Goal: Task Accomplishment & Management: Manage account settings

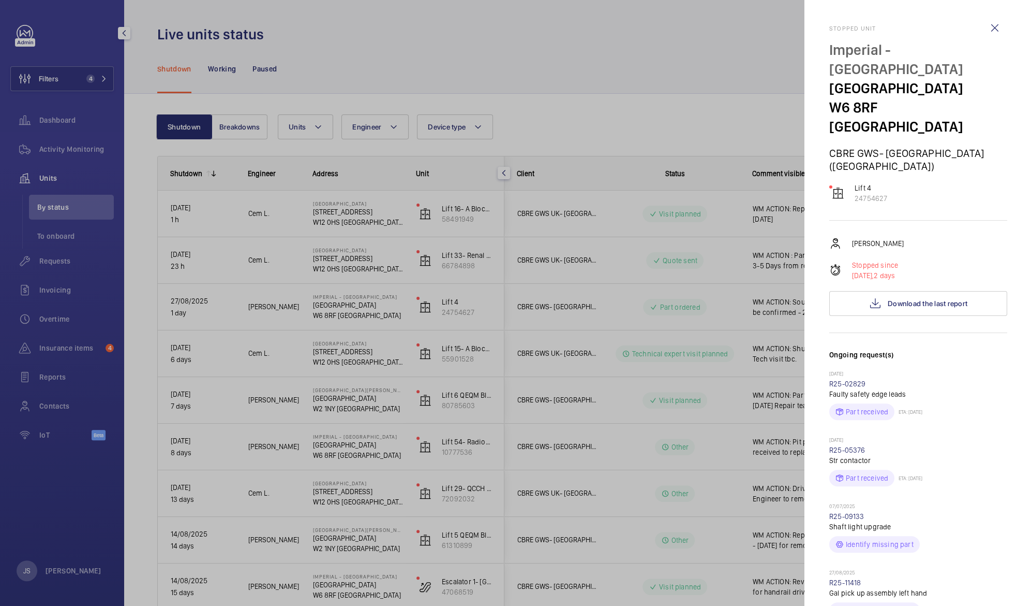
scroll to position [379, 0]
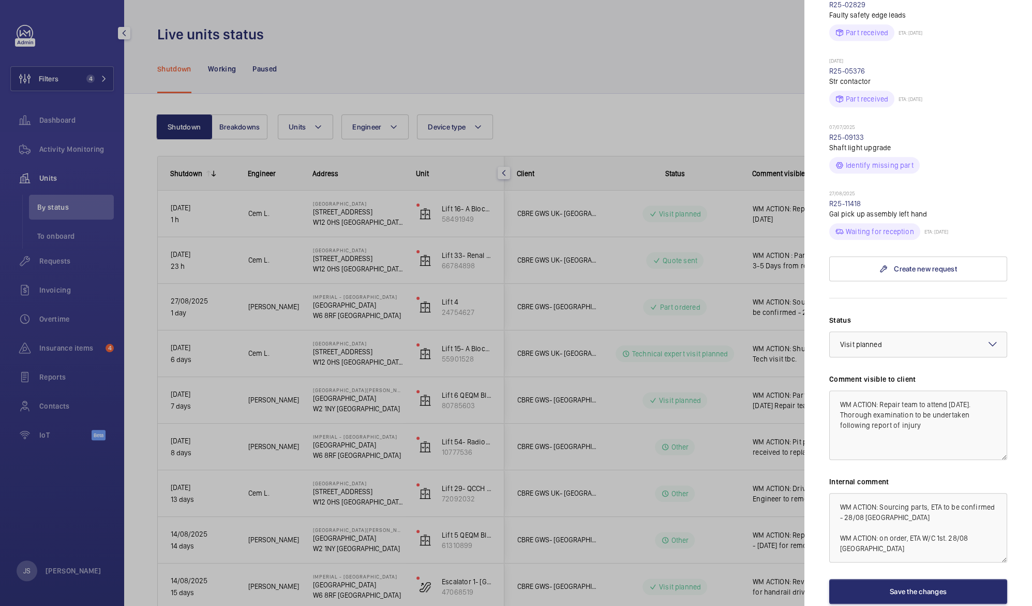
click at [484, 88] on div at bounding box center [516, 303] width 1032 height 606
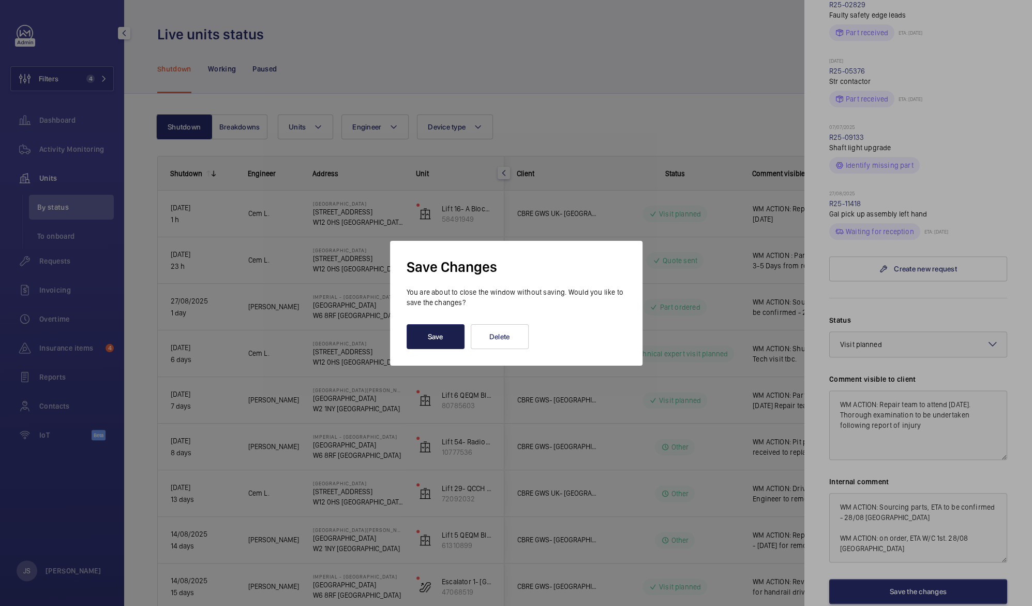
click at [441, 339] on button "Save" at bounding box center [436, 336] width 58 height 25
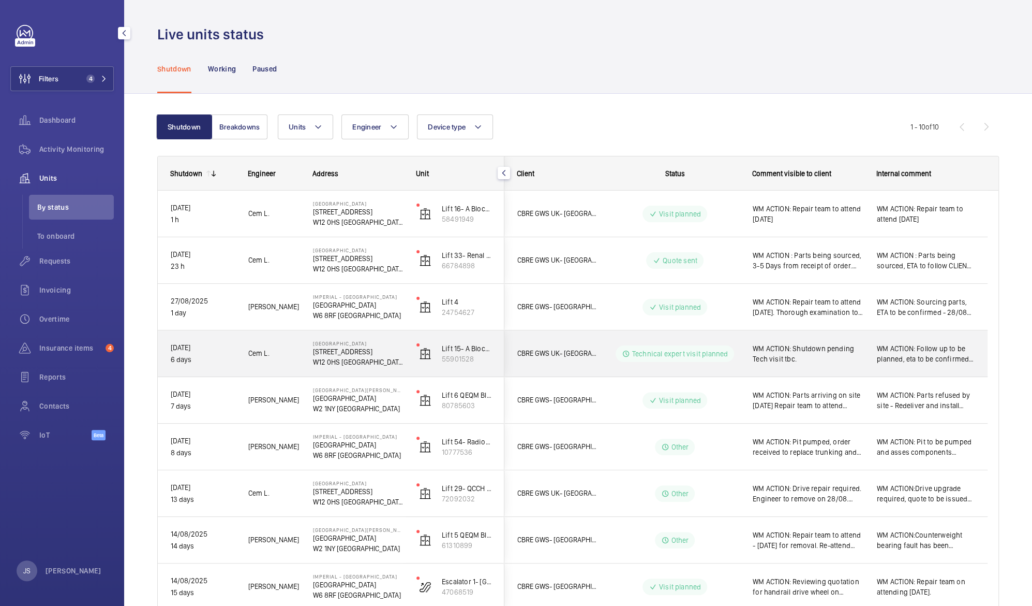
click at [807, 350] on span "WM ACTION: Shutdown pending Tech visit tbc." at bounding box center [808, 353] width 111 height 21
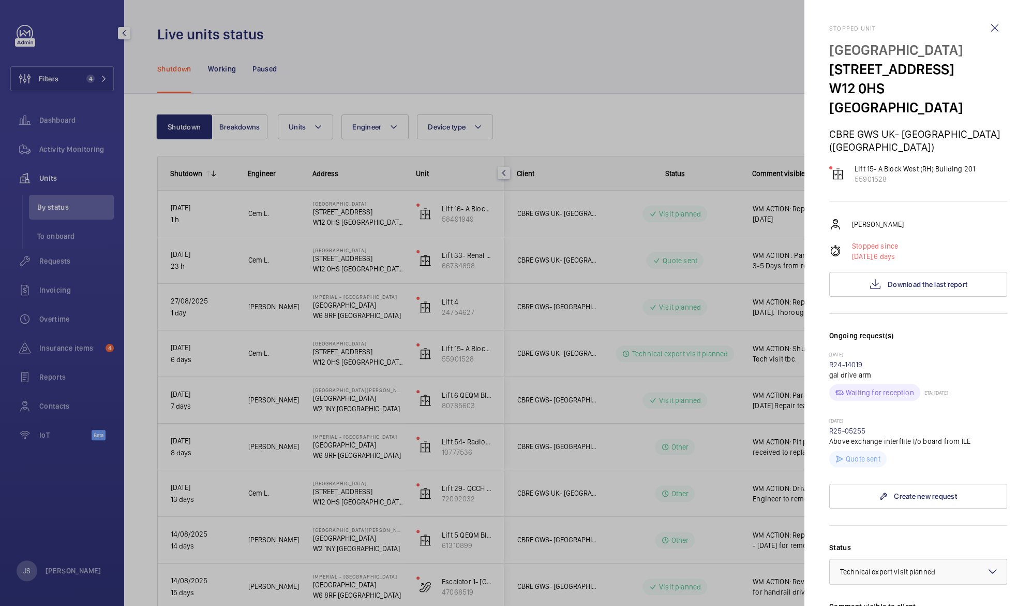
click at [717, 101] on div at bounding box center [516, 303] width 1032 height 606
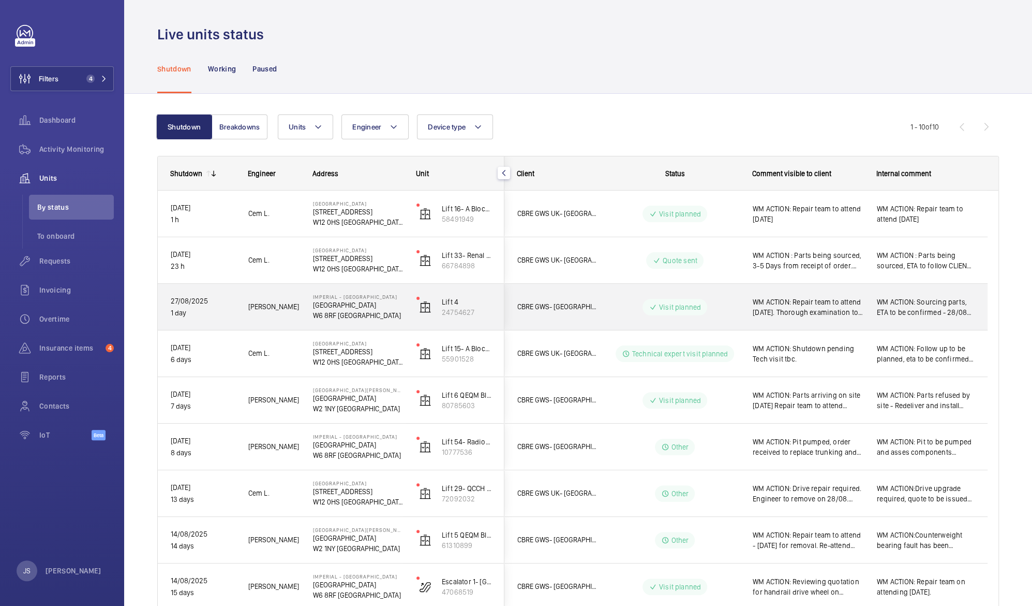
click at [813, 310] on span "WM ACTION: Repair team to attend [DATE]. Thorough examination to be undertaken …" at bounding box center [808, 307] width 111 height 21
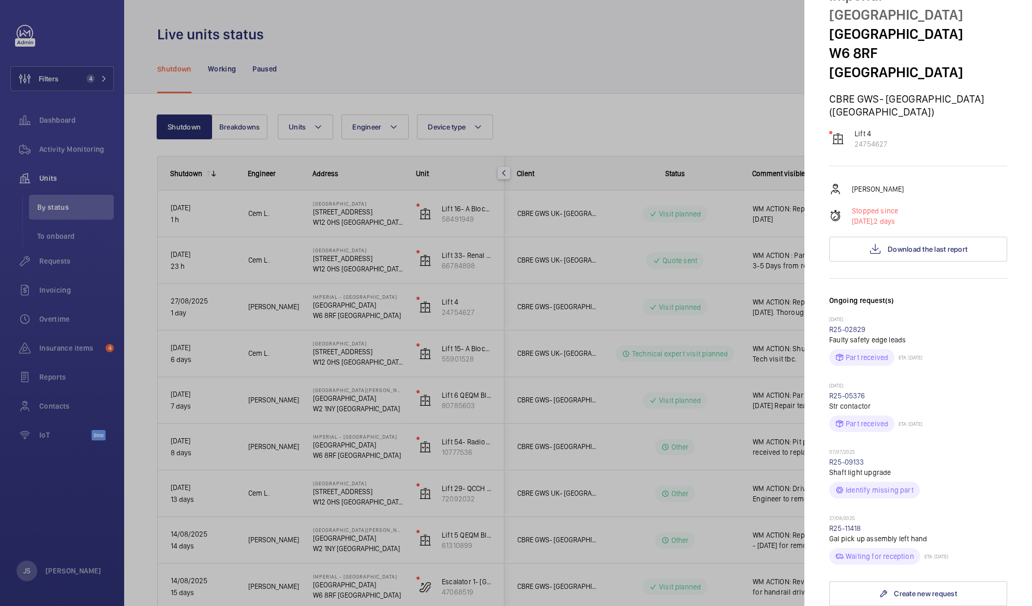
scroll to position [47, 0]
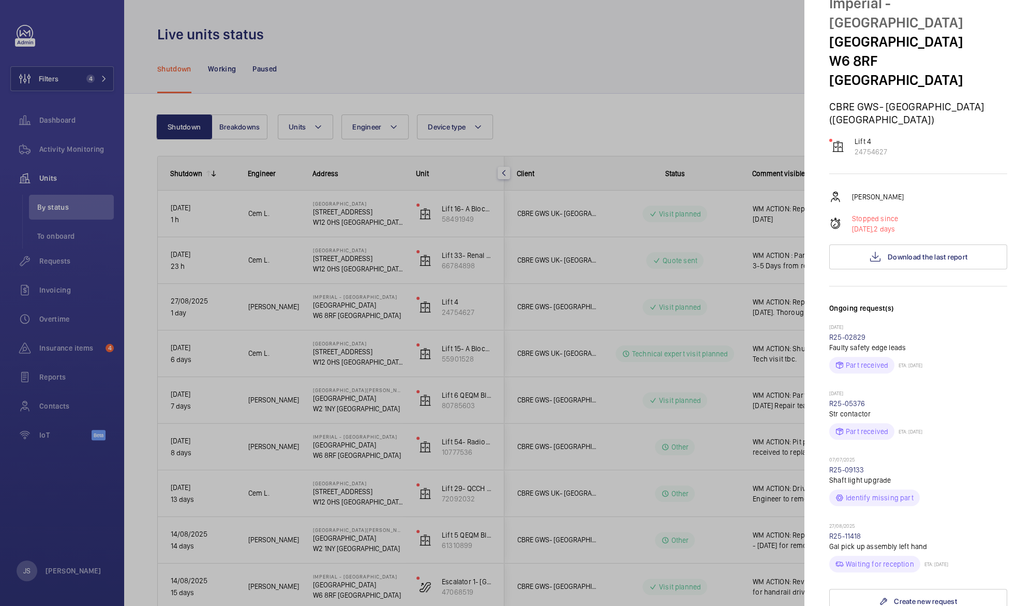
click at [725, 172] on div at bounding box center [516, 303] width 1032 height 606
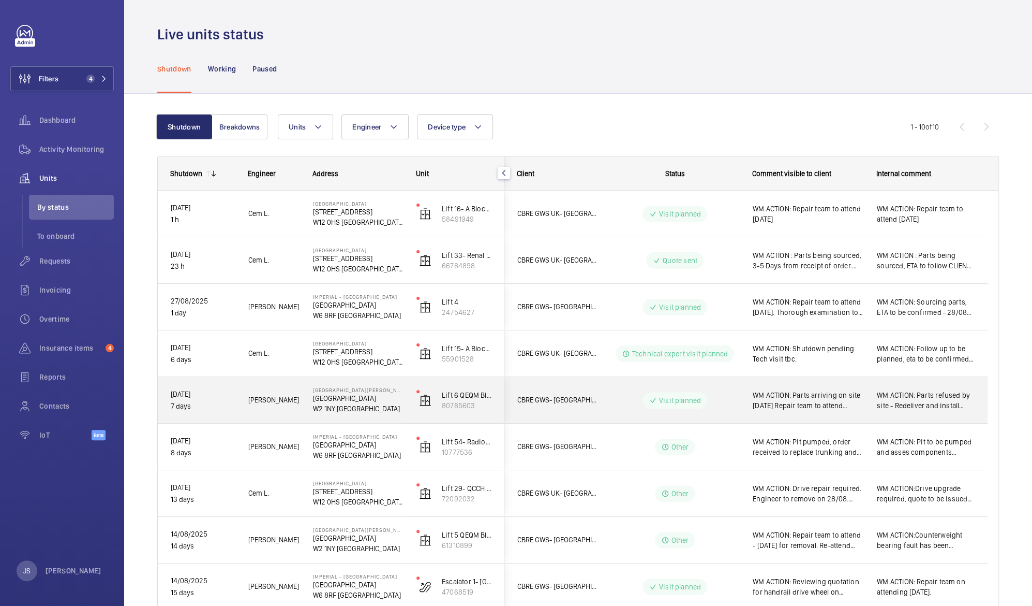
click at [804, 397] on span "WM ACTION: Parts arriving on site [DATE] Repair team to attend afternoon of [DA…" at bounding box center [808, 400] width 111 height 21
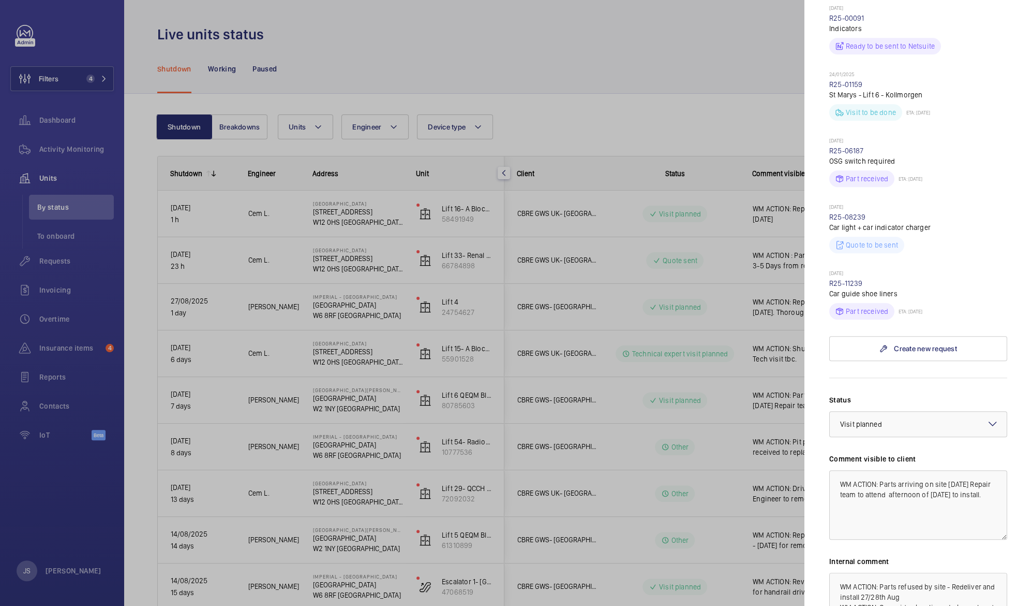
scroll to position [579, 0]
drag, startPoint x: 882, startPoint y: 429, endPoint x: 981, endPoint y: 429, distance: 98.8
click at [981, 468] on textarea "WM ACTION: Parts arriving on site [DATE] Repair team to attend afternoon of [DA…" at bounding box center [919, 502] width 178 height 69
type textarea "WM ACTION: Repair team to attend afternoon of [DATE] to install."
click at [693, 98] on div at bounding box center [516, 303] width 1032 height 606
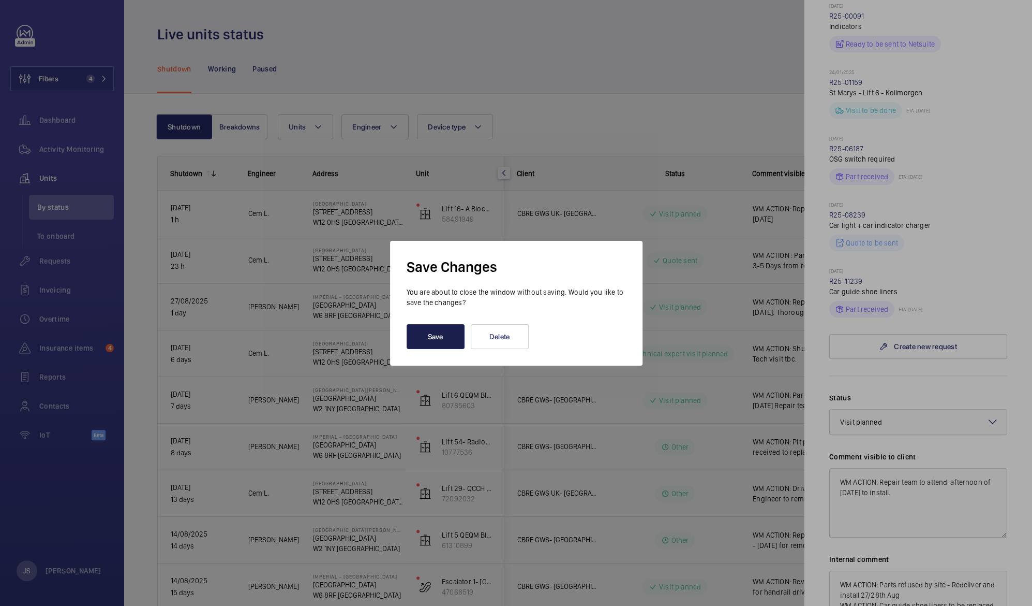
click at [430, 334] on button "Save" at bounding box center [436, 336] width 58 height 25
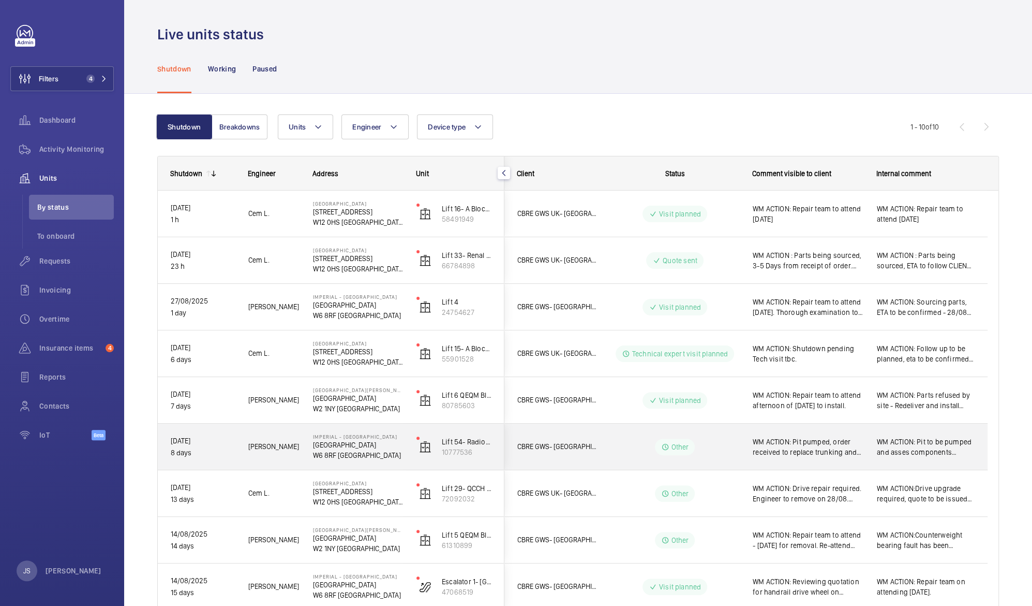
click at [820, 451] on span "WM ACTION: Pit pumped, order received to replace trunking and wiring in the pit…" at bounding box center [808, 446] width 111 height 21
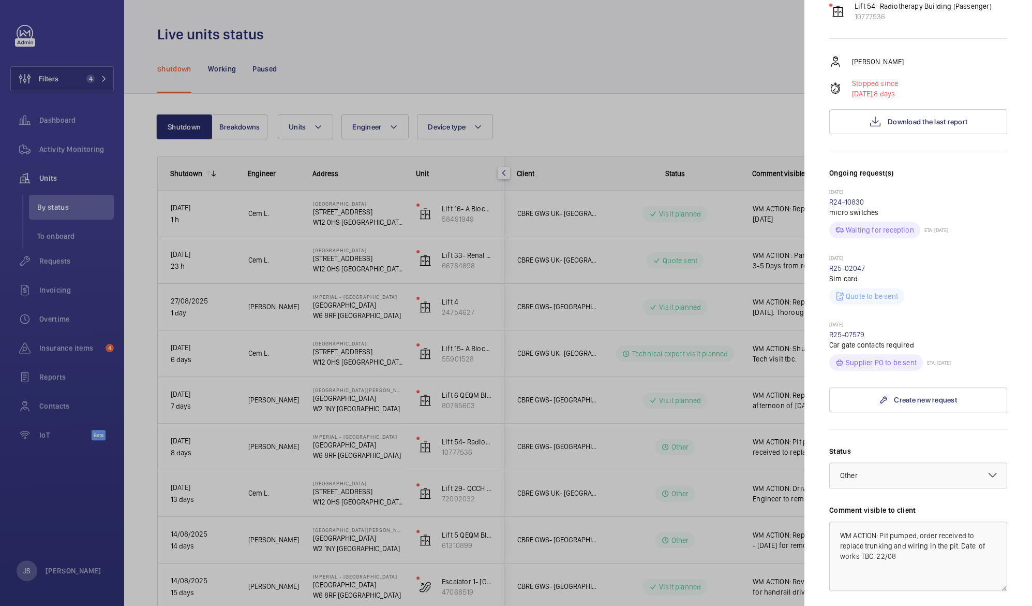
scroll to position [184, 0]
drag, startPoint x: 895, startPoint y: 535, endPoint x: 860, endPoint y: 535, distance: 34.7
click at [860, 535] on textarea "WM ACTION: Pit pumped, order received to replace trunking and wiring in the pit…" at bounding box center [919, 553] width 178 height 69
drag, startPoint x: 881, startPoint y: 513, endPoint x: 973, endPoint y: 512, distance: 92.6
click at [973, 519] on textarea "WM ACTION: Pit pumped, order received to replace trunking and wiring in the pit…" at bounding box center [919, 553] width 178 height 69
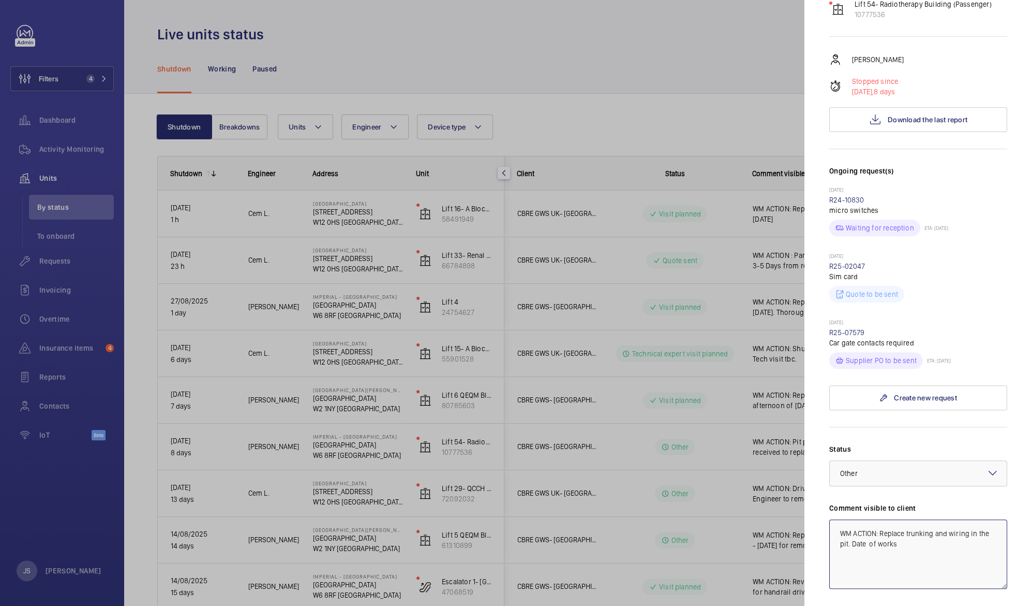
click at [969, 519] on textarea "WM ACTION: Replace trunking and wiring in the pit. Date of works" at bounding box center [919, 553] width 178 height 69
type textarea "WM ACTION: Replace trunking and wiring [DATE][DATE]."
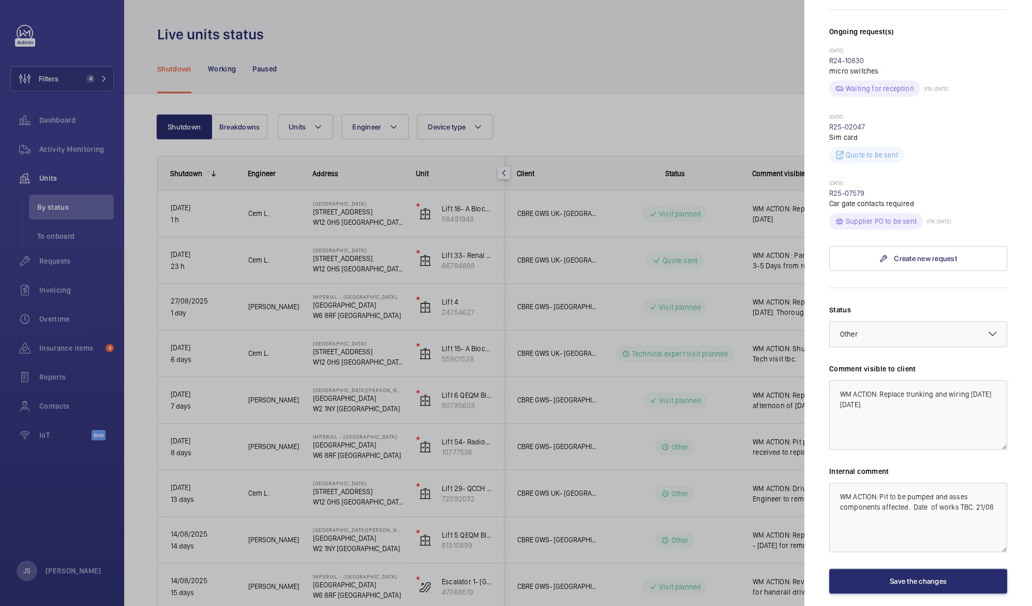
scroll to position [326, 0]
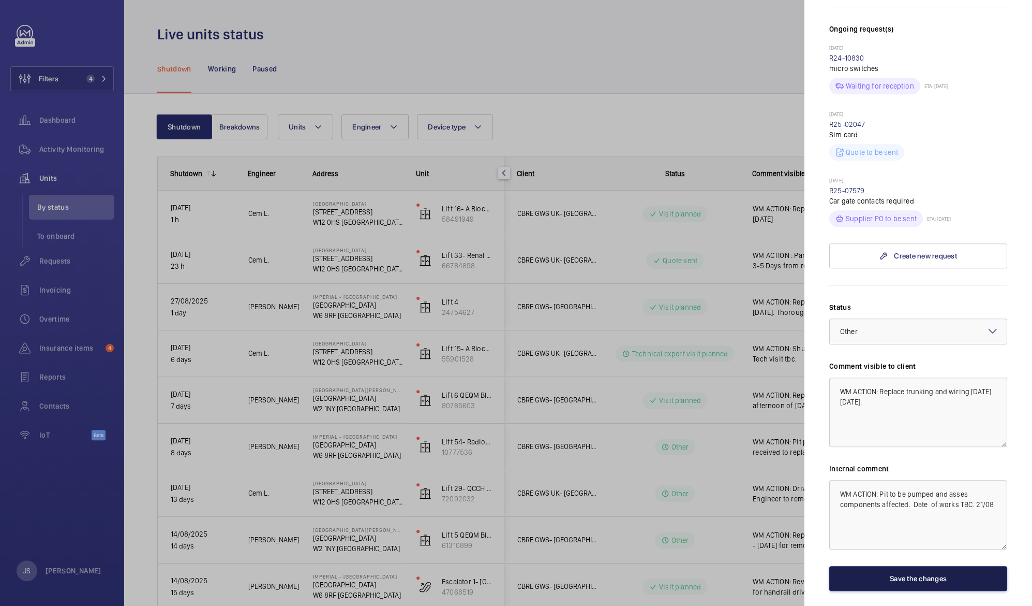
click at [929, 566] on button "Save the changes" at bounding box center [919, 578] width 178 height 25
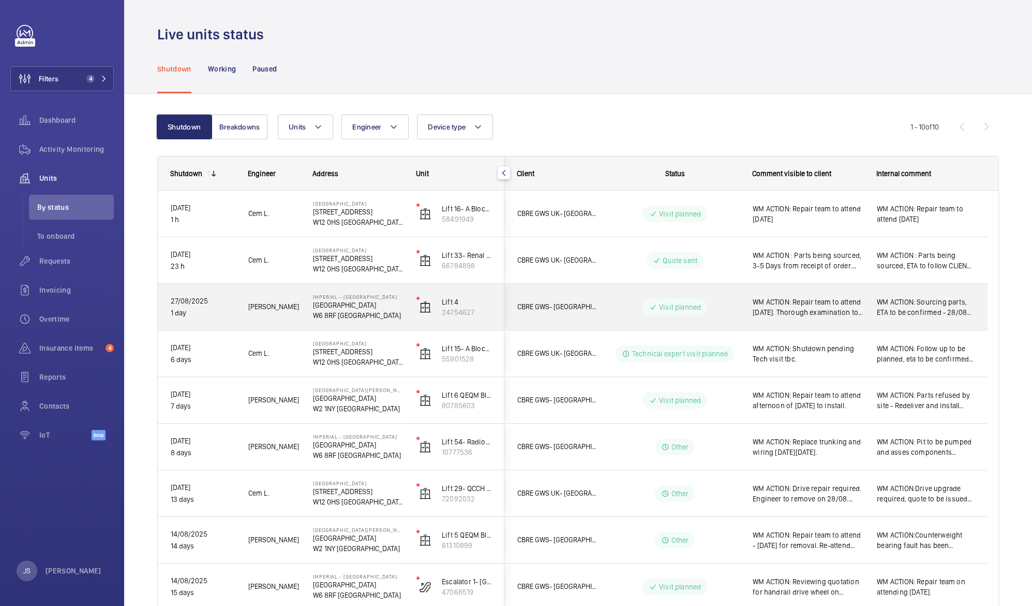
click at [831, 313] on span "WM ACTION: Repair team to attend [DATE]. Thorough examination to be undertaken …" at bounding box center [808, 307] width 111 height 21
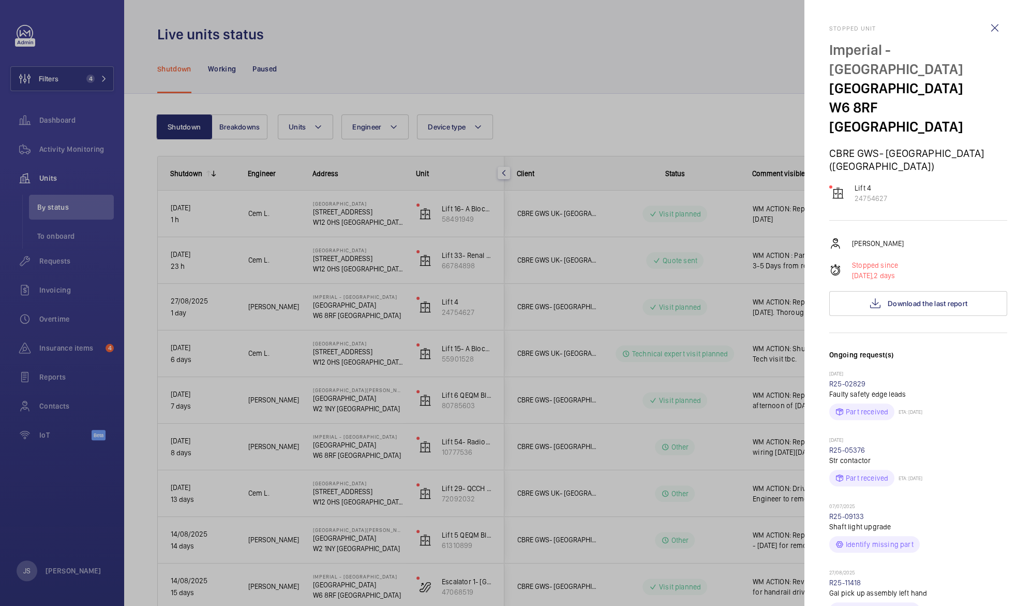
click at [831, 313] on div at bounding box center [516, 303] width 1032 height 606
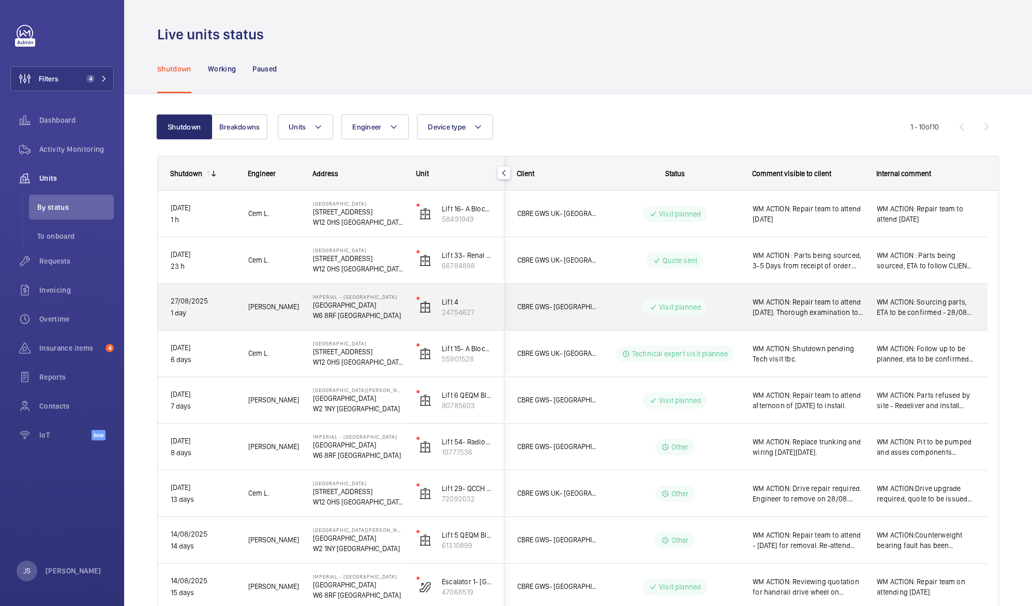
click at [831, 313] on span "WM ACTION: Repair team to attend [DATE]. Thorough examination to be undertaken …" at bounding box center [808, 307] width 111 height 21
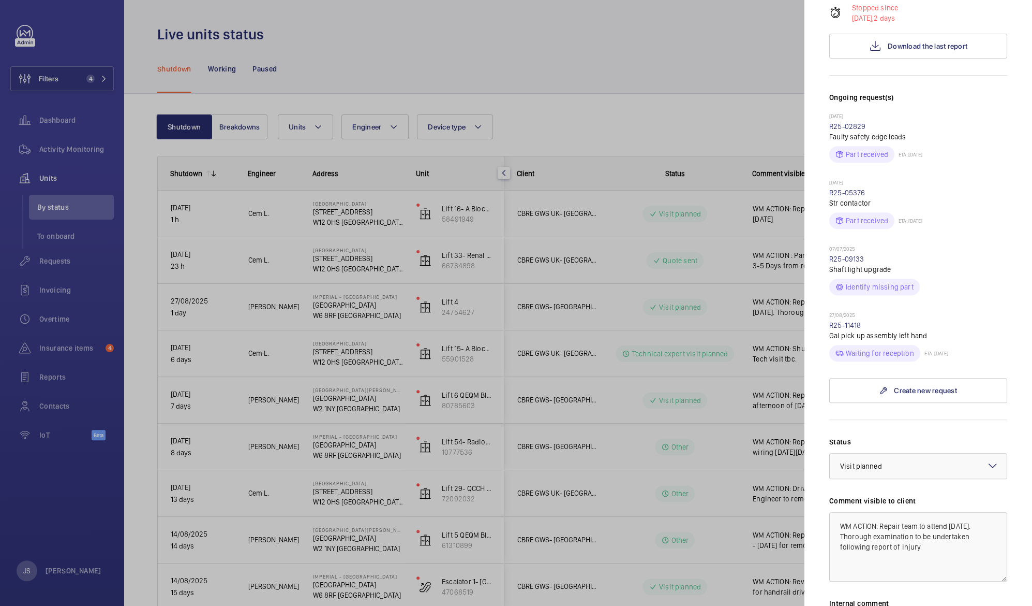
scroll to position [260, 0]
click at [955, 523] on textarea "WM ACTION: Repair team to attend [DATE]. Thorough examination to be undertaken …" at bounding box center [919, 543] width 178 height 69
type textarea "WM ACTION: Repair team to attend [DATE]. Thorough examination to be undertaken …"
click at [754, 459] on div at bounding box center [516, 303] width 1032 height 606
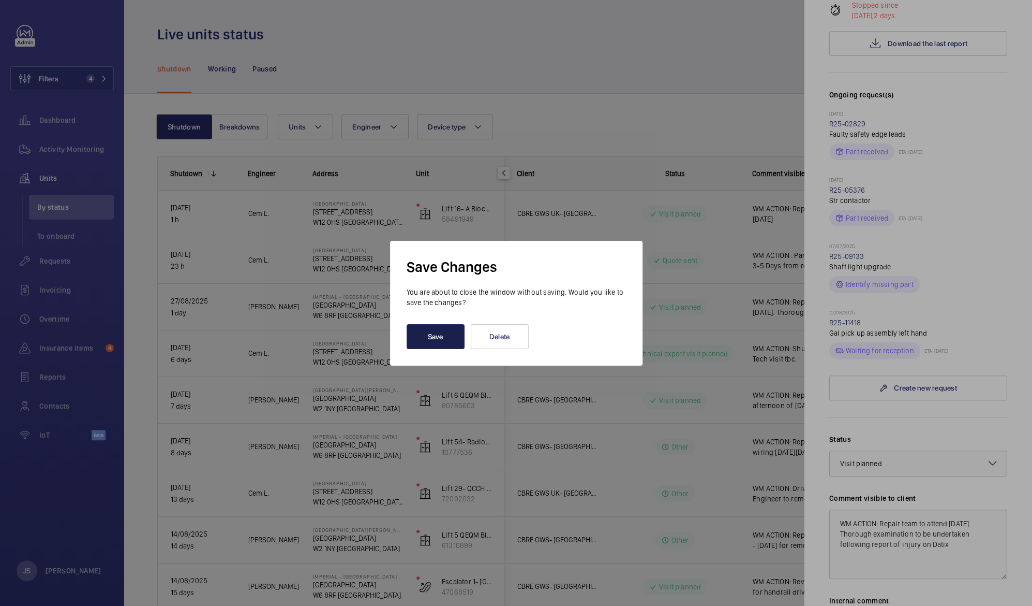
click at [426, 335] on button "Save" at bounding box center [436, 336] width 58 height 25
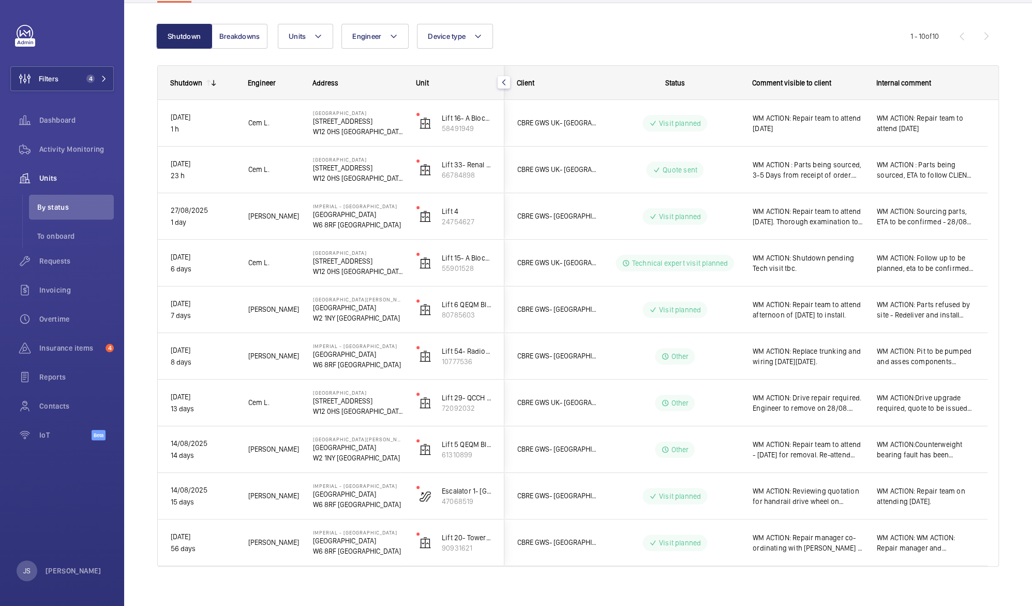
scroll to position [100, 0]
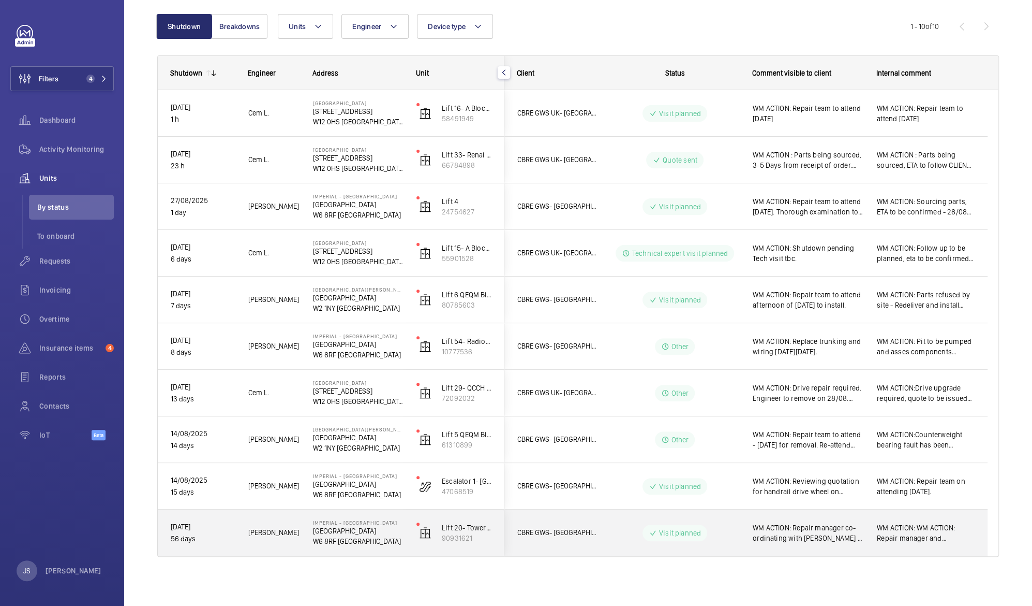
click at [824, 525] on span "WM ACTION: Repair manager co-ordinating with [PERSON_NAME] & [PERSON_NAME] on n…" at bounding box center [808, 532] width 111 height 21
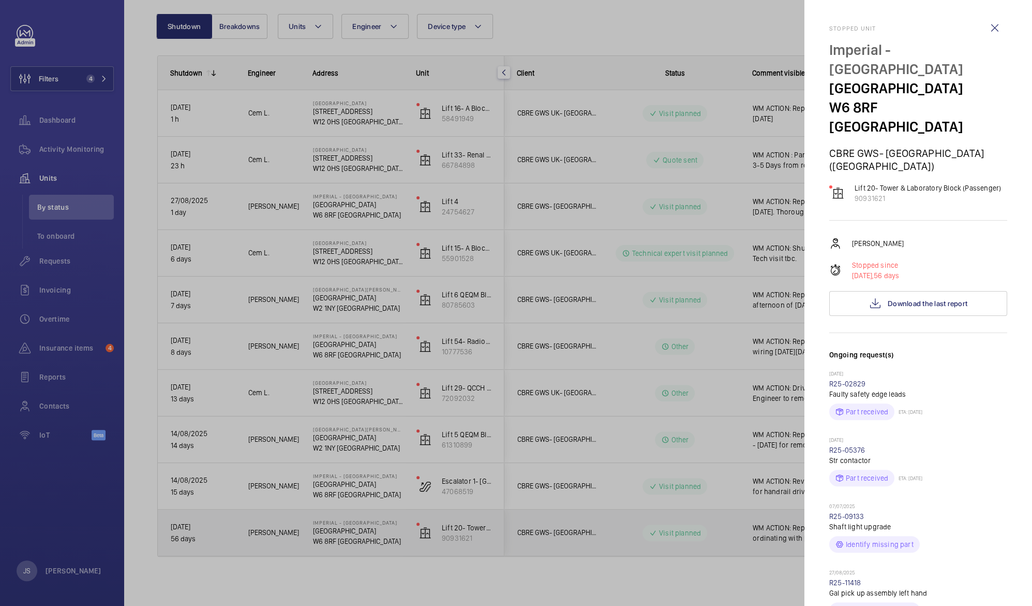
click at [824, 525] on mat-sidenav "Stopped unit Imperial - [GEOGRAPHIC_DATA] [GEOGRAPHIC_DATA] [GEOGRAPHIC_DATA] (…" at bounding box center [919, 303] width 228 height 606
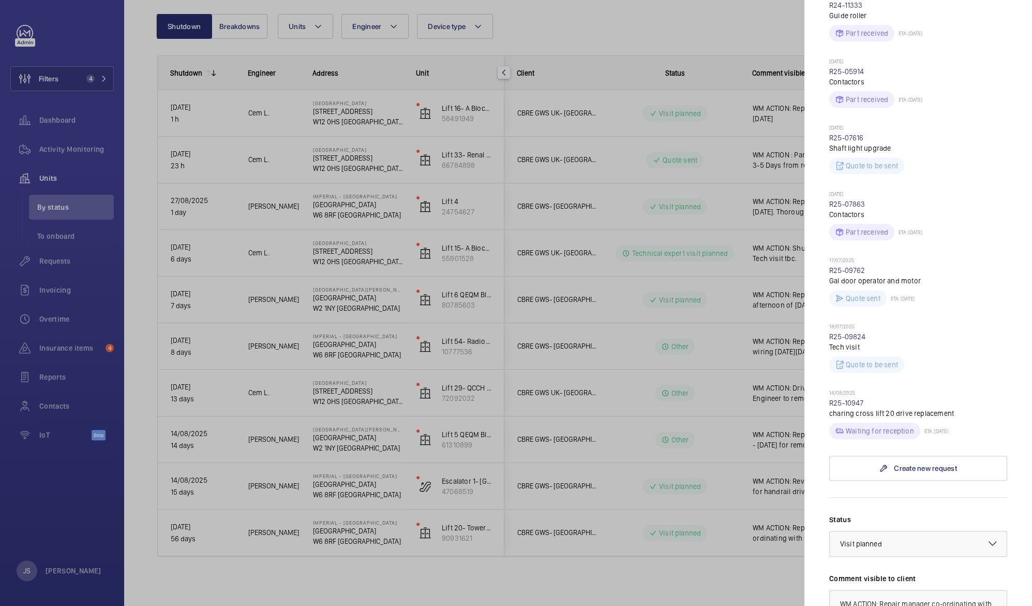
scroll to position [389, 0]
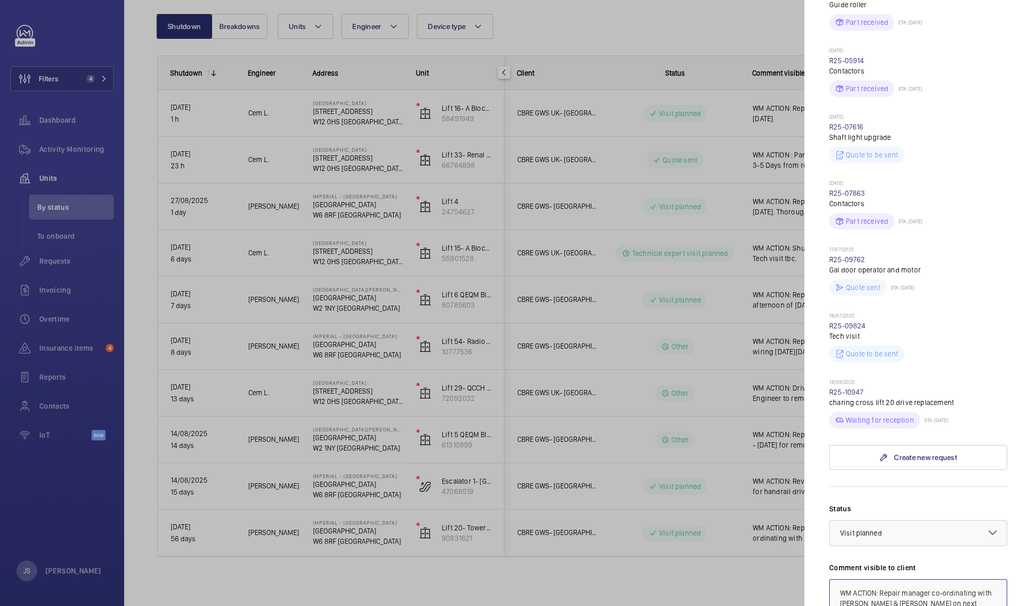
drag, startPoint x: 882, startPoint y: 573, endPoint x: 965, endPoint y: 583, distance: 84.0
click at [965, 583] on textarea "WM ACTION: Repair manager co-ordinating with [PERSON_NAME] & [PERSON_NAME] on n…" at bounding box center [919, 613] width 178 height 69
paste textarea "Specialist re-attended [DATE] for more info - awaiting report from them - updat…"
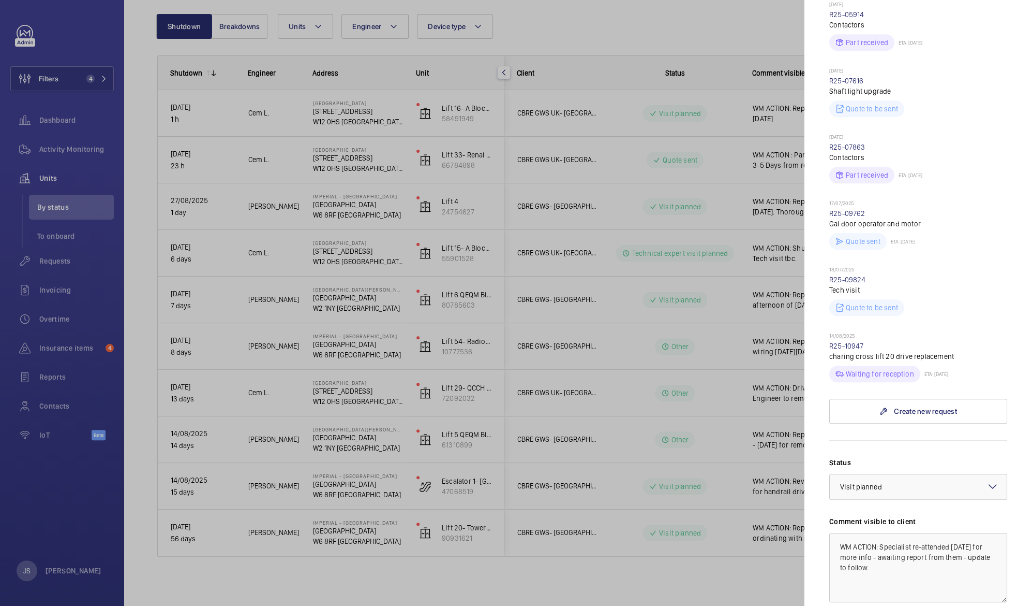
scroll to position [454, 0]
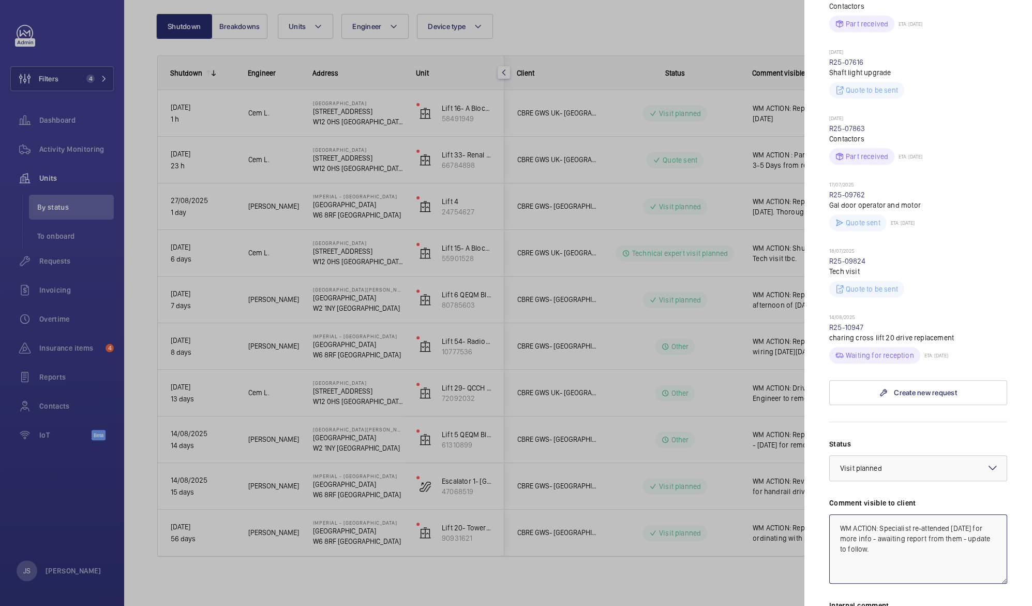
click at [952, 514] on textarea "WM ACTION: Specialist re-attended [DATE] for more info - awaiting report from t…" at bounding box center [919, 548] width 178 height 69
type textarea "WM ACTION: Specialist re-attended [DATE] for more info - awaiting report from t…"
click at [732, 465] on div at bounding box center [516, 303] width 1032 height 606
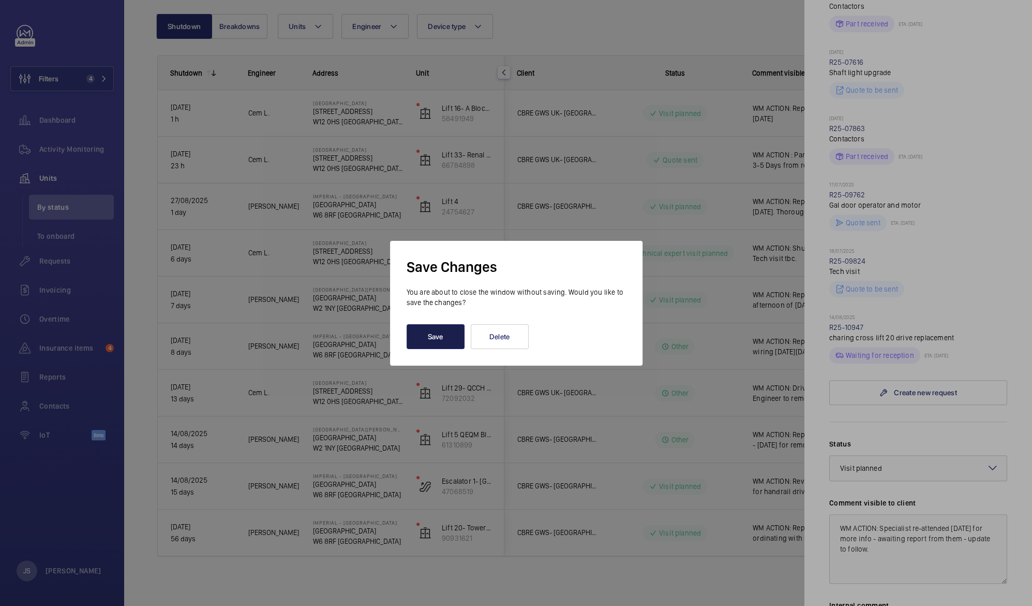
click at [439, 332] on button "Save" at bounding box center [436, 336] width 58 height 25
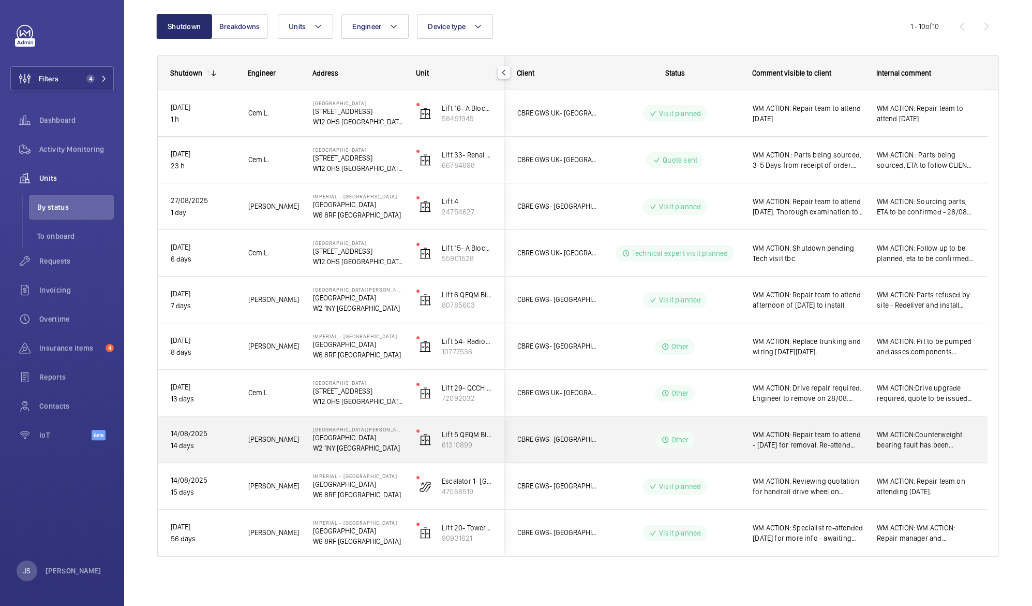
click at [801, 435] on span "WM ACTION: Repair team to attend - [DATE] for removal. Re-attend provisionally …" at bounding box center [808, 439] width 111 height 21
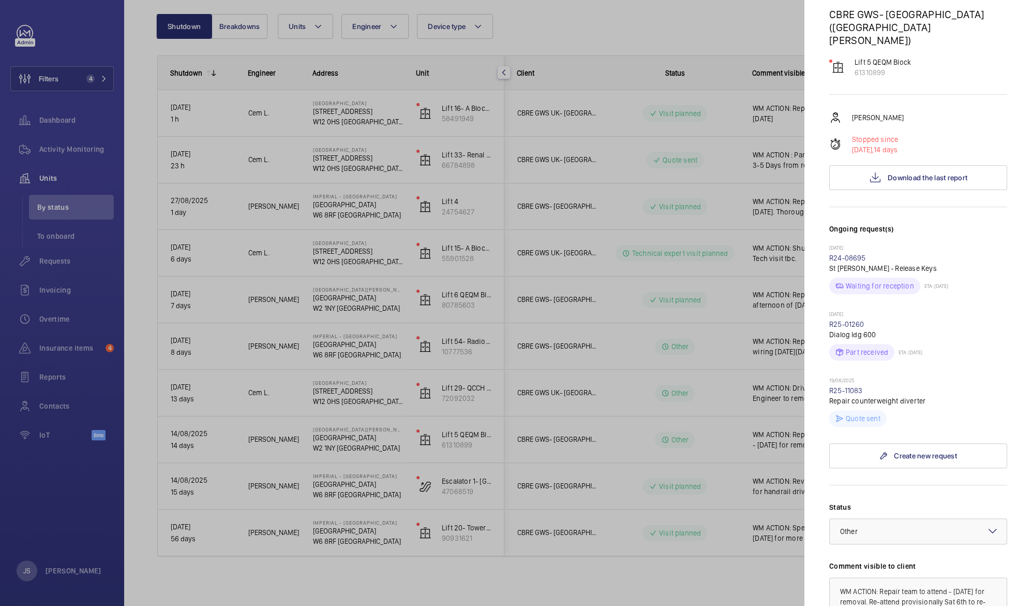
scroll to position [197, 0]
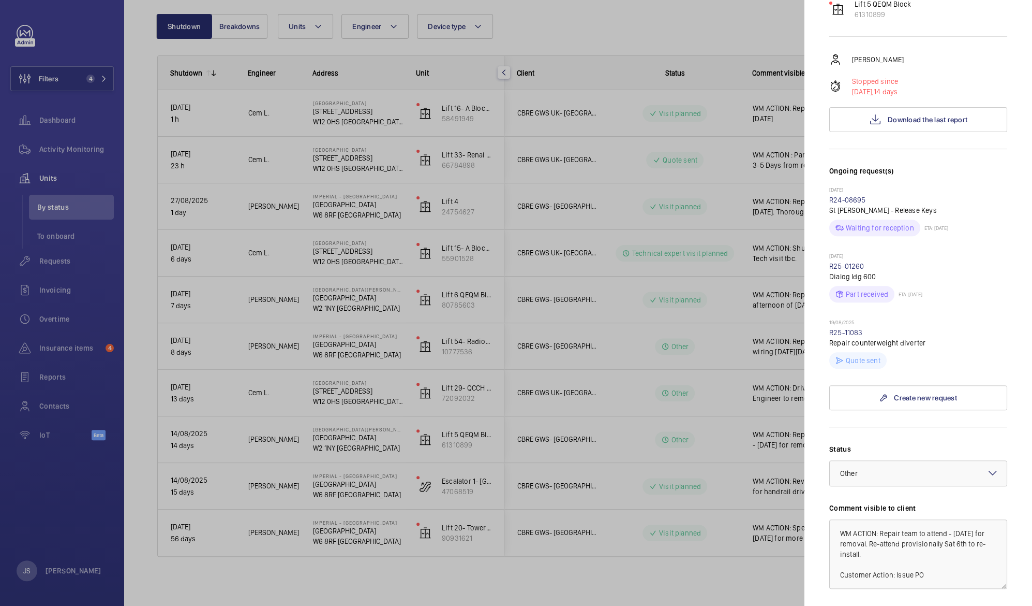
click at [740, 400] on div at bounding box center [516, 303] width 1032 height 606
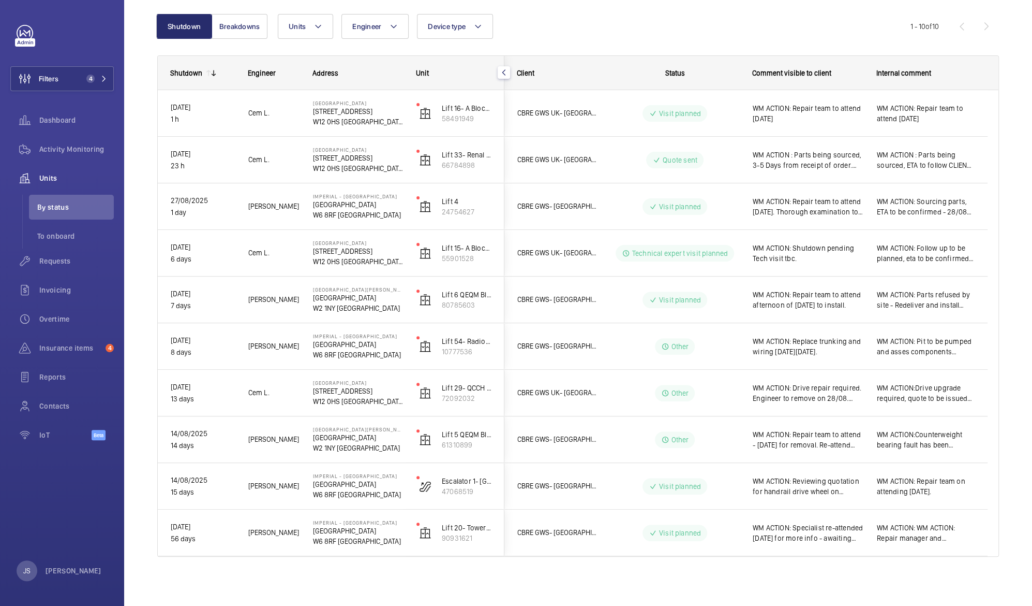
scroll to position [0, 0]
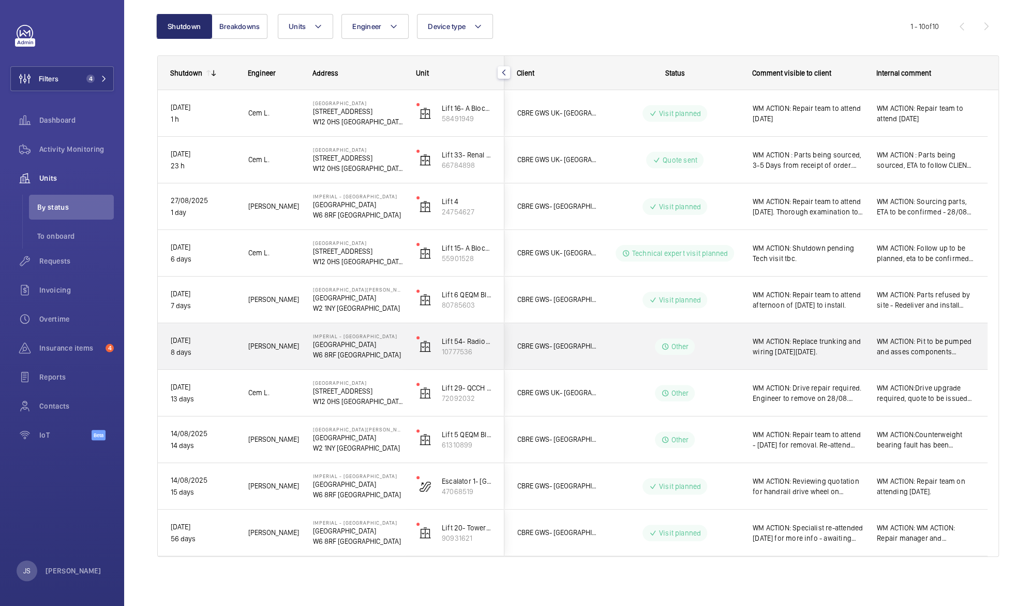
click at [793, 347] on span "WM ACTION: Replace trunking and wiring [DATE][DATE]." at bounding box center [808, 346] width 111 height 21
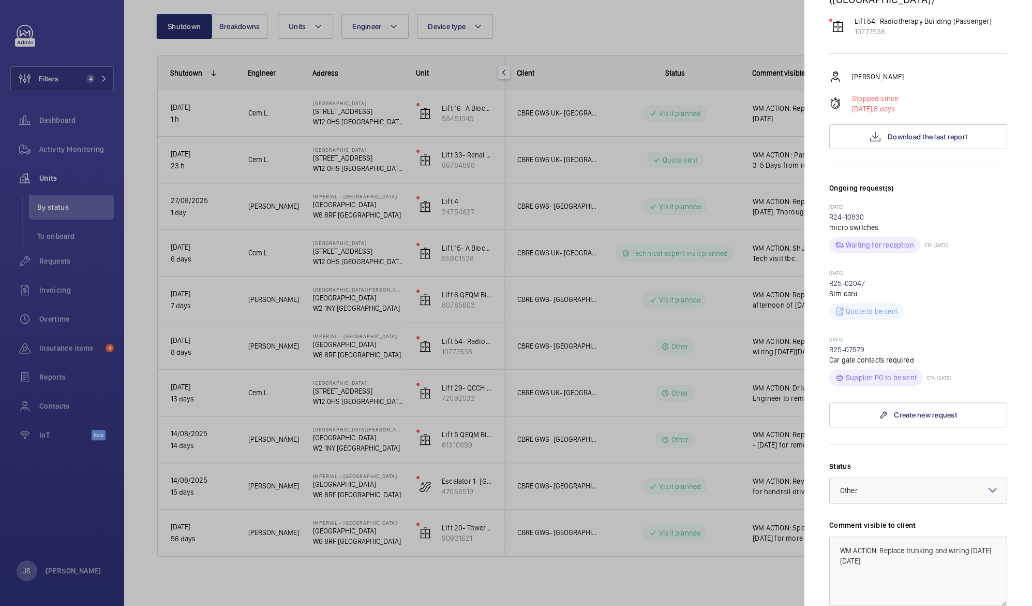
scroll to position [113, 0]
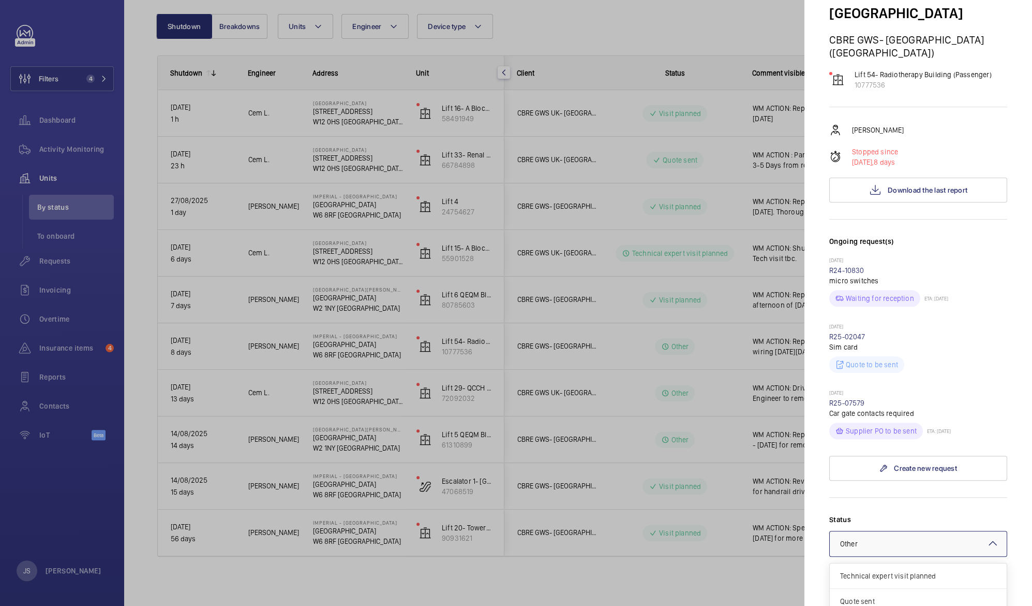
click at [987, 537] on mat-icon at bounding box center [993, 543] width 12 height 12
drag, startPoint x: 993, startPoint y: 595, endPoint x: 990, endPoint y: 578, distance: 17.5
click at [990, 578] on div "Technical expert visit planned Quote sent Quote accepted Part to be ordered Par…" at bounding box center [918, 577] width 177 height 202
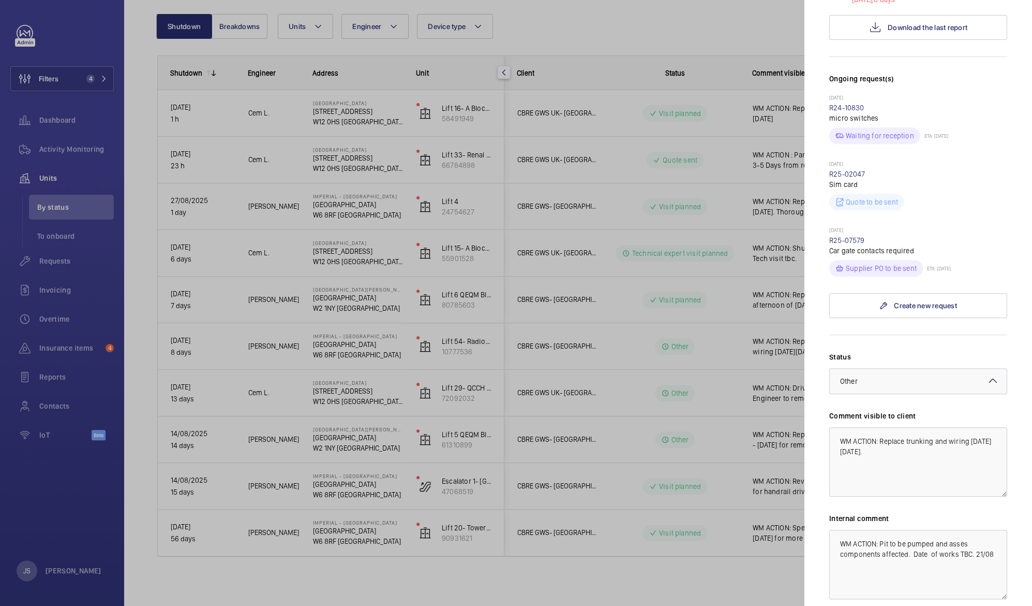
scroll to position [277, 0]
click at [987, 373] on mat-icon at bounding box center [993, 379] width 12 height 12
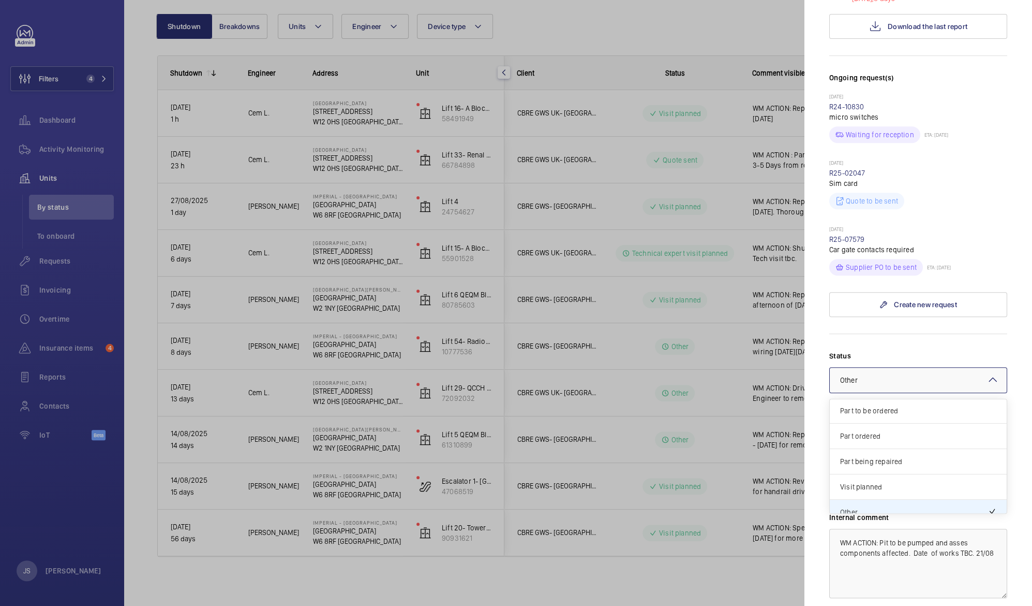
scroll to position [79, 0]
click at [895, 480] on span "Visit planned" at bounding box center [918, 485] width 156 height 10
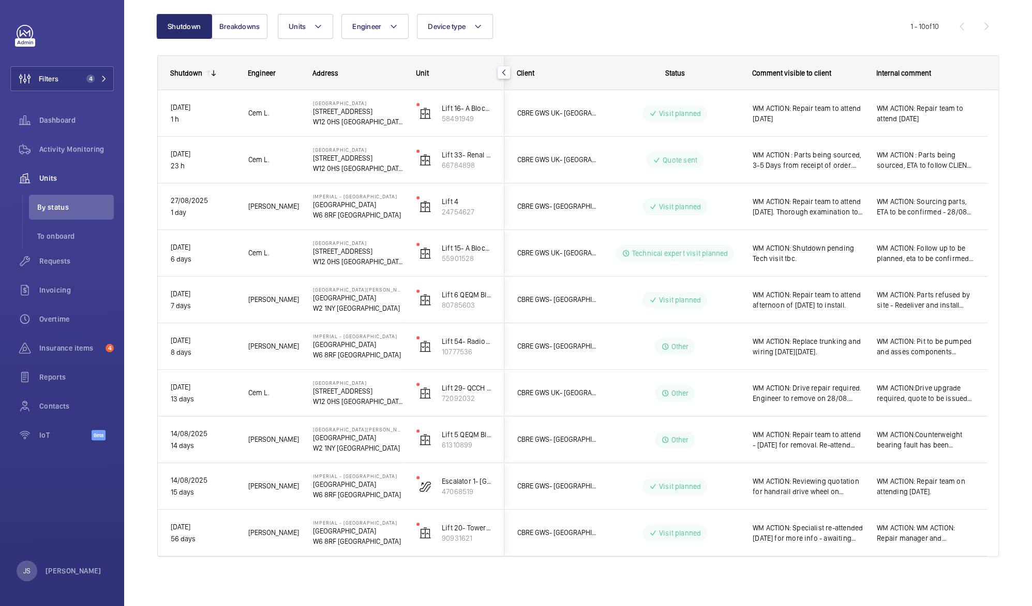
scroll to position [0, 0]
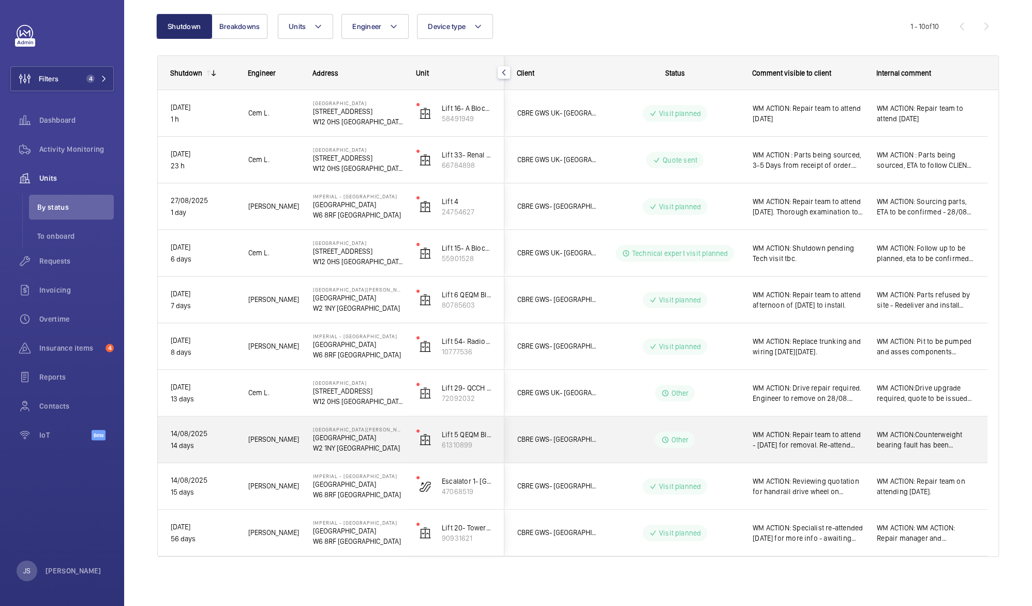
click at [779, 433] on span "WM ACTION: Repair team to attend - [DATE] for removal. Re-attend provisionally …" at bounding box center [808, 439] width 111 height 21
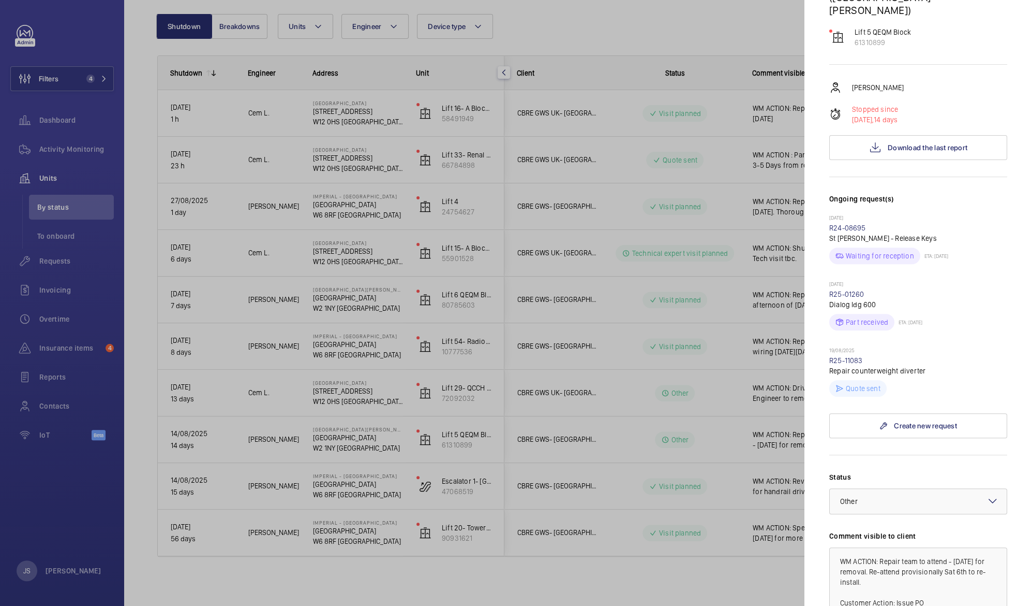
scroll to position [179, 0]
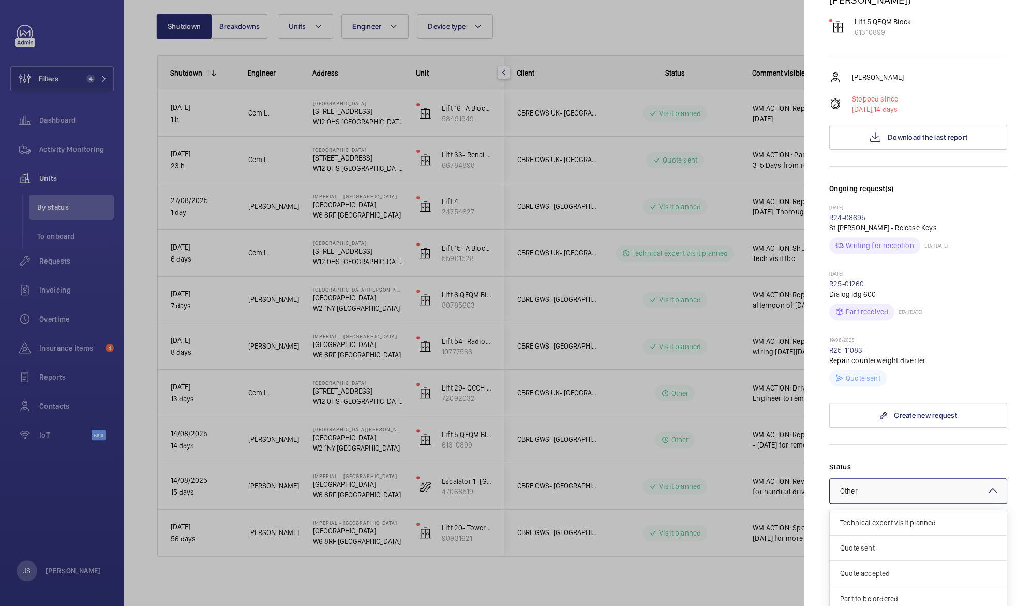
click at [989, 478] on div "Select a status × Other × Technical expert visit planned Quote sent Quote accep…" at bounding box center [919, 491] width 178 height 26
click at [913, 582] on span "Visit planned" at bounding box center [918, 587] width 156 height 10
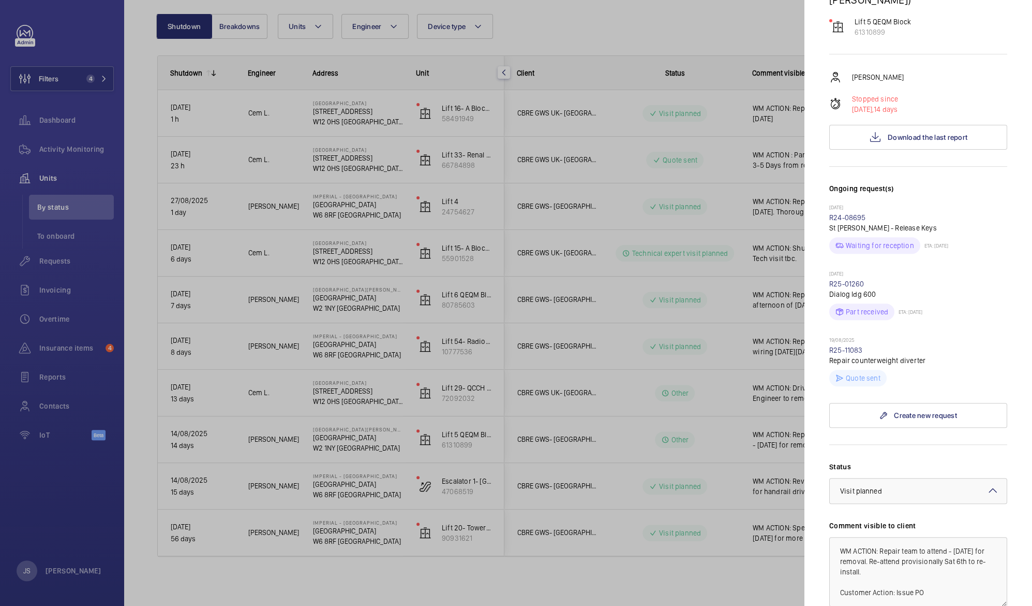
click at [754, 484] on div at bounding box center [516, 303] width 1032 height 606
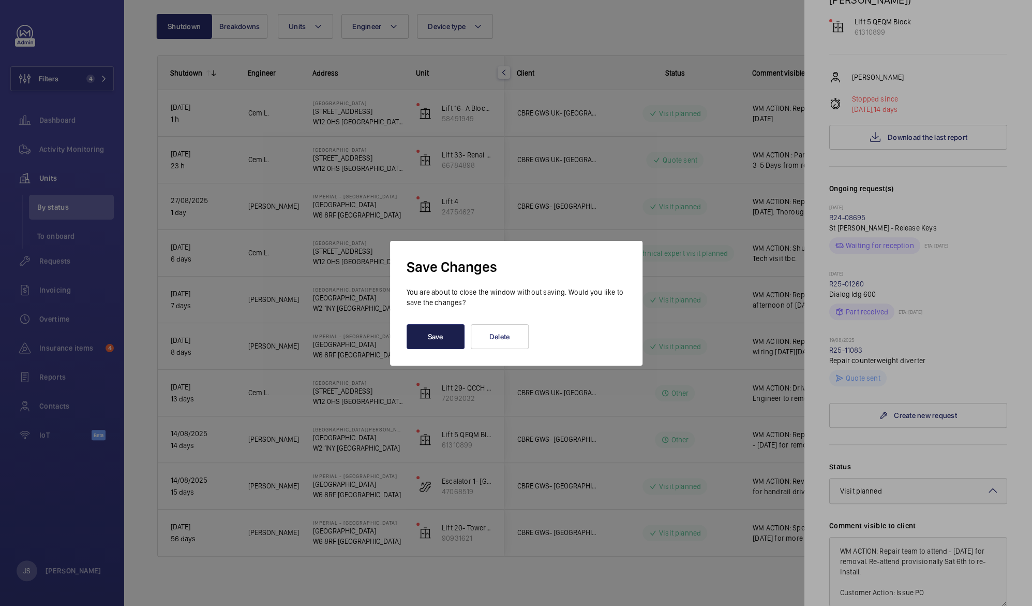
click at [434, 340] on button "Save" at bounding box center [436, 336] width 58 height 25
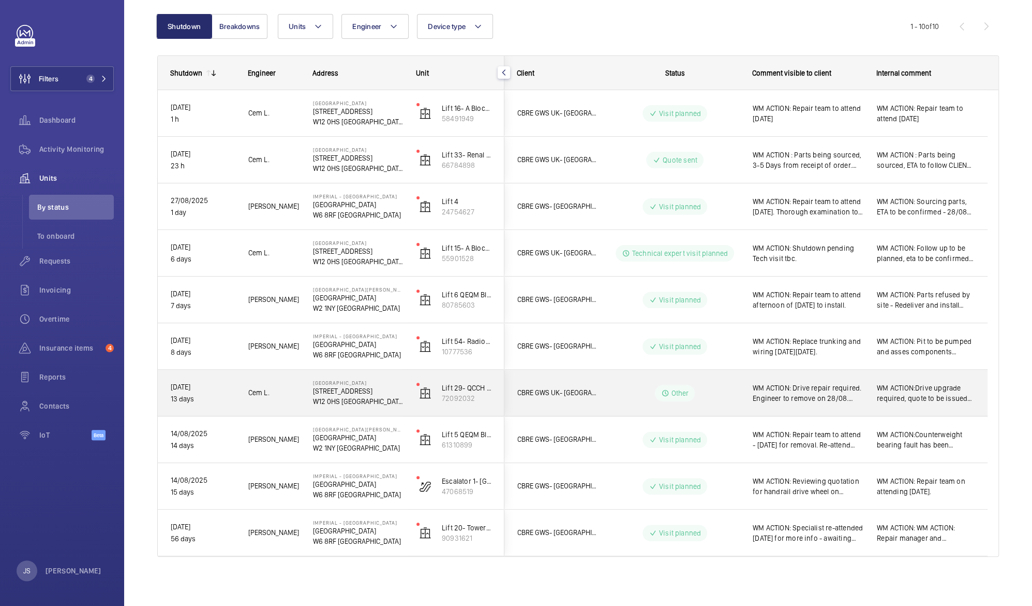
click at [797, 391] on span "WM ACTION: Drive repair required. Engineer to remove on 28/08. Quote twill be i…" at bounding box center [808, 392] width 111 height 21
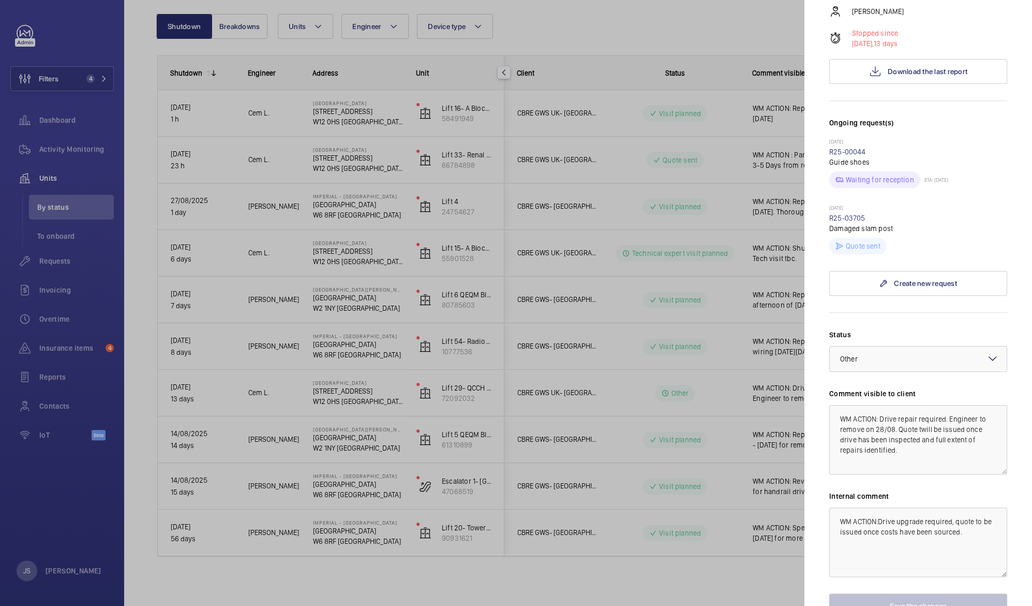
scroll to position [214, 0]
click at [882, 408] on textarea "WM ACTION: Drive repair required. Engineer to remove on 28/08. Quote twill be i…" at bounding box center [919, 438] width 178 height 69
click at [919, 407] on textarea "WM ACTION: Drive repair required. Engineer to remove on 01/09. Quote twill be i…" at bounding box center [919, 438] width 178 height 69
type textarea "WM ACTION: Drive repair required. Engineer to remove on 01/09. Quote will be is…"
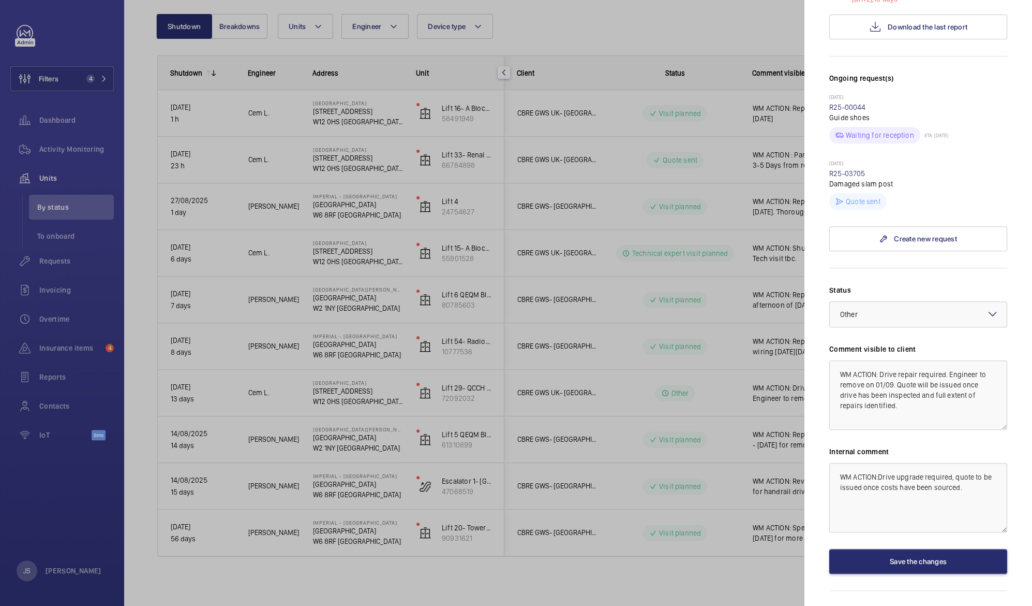
scroll to position [264, 0]
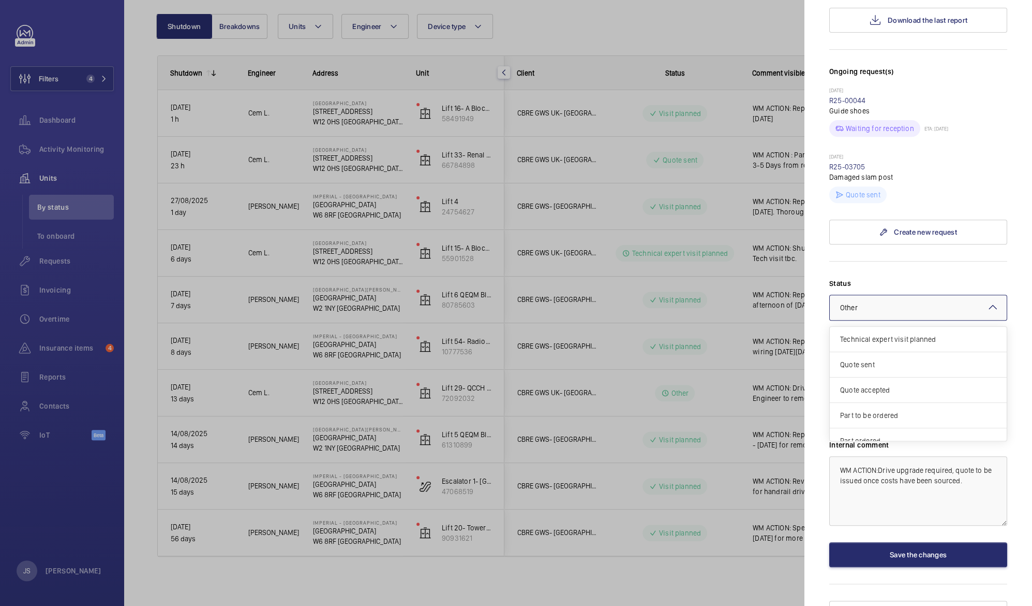
click at [987, 301] on mat-icon at bounding box center [993, 307] width 12 height 12
click at [910, 398] on span "Visit planned" at bounding box center [918, 403] width 156 height 10
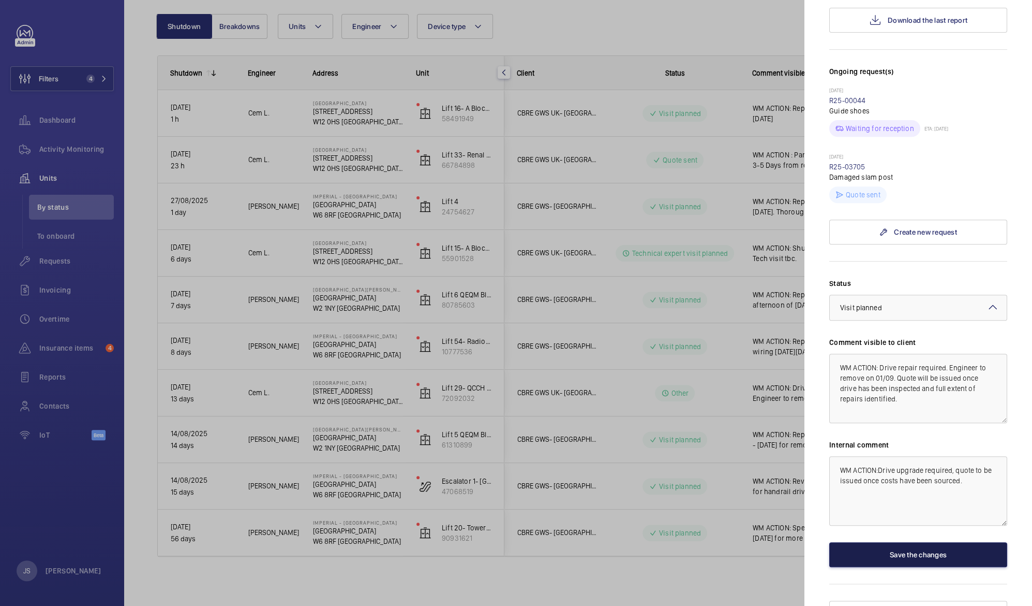
click at [898, 542] on button "Save the changes" at bounding box center [919, 554] width 178 height 25
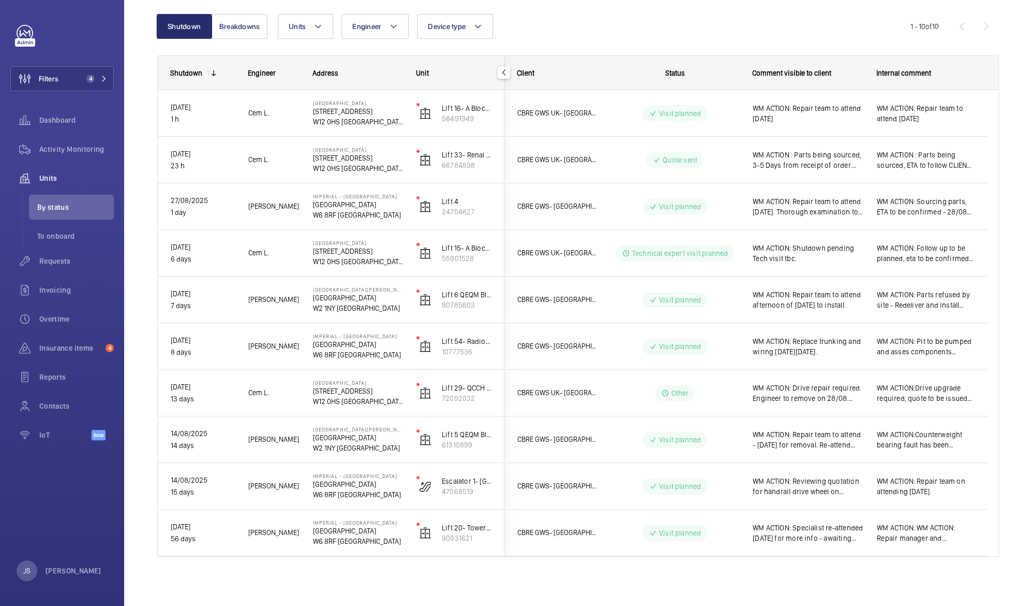
scroll to position [0, 0]
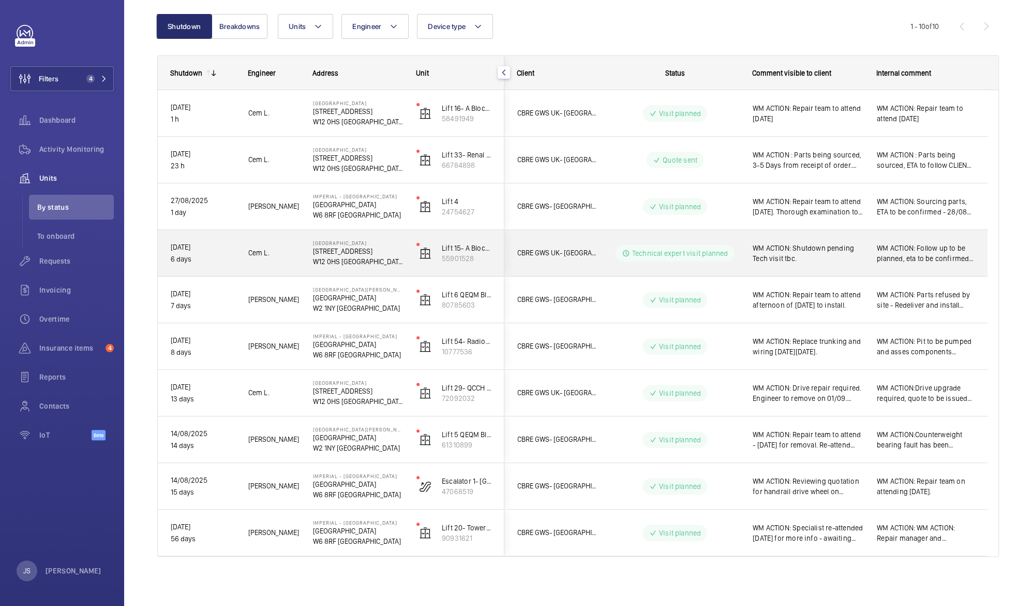
click at [806, 248] on span "WM ACTION: Shutdown pending Tech visit tbc." at bounding box center [808, 253] width 111 height 21
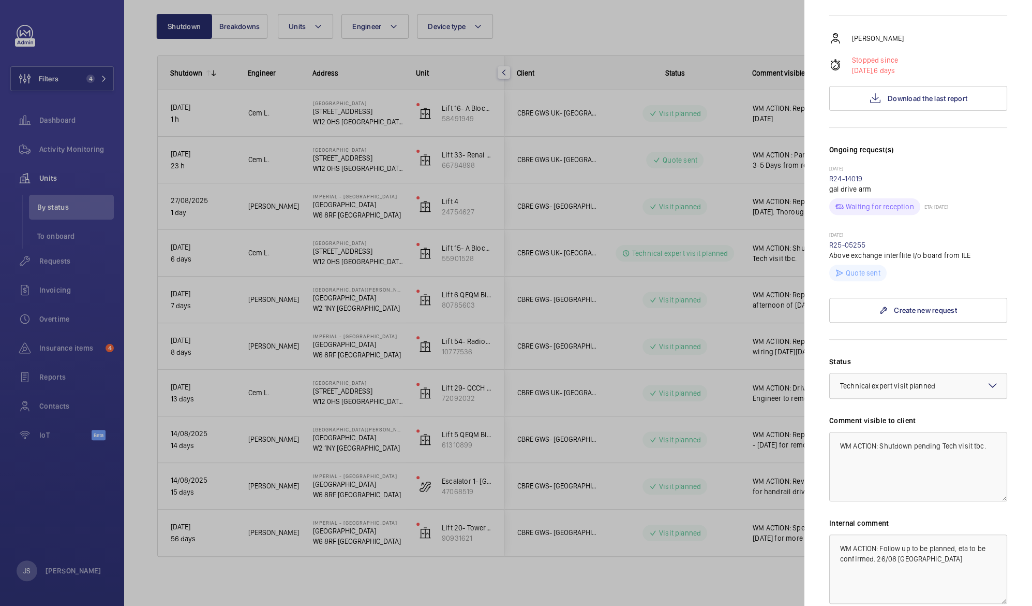
scroll to position [186, 0]
drag, startPoint x: 882, startPoint y: 426, endPoint x: 1031, endPoint y: 457, distance: 152.6
click at [1031, 457] on mat-sidenav "Stopped unit [GEOGRAPHIC_DATA] [STREET_ADDRESS]- [GEOGRAPHIC_DATA] ([GEOGRAPHIC…" at bounding box center [919, 303] width 228 height 606
type textarea "WM ACTION:"
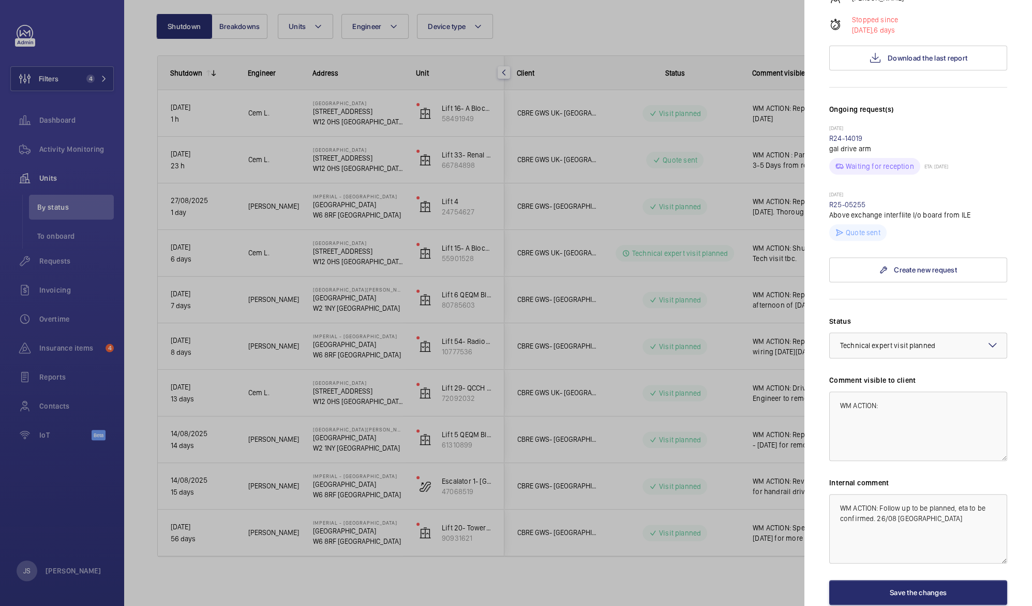
scroll to position [264, 0]
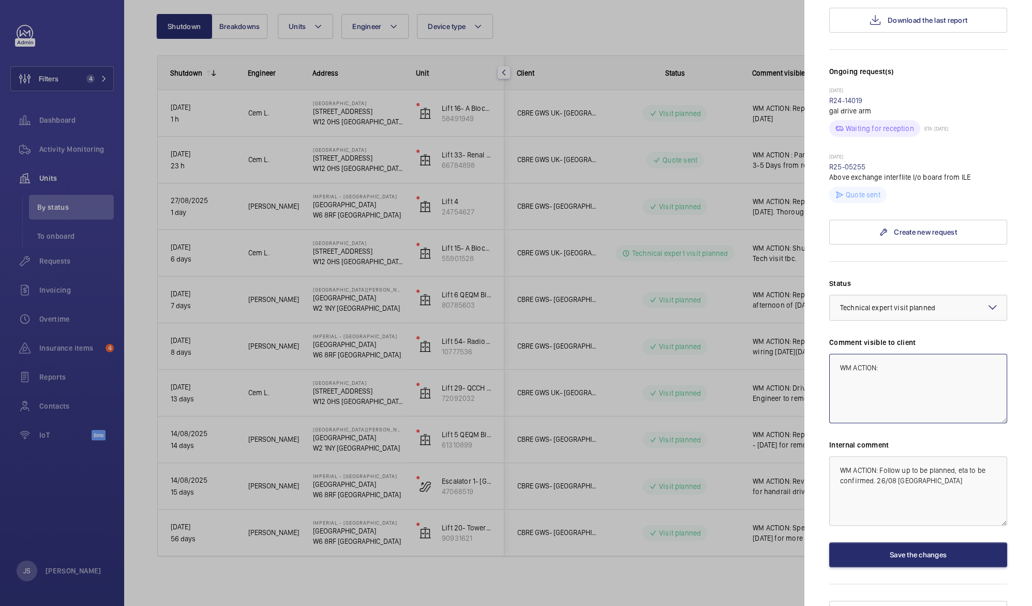
click at [903, 353] on textarea "WM ACTION:" at bounding box center [919, 387] width 178 height 69
click at [886, 542] on button "Save the changes" at bounding box center [919, 554] width 178 height 25
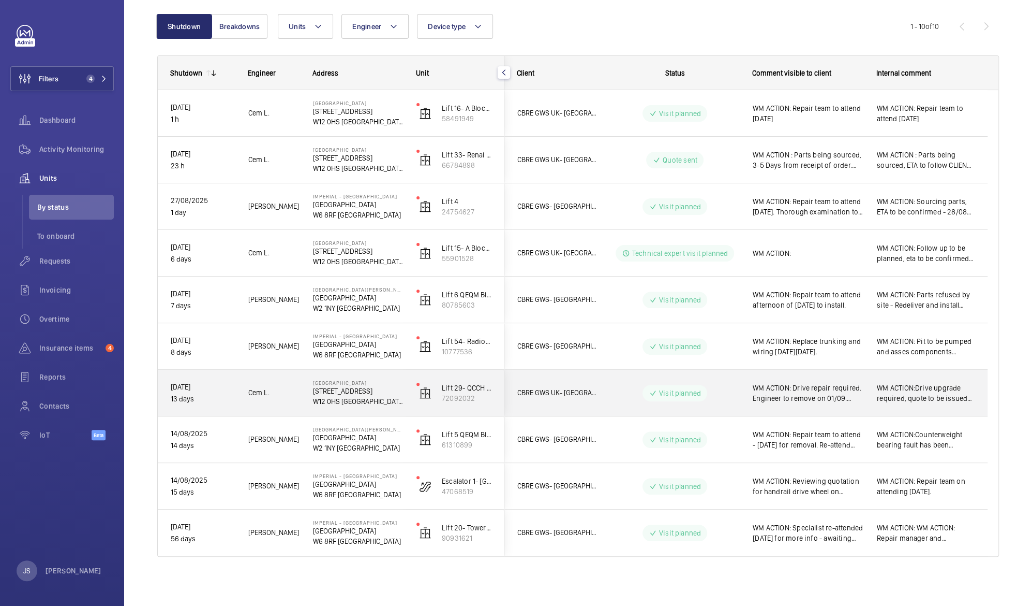
click at [903, 388] on span "WM ACTION:Drive upgrade required, quote to be issued once costs have been sourc…" at bounding box center [926, 392] width 98 height 21
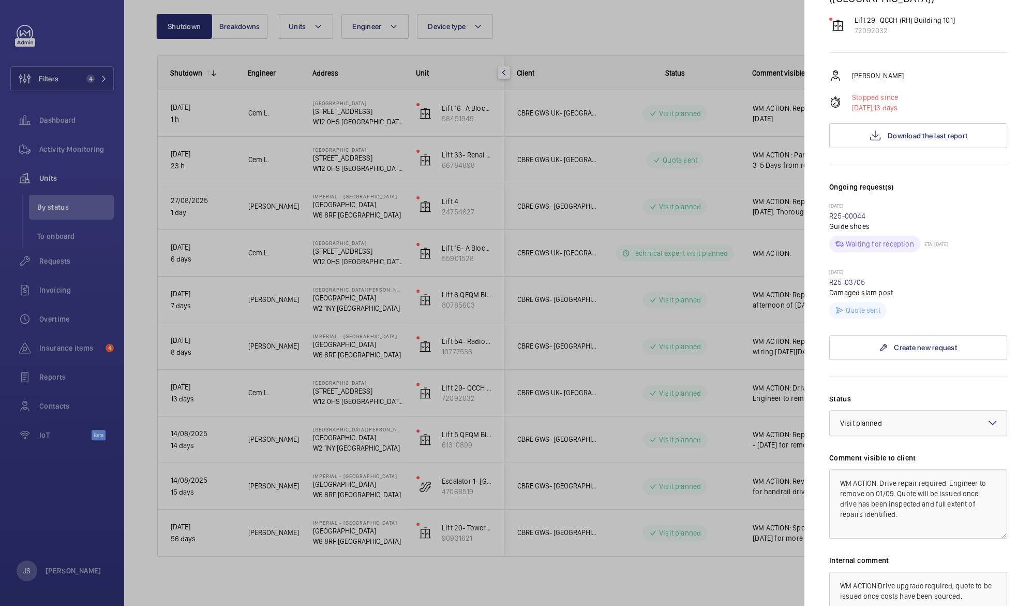
scroll to position [152, 0]
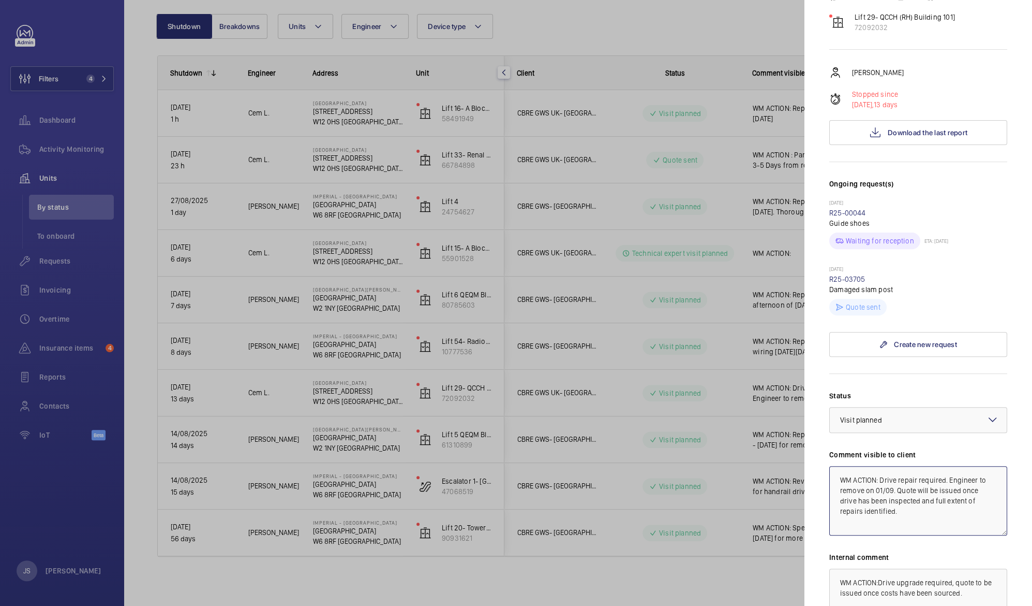
drag, startPoint x: 838, startPoint y: 460, endPoint x: 921, endPoint y: 492, distance: 89.3
click at [921, 492] on textarea "WM ACTION: Drive repair required. Engineer to remove on 01/09. Quote will be is…" at bounding box center [919, 500] width 178 height 69
click at [761, 259] on div at bounding box center [516, 303] width 1032 height 606
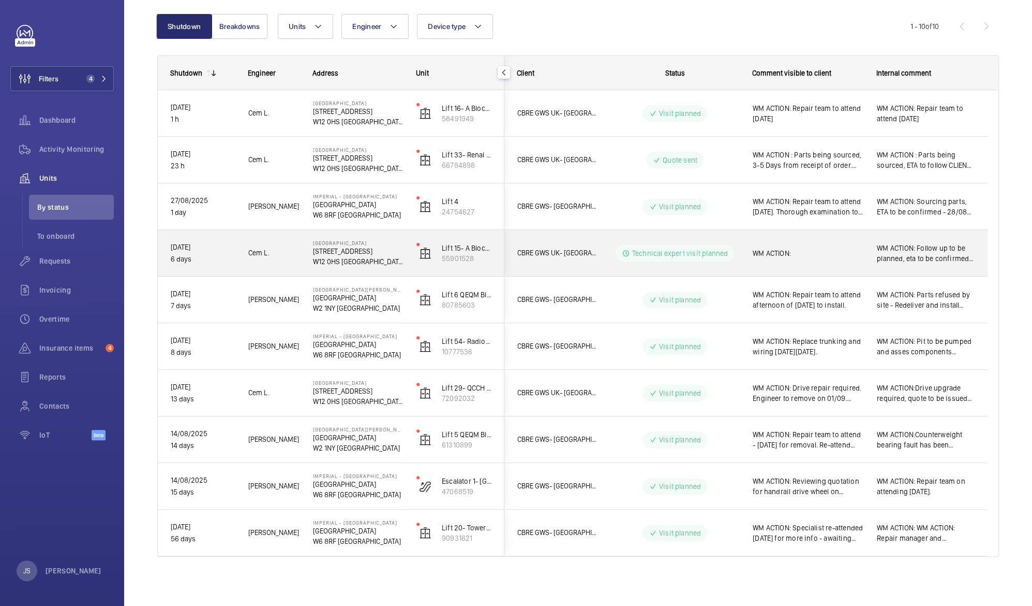
click at [824, 263] on div "WM ACTION:" at bounding box center [808, 253] width 111 height 24
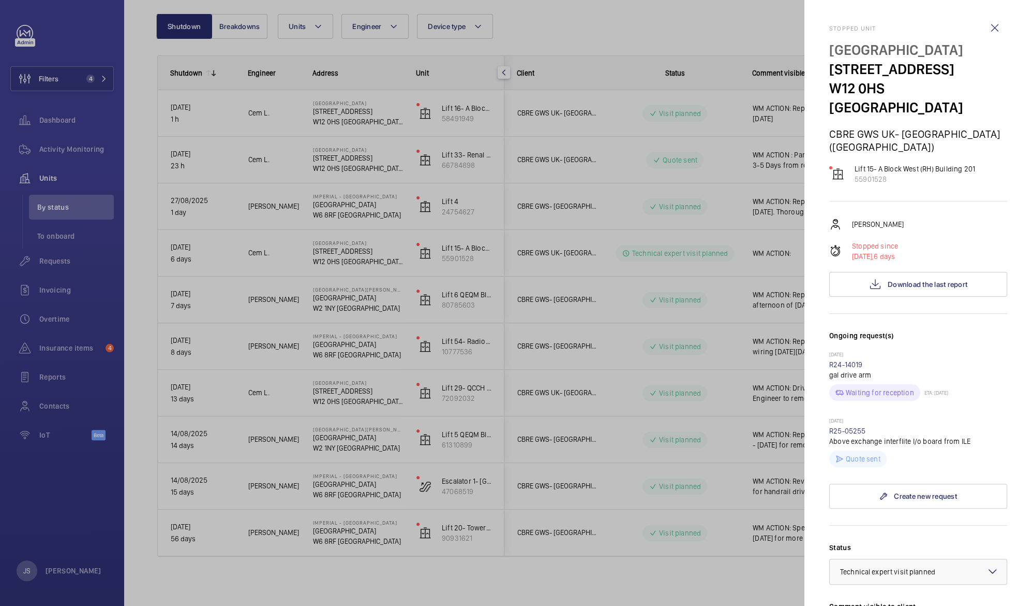
click at [824, 263] on mat-sidenav-container "Filters 4 Dashboard Activity Monitoring Units By status To onboard Requests Inv…" at bounding box center [516, 303] width 1032 height 606
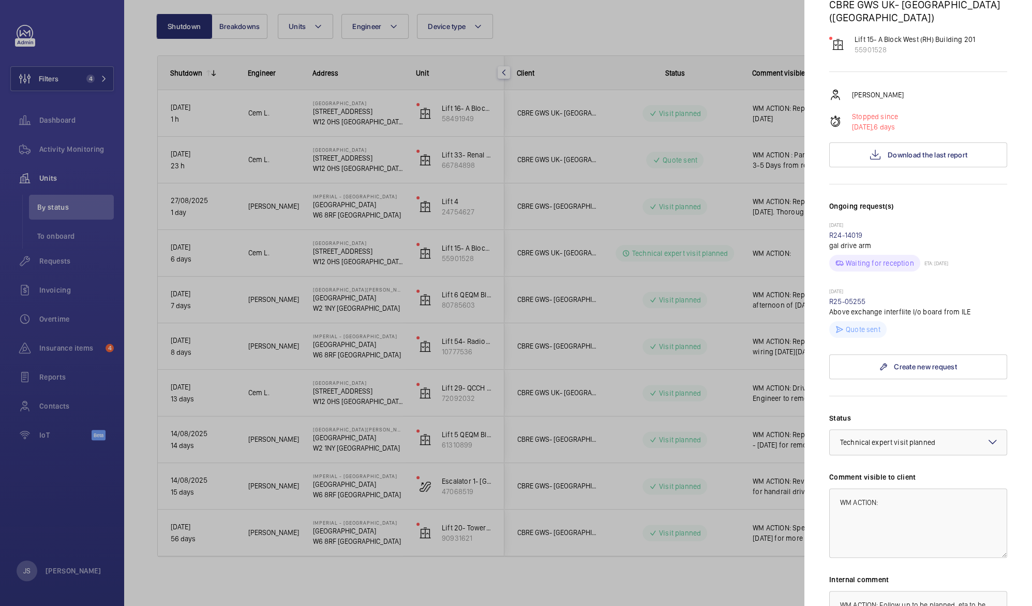
scroll to position [142, 0]
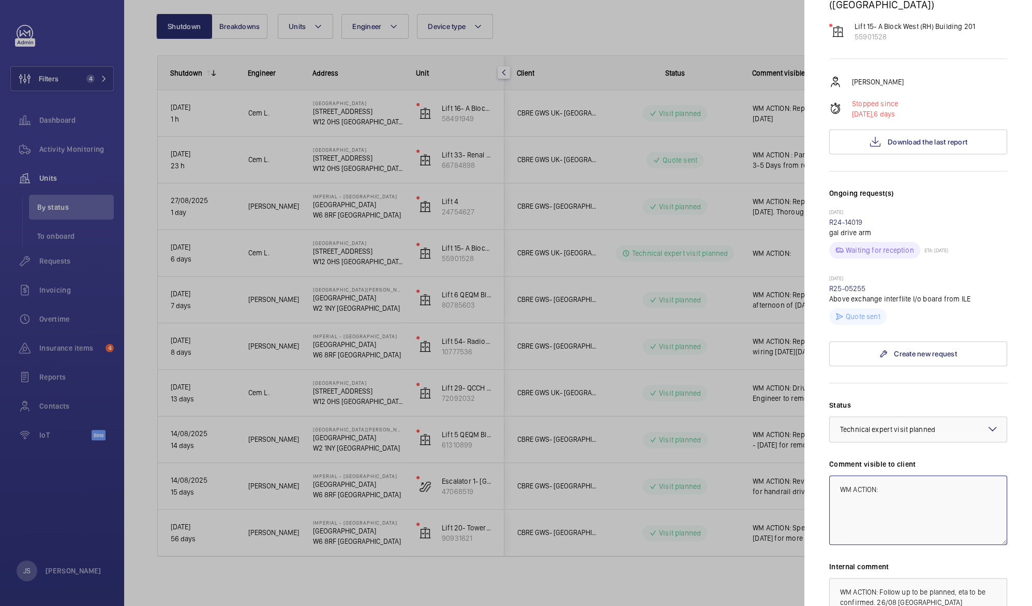
drag, startPoint x: 837, startPoint y: 470, endPoint x: 917, endPoint y: 470, distance: 79.7
click at [917, 475] on textarea "WM ACTION:" at bounding box center [919, 509] width 178 height 69
paste textarea "Drive repair required. Engineer to remove on 01/09. Quote will be issued once d…"
click at [882, 475] on textarea "WM ACTION: Drive repair required. Engineer to remove on 01/09. Quote will be is…" at bounding box center [919, 509] width 178 height 69
click at [949, 475] on textarea "WM ACTION: ILE Board to be repair required. Engineer to remove on 01/09. Quote …" at bounding box center [919, 509] width 178 height 69
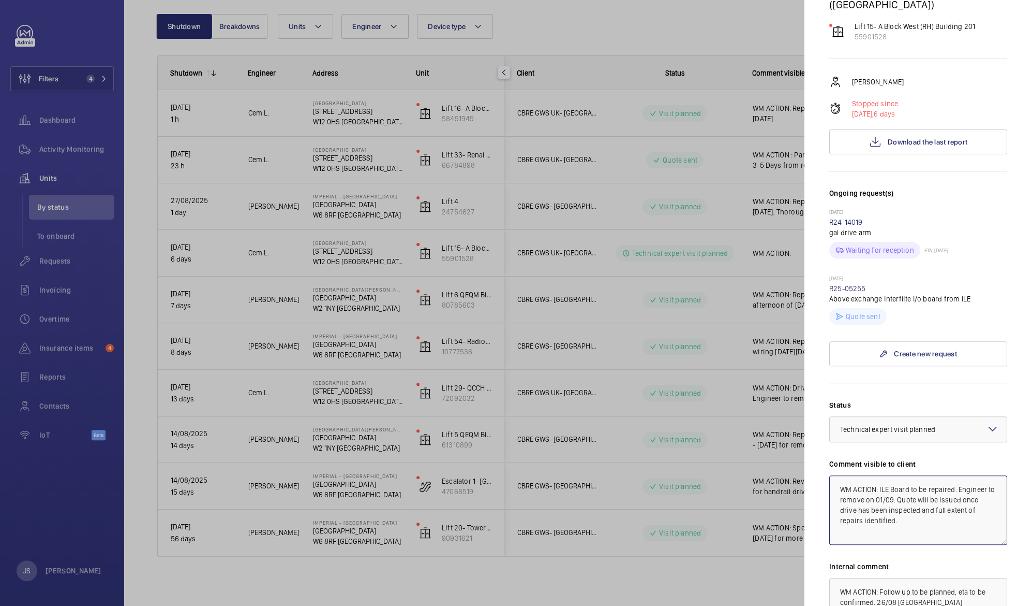
drag, startPoint x: 879, startPoint y: 492, endPoint x: 898, endPoint y: 489, distance: 19.4
click at [898, 489] on textarea "WM ACTION: ILE Board to be repaired. Engineer to remove on 01/09. Quote will be…" at bounding box center [919, 509] width 178 height 69
type textarea "WM ACTION: ILE Board to be repaired. Engineer to remove on 01/09. Quote will be…"
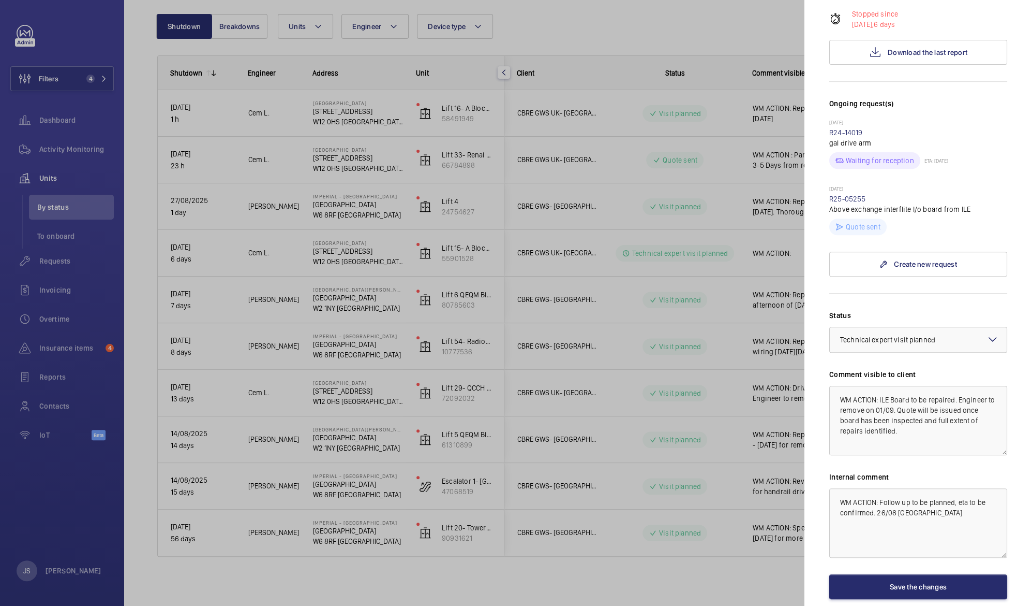
scroll to position [233, 0]
click at [987, 332] on mat-icon at bounding box center [993, 338] width 12 height 12
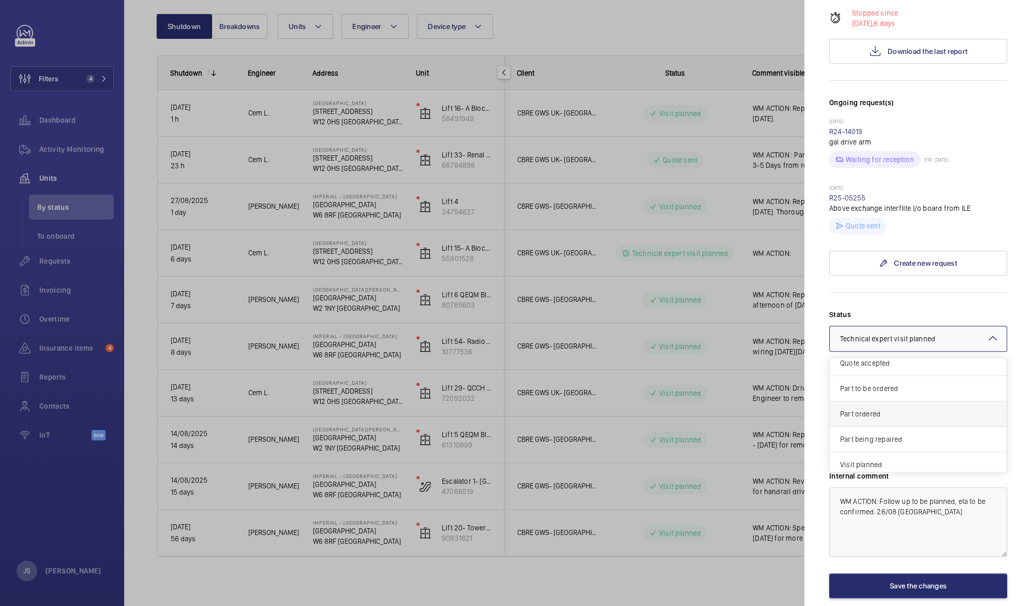
scroll to position [60, 0]
click at [939, 457] on span "Visit planned" at bounding box center [918, 462] width 156 height 10
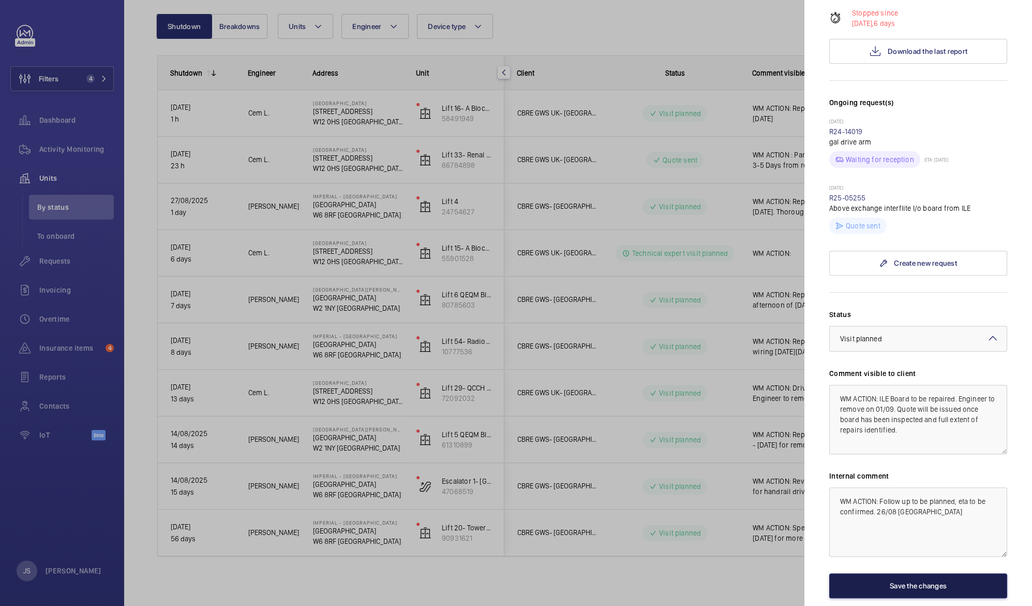
click at [907, 573] on button "Save the changes" at bounding box center [919, 585] width 178 height 25
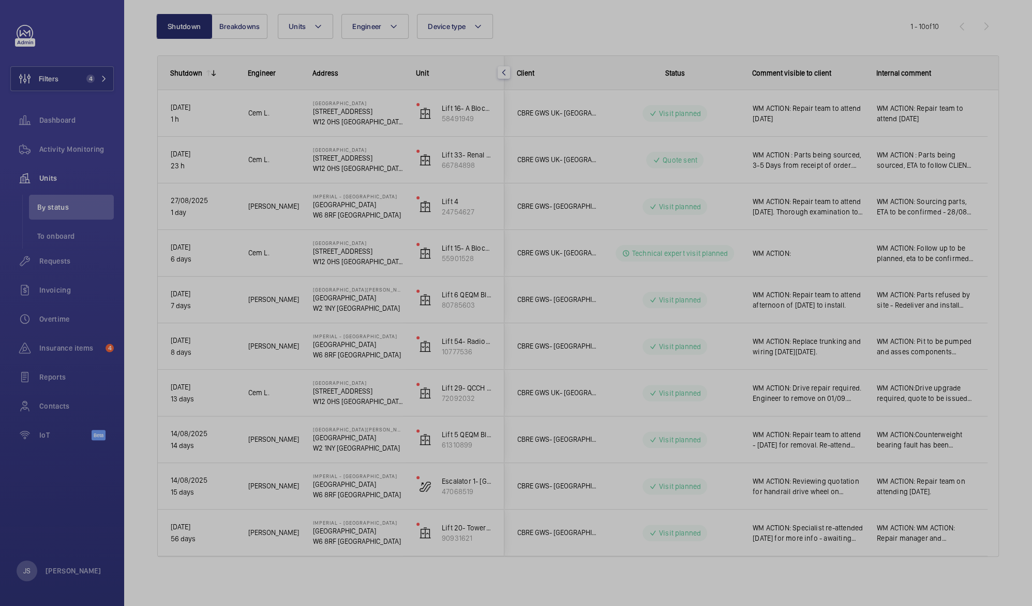
scroll to position [0, 0]
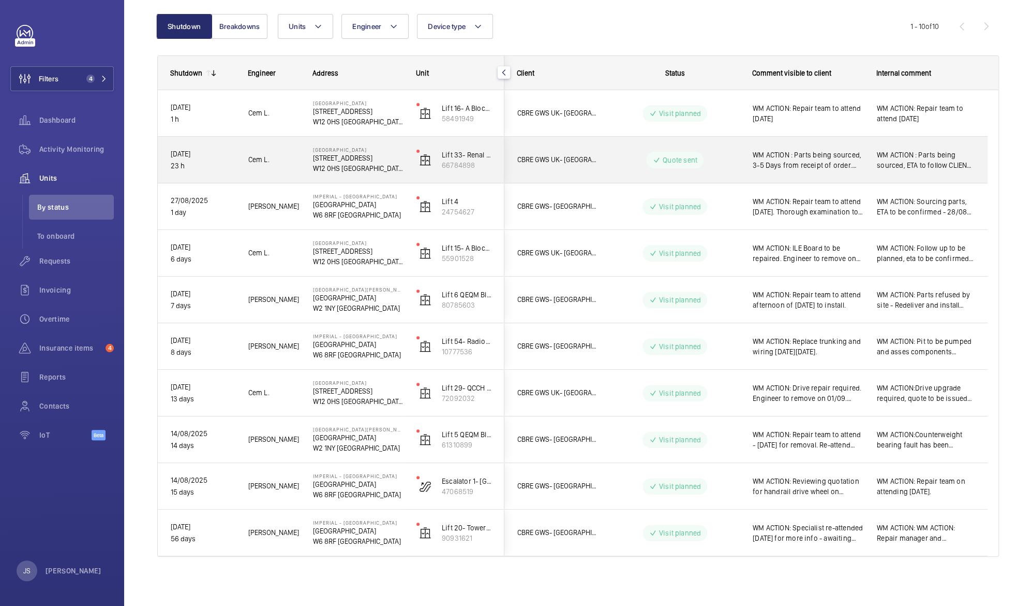
click at [818, 166] on span "WM ACTION : Parts being sourced, 3-5 Days from receipt of order. CLIENT ACTION:…" at bounding box center [808, 160] width 111 height 21
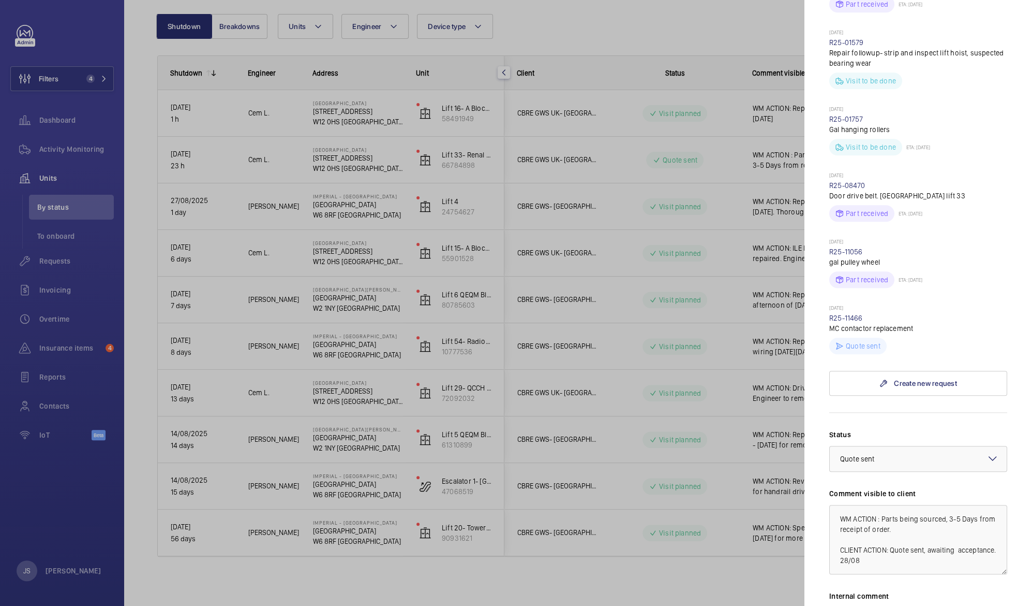
scroll to position [523, 0]
click at [883, 508] on textarea "WM ACTION : Parts being sourced, 3-5 Days from receipt of order. CLIENT ACTION:…" at bounding box center [919, 537] width 178 height 69
click at [900, 504] on textarea "WM ACTION : Parts being sourced, 3-5 Days from receipt of order. CLIENT ACTION:…" at bounding box center [919, 537] width 178 height 69
click at [901, 517] on textarea "WM ACTION : Parts available 3-5 Days from receipt of order. CLIENT ACTION: Quot…" at bounding box center [919, 537] width 178 height 69
type textarea "WM ACTION : Parts available 3-5 Days from receipt of order. CLIENT ACTION: Quot…"
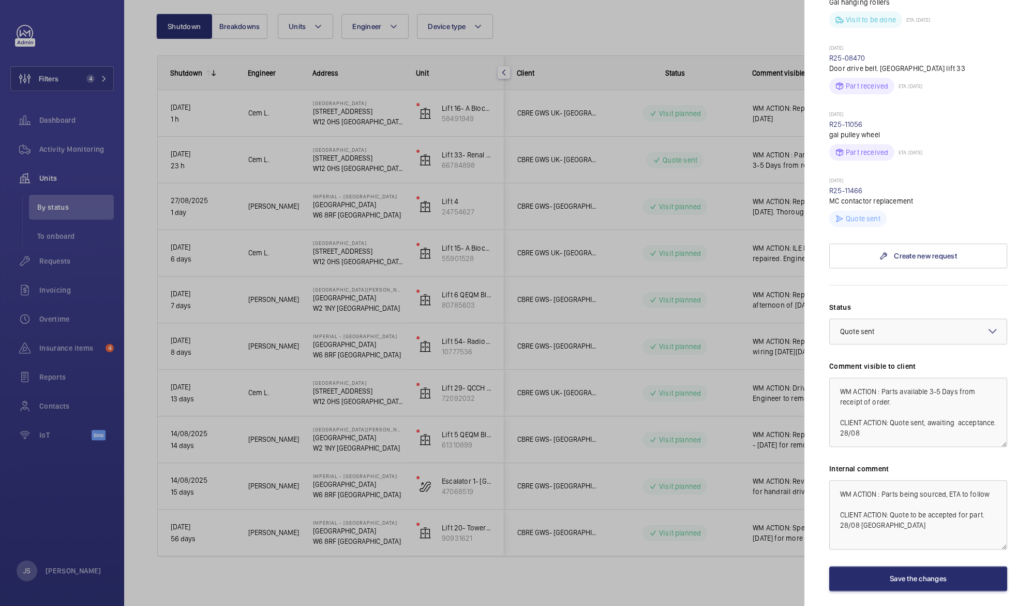
scroll to position [682, 0]
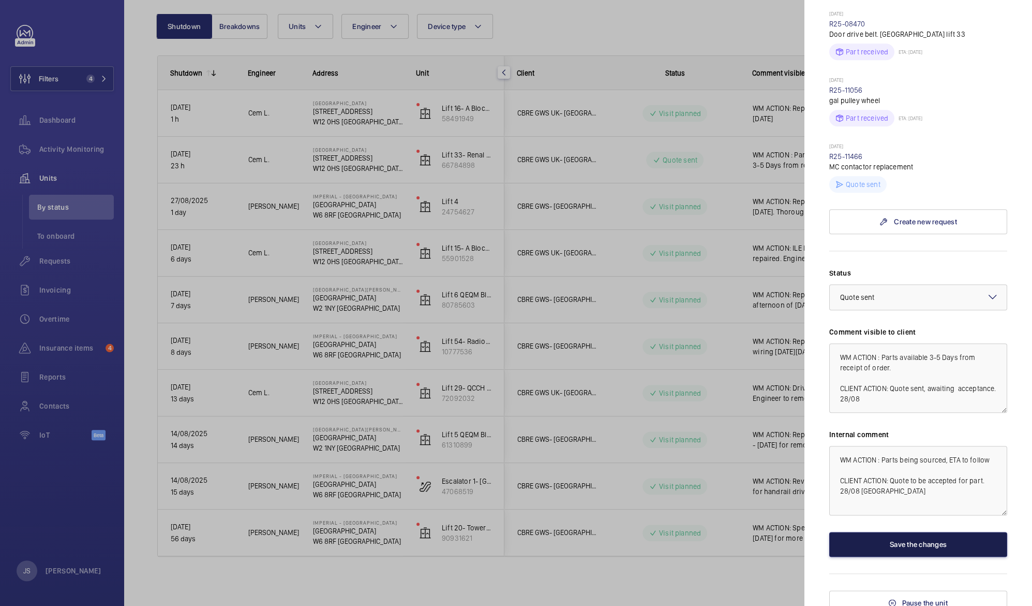
click at [926, 533] on button "Save the changes" at bounding box center [919, 543] width 178 height 25
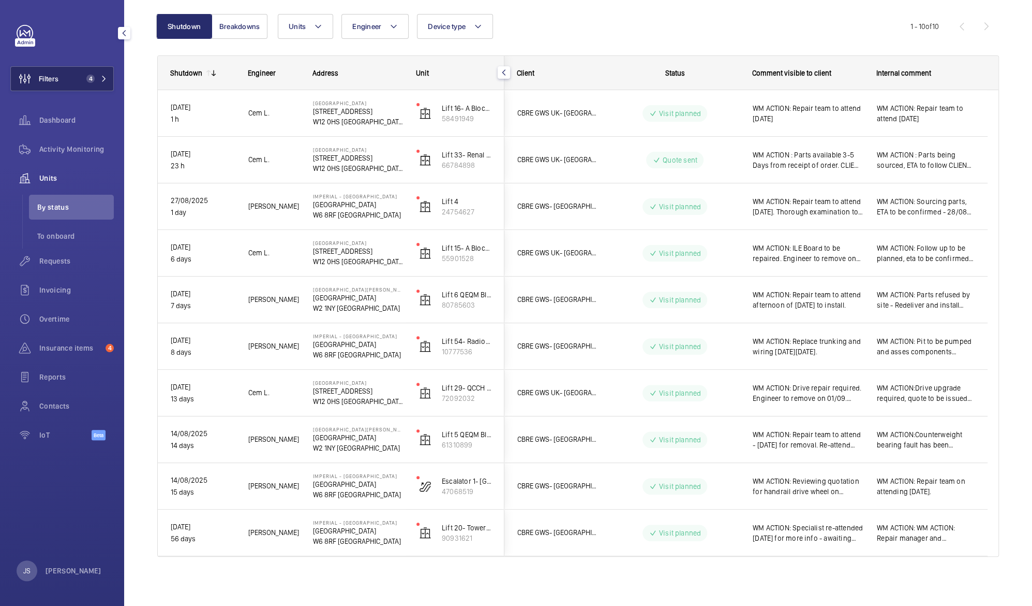
click at [82, 80] on button "Filters 4" at bounding box center [62, 78] width 104 height 25
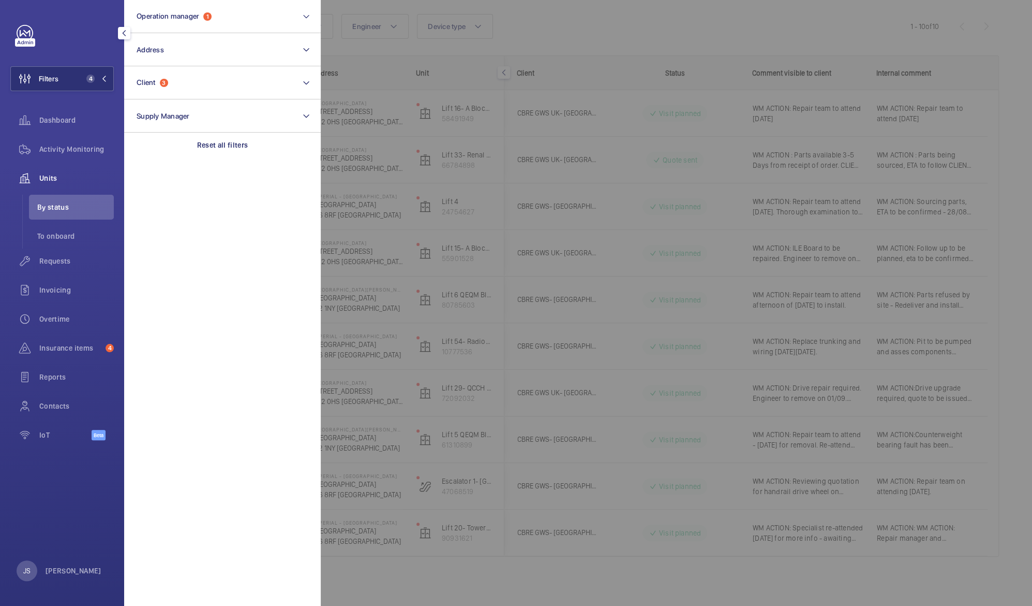
click at [97, 178] on span "Units" at bounding box center [76, 178] width 75 height 10
click at [79, 210] on span "By status" at bounding box center [75, 207] width 77 height 10
click at [480, 140] on div at bounding box center [837, 303] width 1032 height 606
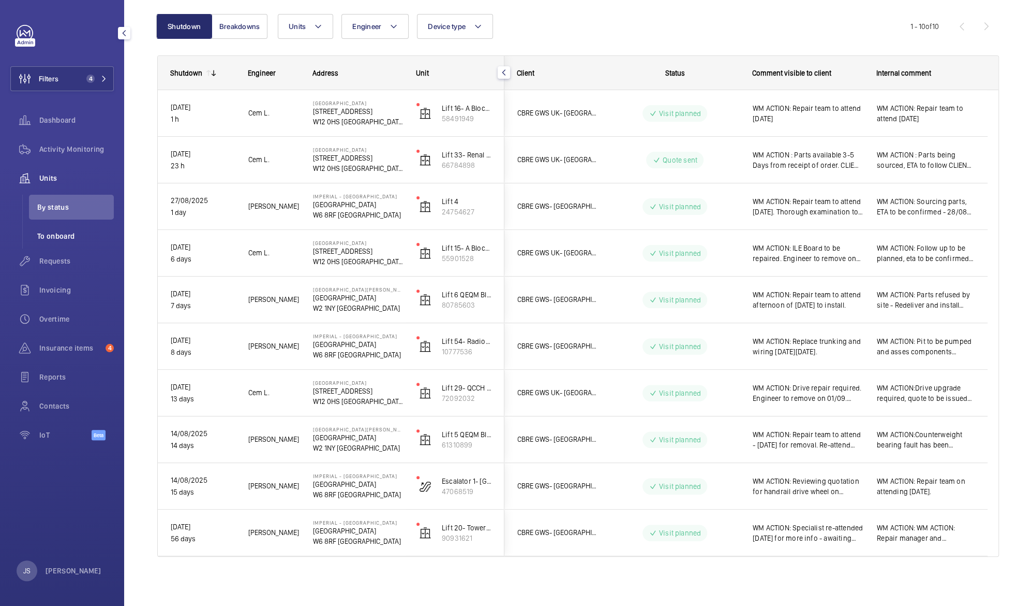
click at [72, 240] on span "To onboard" at bounding box center [75, 236] width 77 height 10
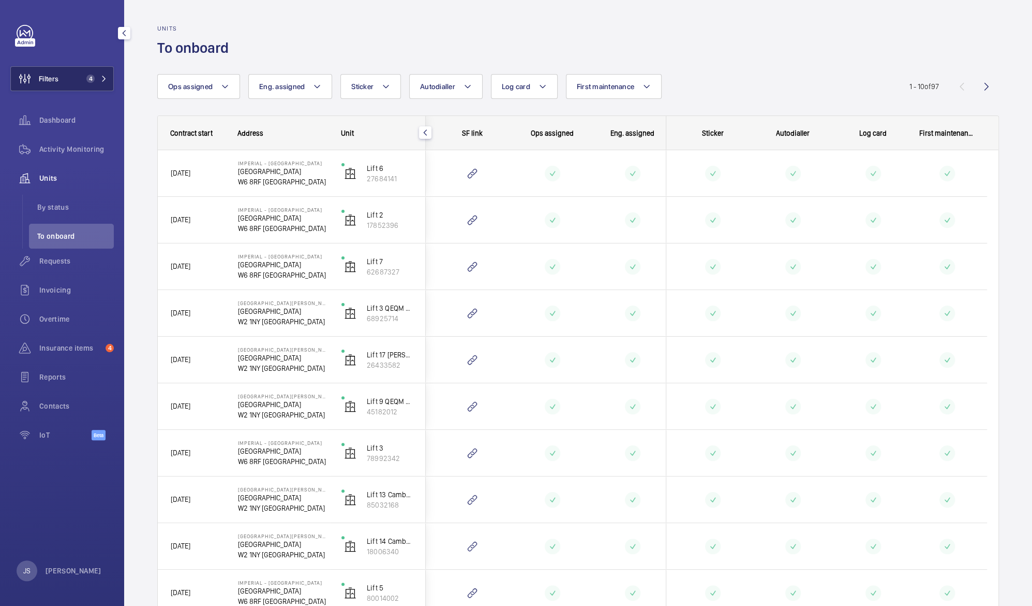
click at [89, 83] on button "Filters 4" at bounding box center [62, 78] width 104 height 25
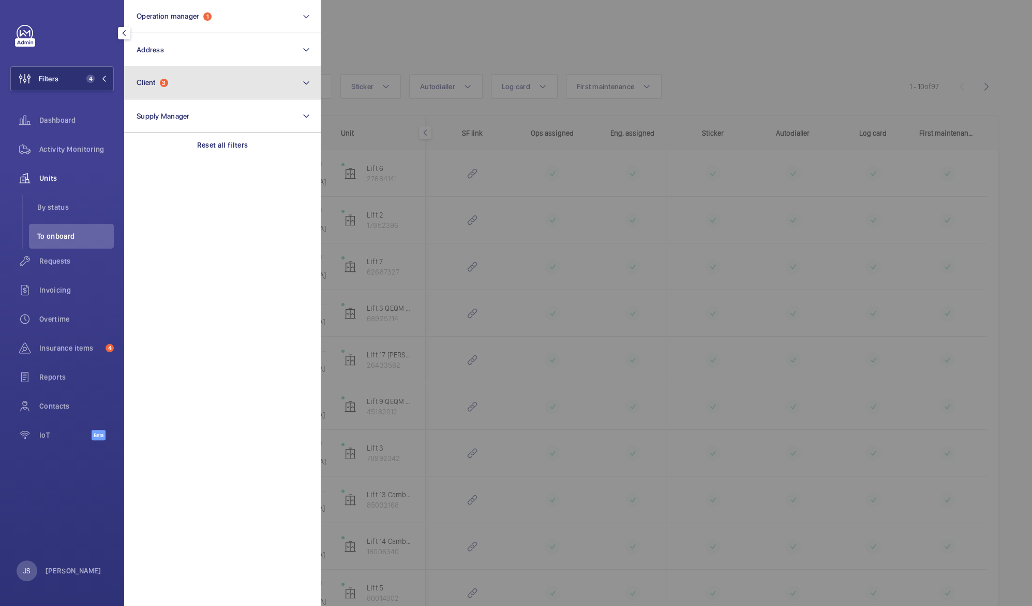
click at [181, 83] on button "Client 3" at bounding box center [222, 82] width 197 height 33
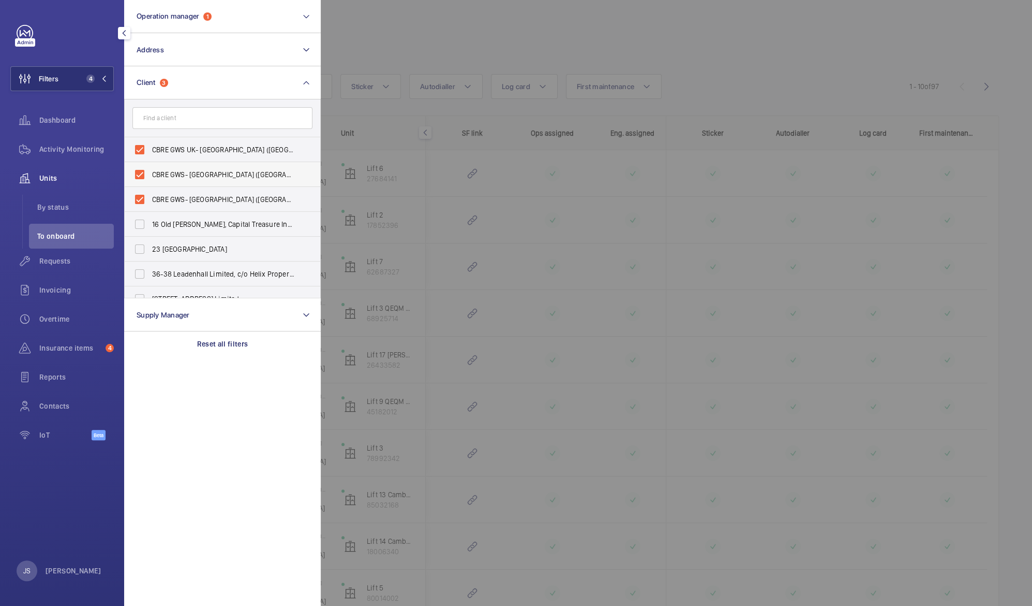
click at [177, 170] on span "CBRE GWS- [GEOGRAPHIC_DATA] ([GEOGRAPHIC_DATA][PERSON_NAME])" at bounding box center [223, 174] width 142 height 10
click at [150, 170] on input "CBRE GWS- [GEOGRAPHIC_DATA] ([GEOGRAPHIC_DATA][PERSON_NAME])" at bounding box center [139, 174] width 21 height 21
click at [183, 200] on span "CBRE GWS- [GEOGRAPHIC_DATA] ([GEOGRAPHIC_DATA][PERSON_NAME])" at bounding box center [223, 199] width 142 height 10
click at [150, 200] on input "CBRE GWS- [GEOGRAPHIC_DATA] ([GEOGRAPHIC_DATA][PERSON_NAME])" at bounding box center [139, 199] width 21 height 21
checkbox input "true"
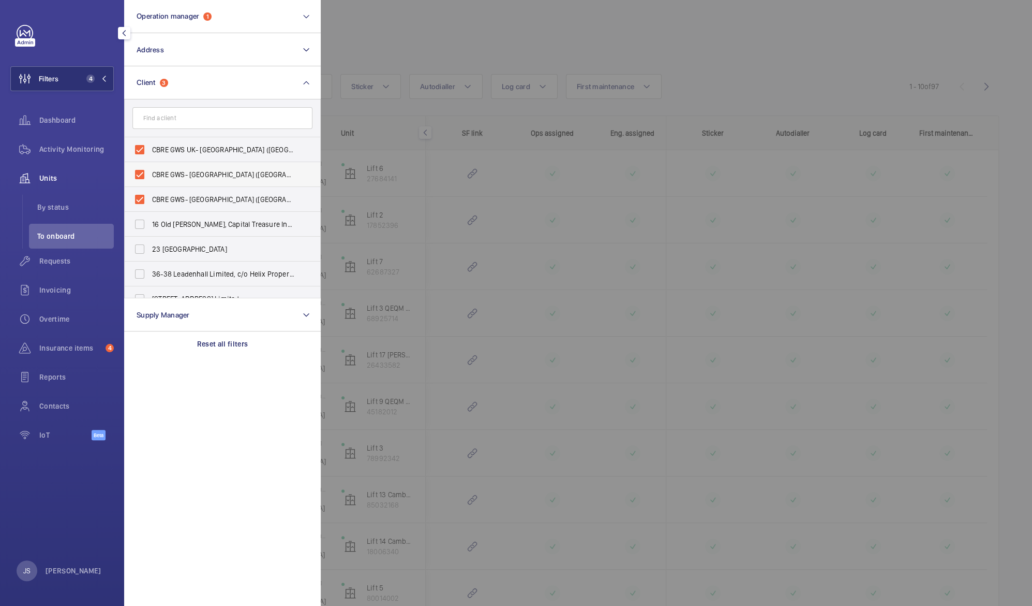
click at [186, 177] on span "CBRE GWS- [GEOGRAPHIC_DATA] ([GEOGRAPHIC_DATA][PERSON_NAME])" at bounding box center [223, 174] width 142 height 10
click at [150, 177] on input "CBRE GWS- [GEOGRAPHIC_DATA] ([GEOGRAPHIC_DATA][PERSON_NAME])" at bounding box center [139, 174] width 21 height 21
checkbox input "false"
click at [139, 173] on label "CBRE GWS- [GEOGRAPHIC_DATA] ([GEOGRAPHIC_DATA])" at bounding box center [215, 174] width 180 height 25
click at [139, 173] on input "CBRE GWS- [GEOGRAPHIC_DATA] ([GEOGRAPHIC_DATA])" at bounding box center [139, 174] width 21 height 21
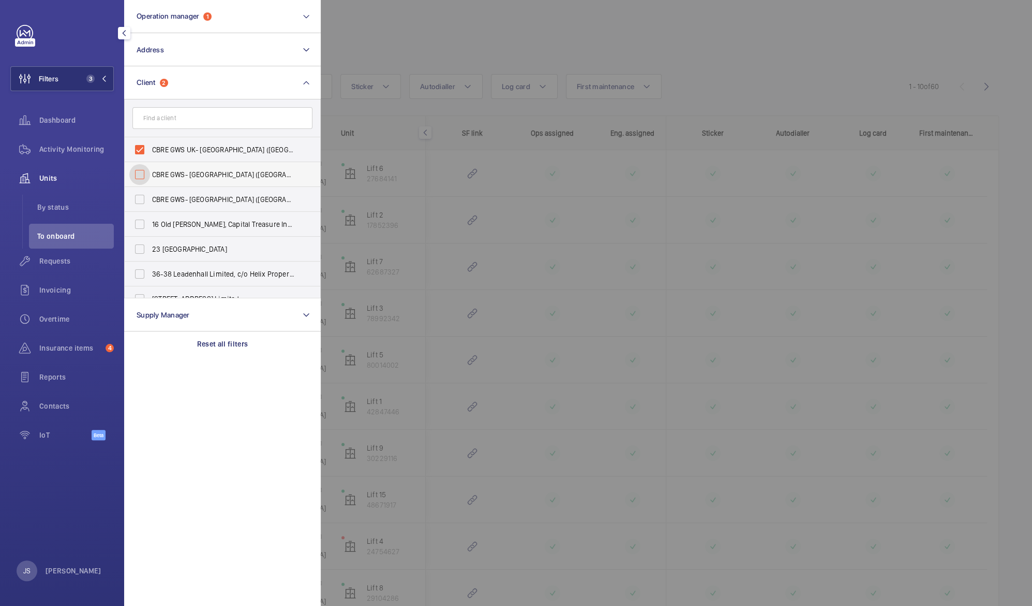
checkbox input "false"
click at [563, 170] on div at bounding box center [837, 303] width 1032 height 606
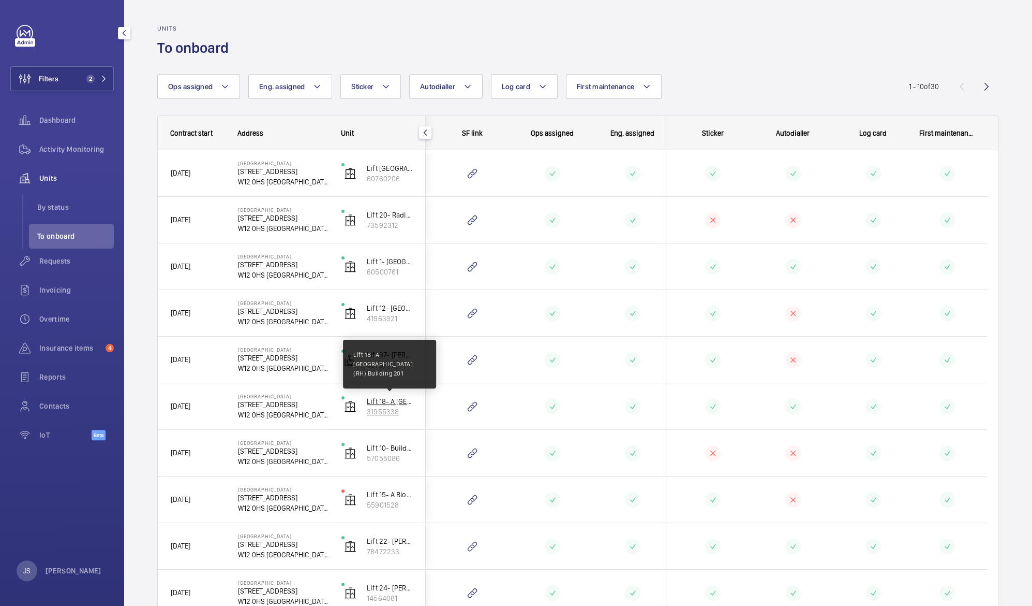
click at [377, 400] on p "Lift 18- A [GEOGRAPHIC_DATA] (RH) Building 201" at bounding box center [390, 401] width 46 height 10
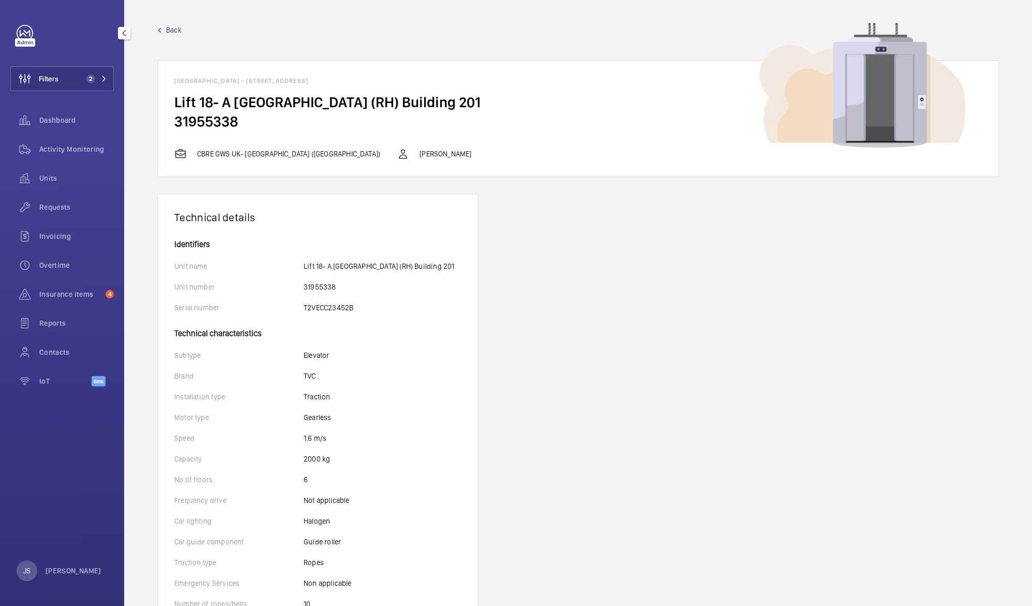
click at [253, 102] on h2 "Lift 18- A [GEOGRAPHIC_DATA] (RH) Building 201" at bounding box center [578, 102] width 808 height 19
click at [156, 29] on wm-front-device-detail "Back [GEOGRAPHIC_DATA] - [STREET_ADDRESS] Lift 18- A [GEOGRAPHIC_DATA] (RH) Bui…" at bounding box center [578, 486] width 908 height 973
click at [170, 30] on span "Back" at bounding box center [174, 30] width 16 height 10
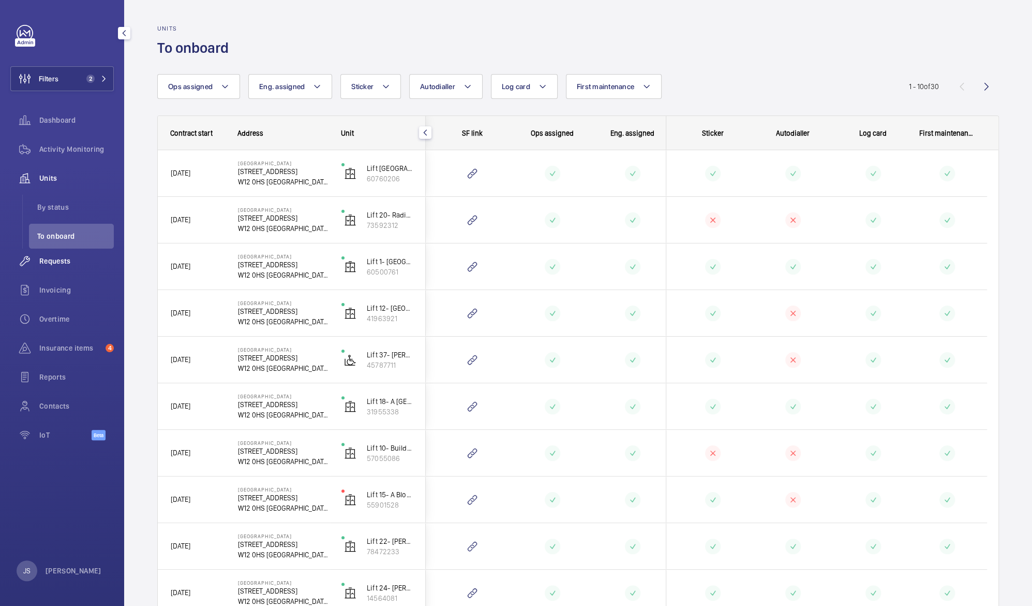
click at [58, 263] on span "Requests" at bounding box center [76, 261] width 75 height 10
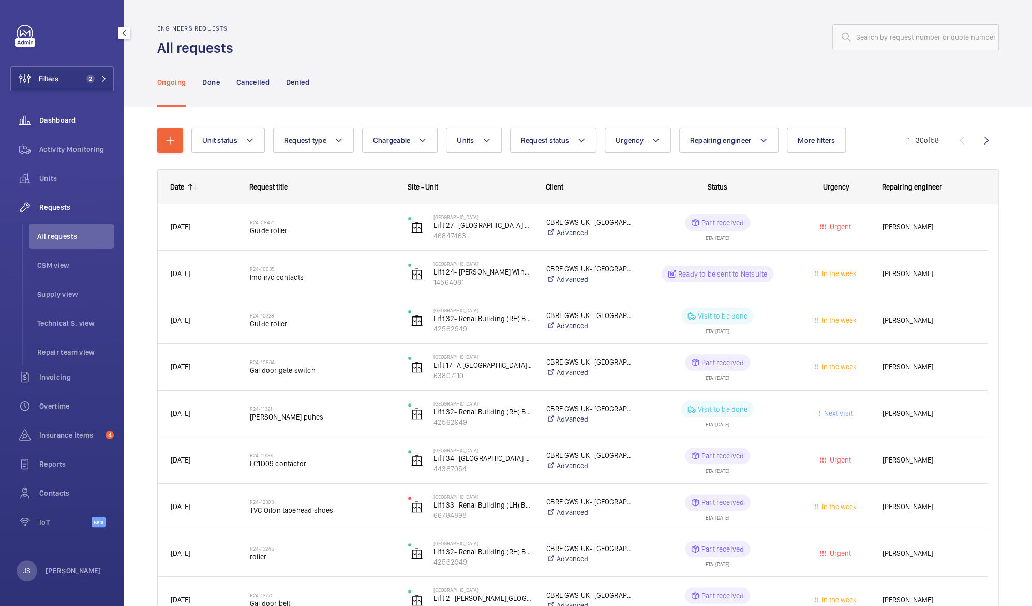
click at [50, 124] on span "Dashboard" at bounding box center [76, 120] width 75 height 10
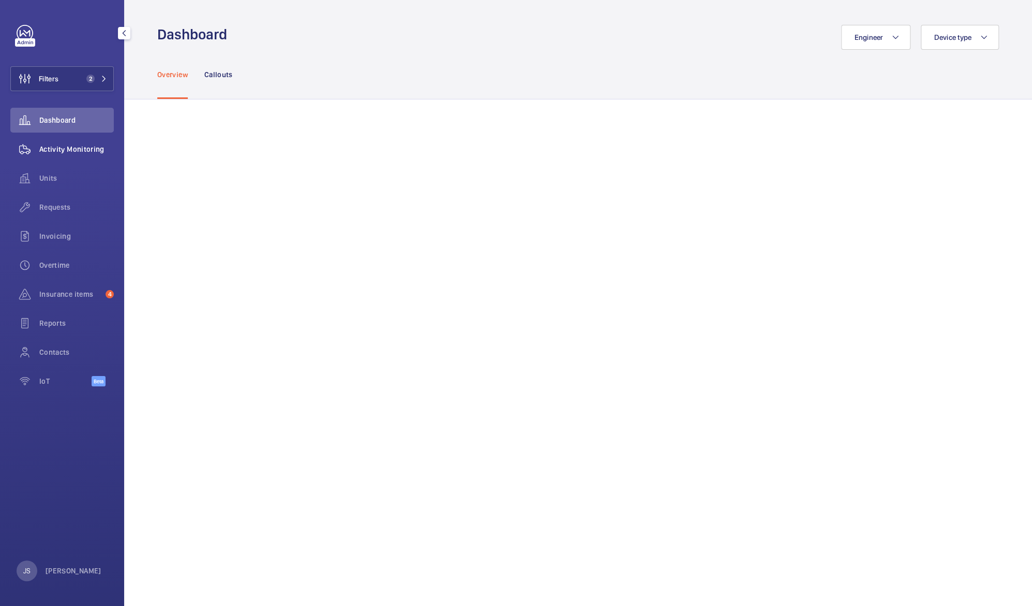
click at [59, 151] on span "Activity Monitoring" at bounding box center [76, 149] width 75 height 10
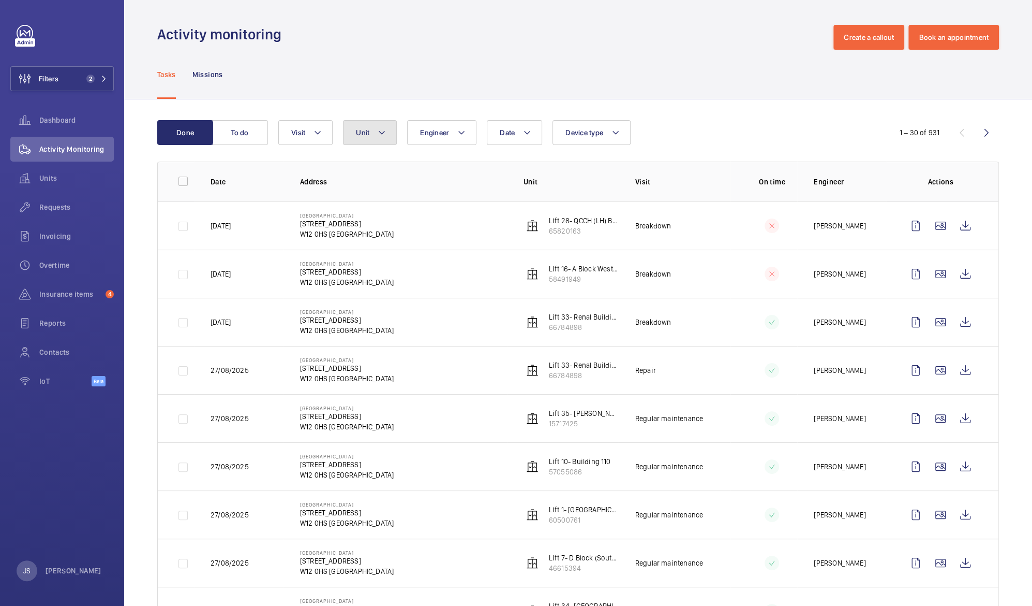
click at [391, 137] on button "Unit" at bounding box center [370, 132] width 54 height 25
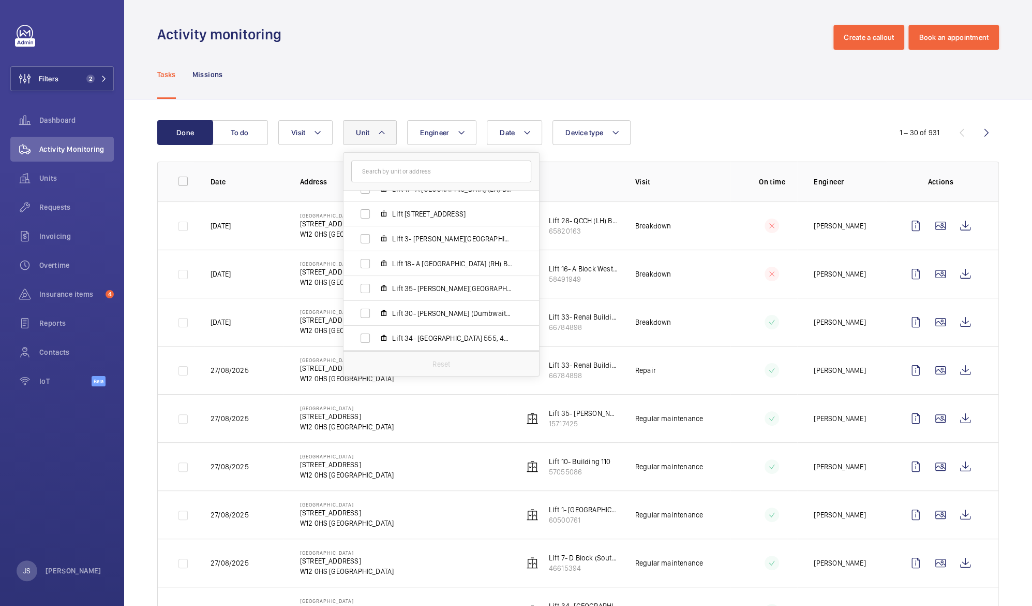
scroll to position [189, 0]
click at [366, 263] on label "Lift 18- A [GEOGRAPHIC_DATA] (RH) Building 201, 31955338" at bounding box center [433, 261] width 179 height 25
click at [366, 263] on input "Lift 18- A [GEOGRAPHIC_DATA] (RH) Building 201, 31955338" at bounding box center [365, 262] width 21 height 21
checkbox input "true"
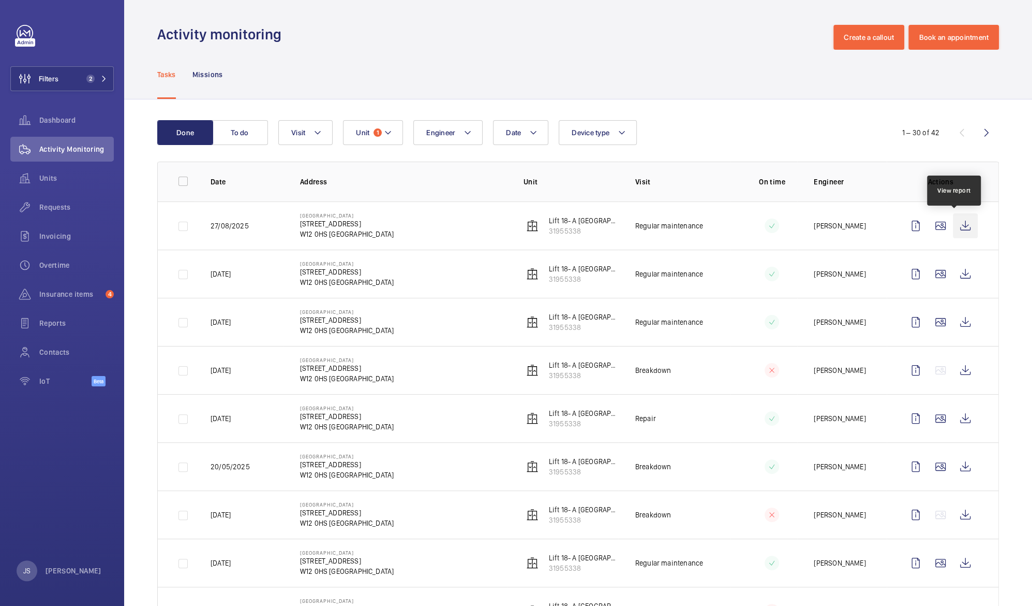
click at [954, 226] on wm-front-icon-button at bounding box center [965, 225] width 25 height 25
click at [958, 371] on wm-front-icon-button at bounding box center [965, 370] width 25 height 25
click at [389, 131] on mat-icon at bounding box center [388, 132] width 8 height 12
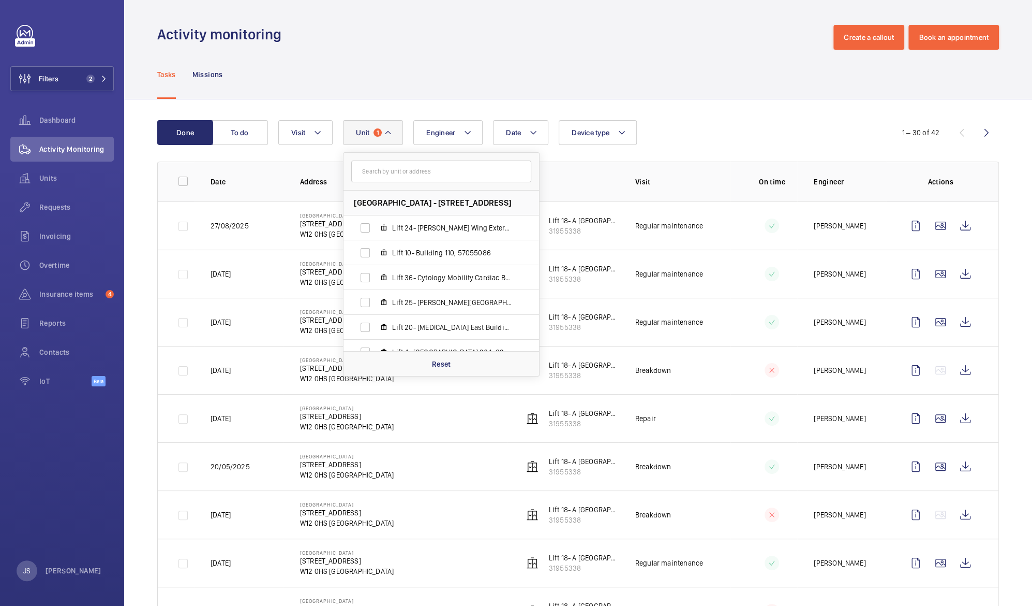
scroll to position [112, 0]
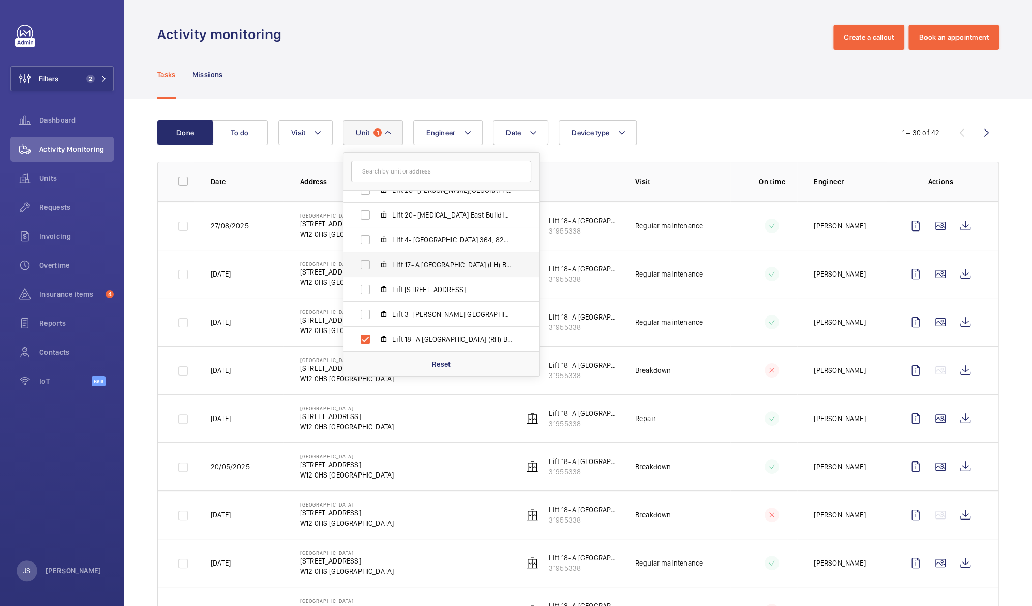
click at [364, 261] on label "Lift 17- A [GEOGRAPHIC_DATA] (LH) Building 201, 63807110" at bounding box center [433, 264] width 179 height 25
click at [364, 261] on input "Lift 17- A [GEOGRAPHIC_DATA] (LH) Building 201, 63807110" at bounding box center [365, 264] width 21 height 21
checkbox input "true"
click at [363, 338] on label "Lift 18- A [GEOGRAPHIC_DATA] (RH) Building 201, 31955338" at bounding box center [433, 339] width 179 height 25
click at [363, 338] on input "Lift 18- A [GEOGRAPHIC_DATA] (RH) Building 201, 31955338" at bounding box center [365, 339] width 21 height 21
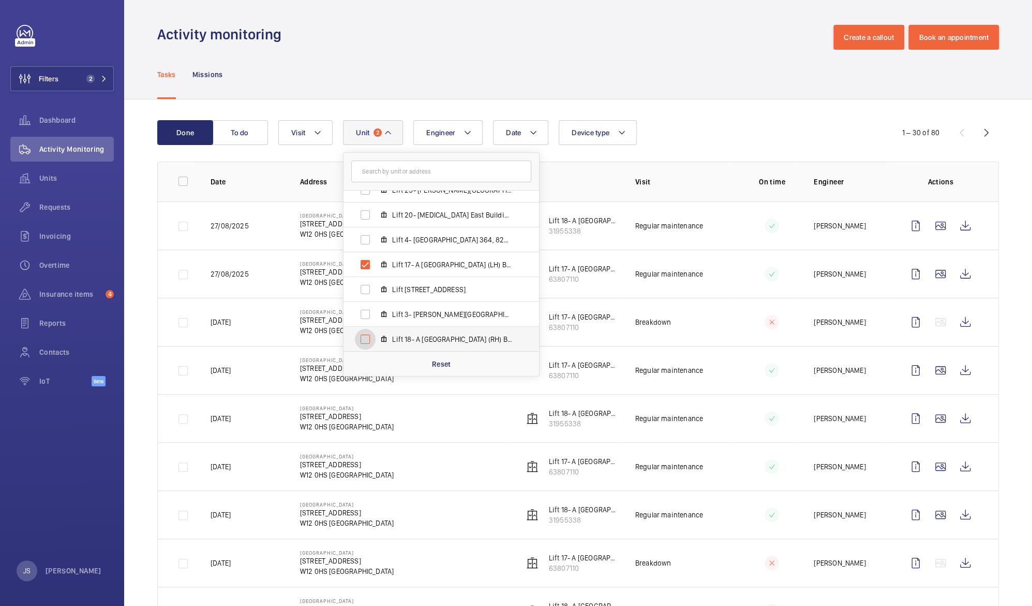
checkbox input "false"
click at [166, 253] on td at bounding box center [176, 273] width 36 height 48
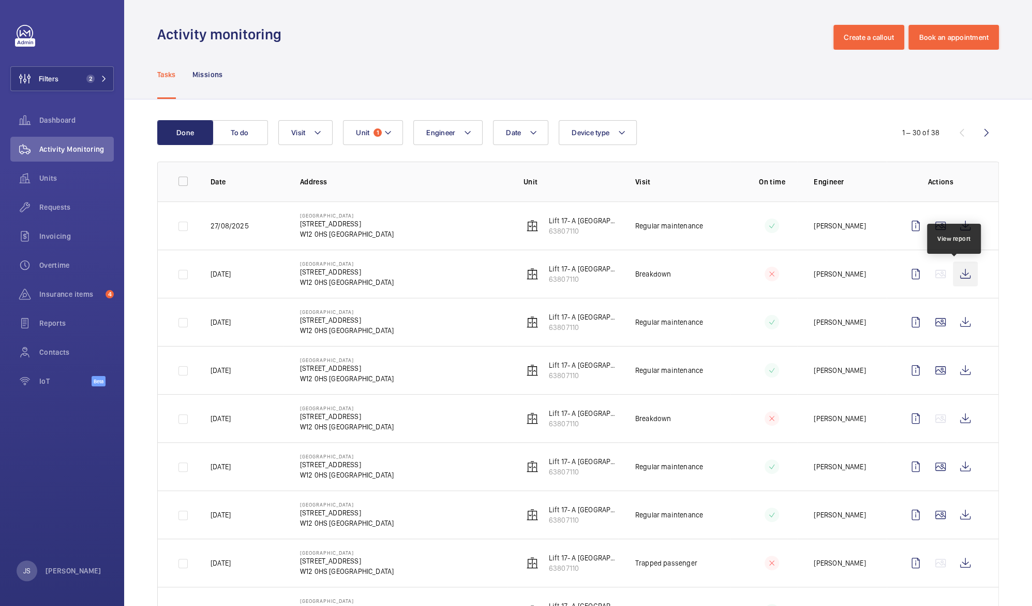
click at [953, 273] on wm-front-icon-button at bounding box center [965, 273] width 25 height 25
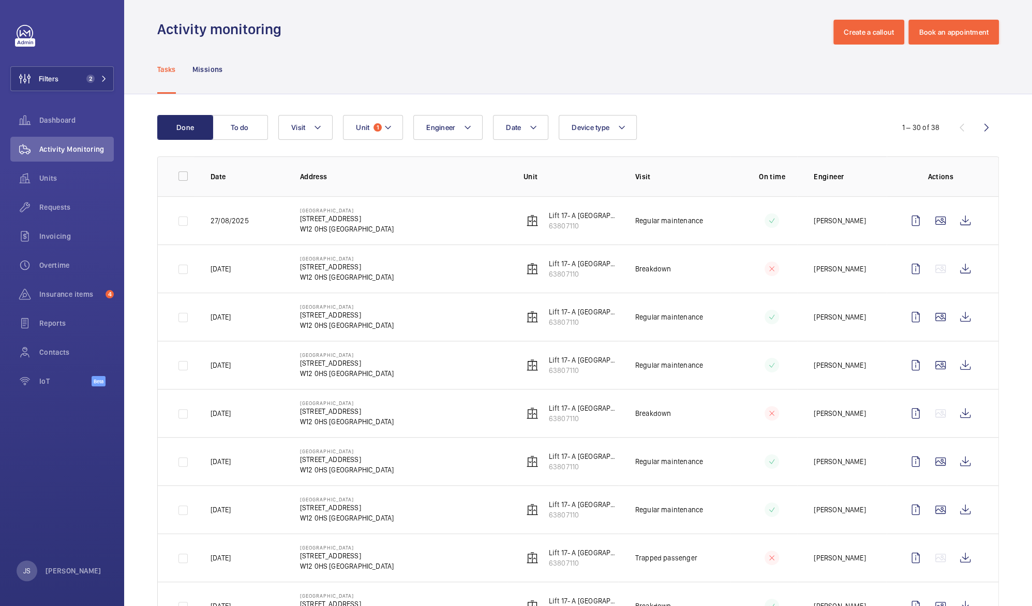
scroll to position [7, 0]
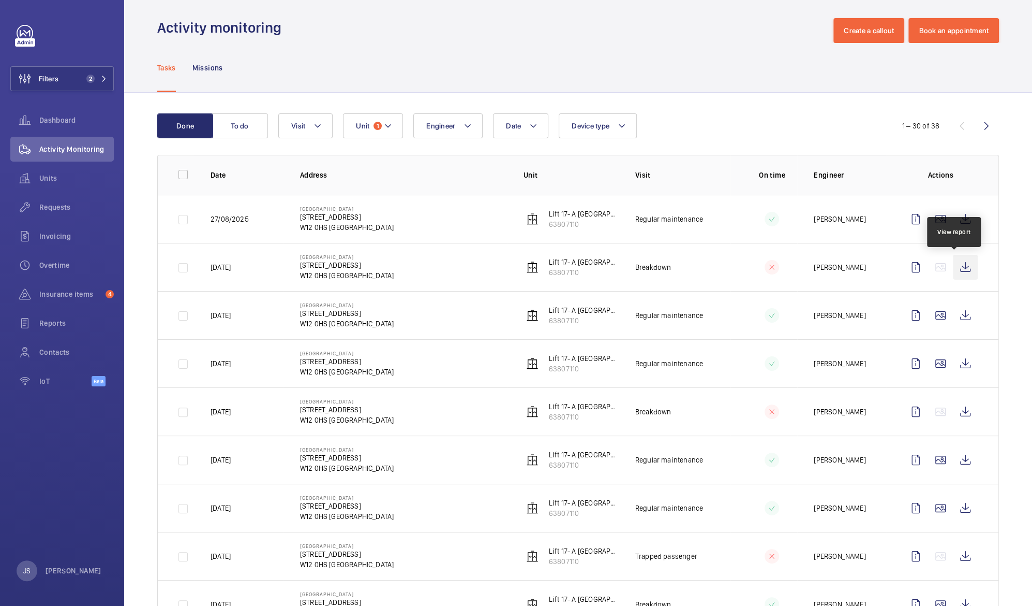
click at [953, 270] on wm-front-icon-button at bounding box center [965, 267] width 25 height 25
click at [102, 82] on span "2" at bounding box center [94, 79] width 25 height 8
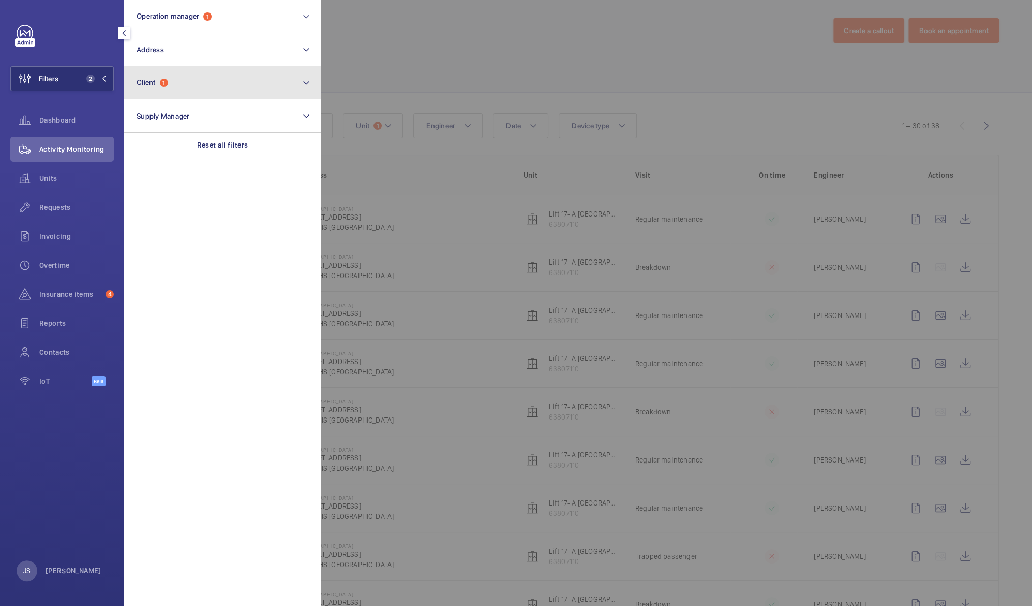
click at [143, 84] on span "Client" at bounding box center [146, 82] width 19 height 8
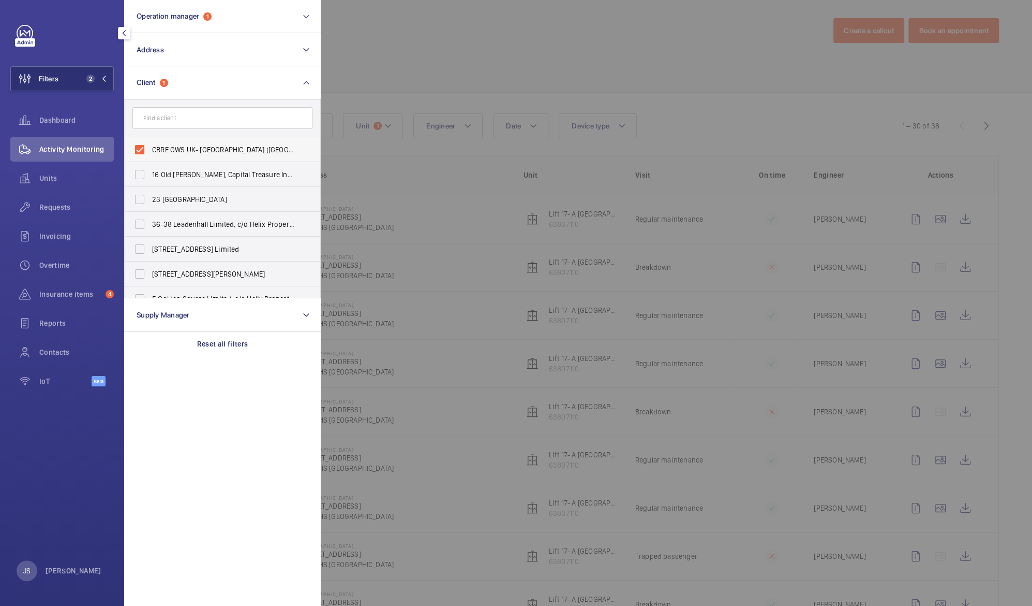
click at [139, 148] on label "CBRE GWS UK- [GEOGRAPHIC_DATA] ([GEOGRAPHIC_DATA])" at bounding box center [215, 149] width 180 height 25
click at [139, 148] on input "CBRE GWS UK- [GEOGRAPHIC_DATA] ([GEOGRAPHIC_DATA])" at bounding box center [139, 149] width 21 height 21
checkbox input "false"
click at [72, 49] on div "Filters 1 Operation manager 1 Address Client CBRE GWS UK- [GEOGRAPHIC_DATA] (Ha…" at bounding box center [62, 211] width 104 height 373
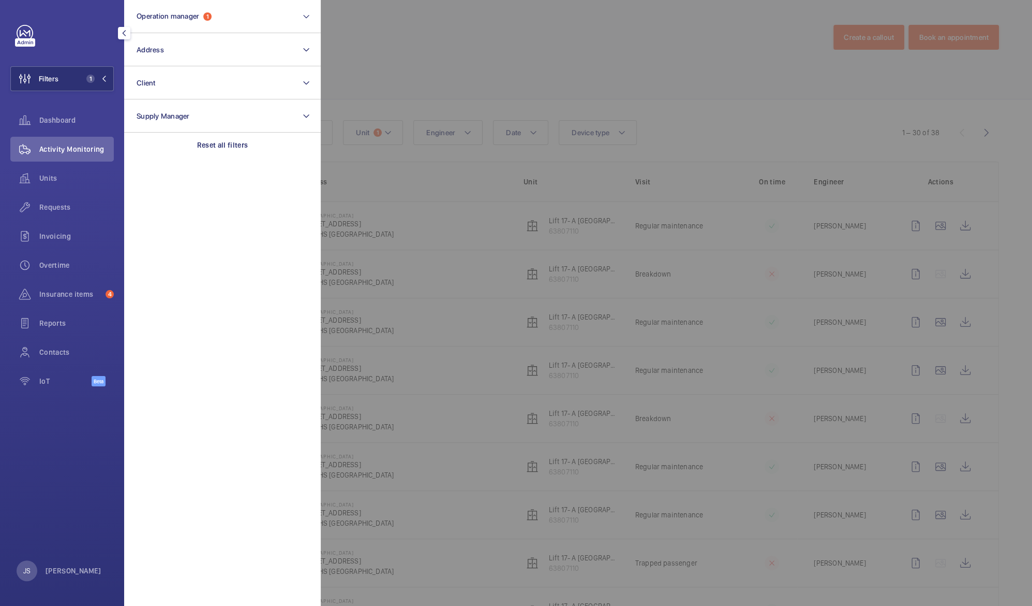
click at [377, 244] on div at bounding box center [837, 303] width 1032 height 606
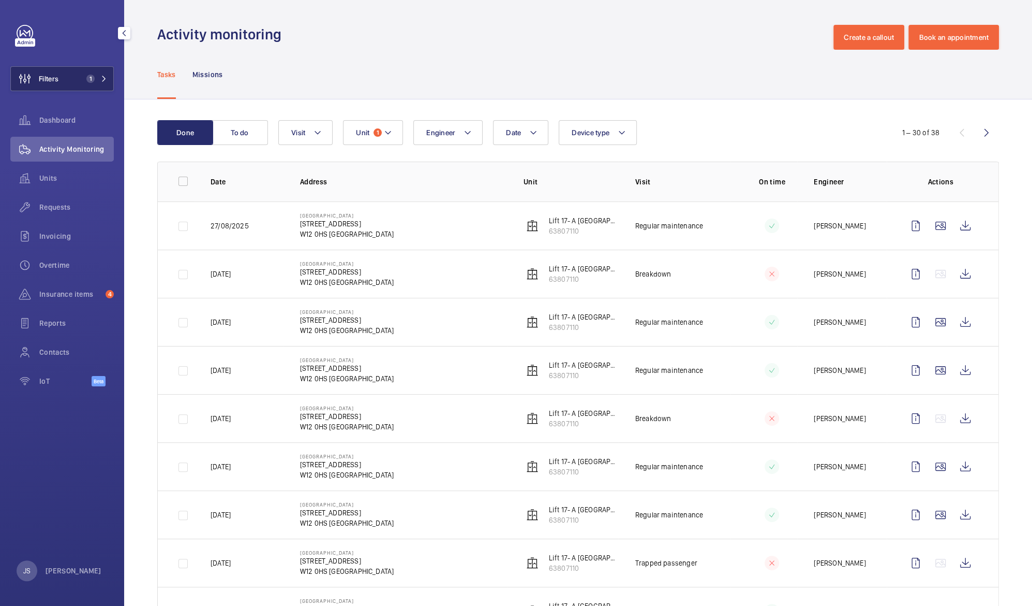
click at [55, 81] on span "Filters" at bounding box center [49, 78] width 20 height 10
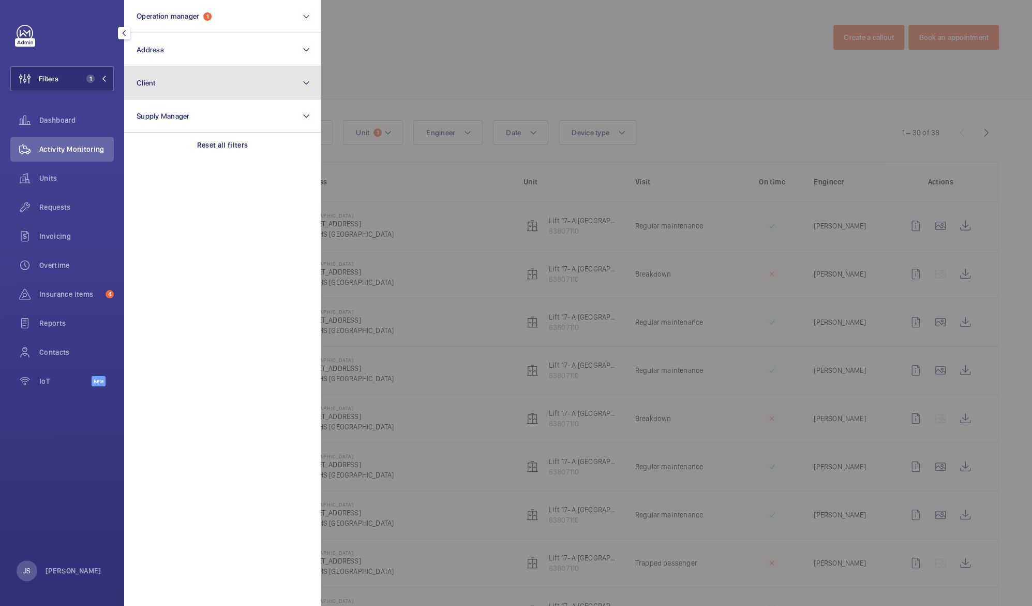
click at [147, 83] on span "Client" at bounding box center [146, 83] width 19 height 8
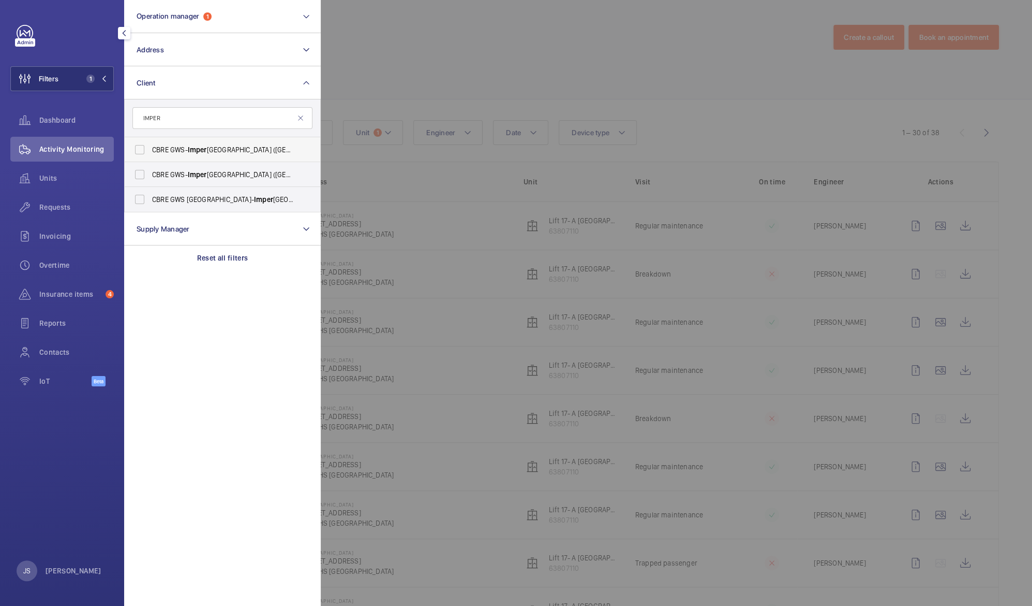
type input "IMPER"
click at [145, 155] on label "CBRE GWS- Imper ial Hospital ([GEOGRAPHIC_DATA])" at bounding box center [215, 149] width 180 height 25
click at [145, 155] on input "CBRE GWS- Imper ial Hospital ([GEOGRAPHIC_DATA])" at bounding box center [139, 149] width 21 height 21
checkbox input "true"
click at [142, 178] on label "CBRE GWS- [GEOGRAPHIC_DATA] ([GEOGRAPHIC_DATA][PERSON_NAME])" at bounding box center [215, 174] width 180 height 25
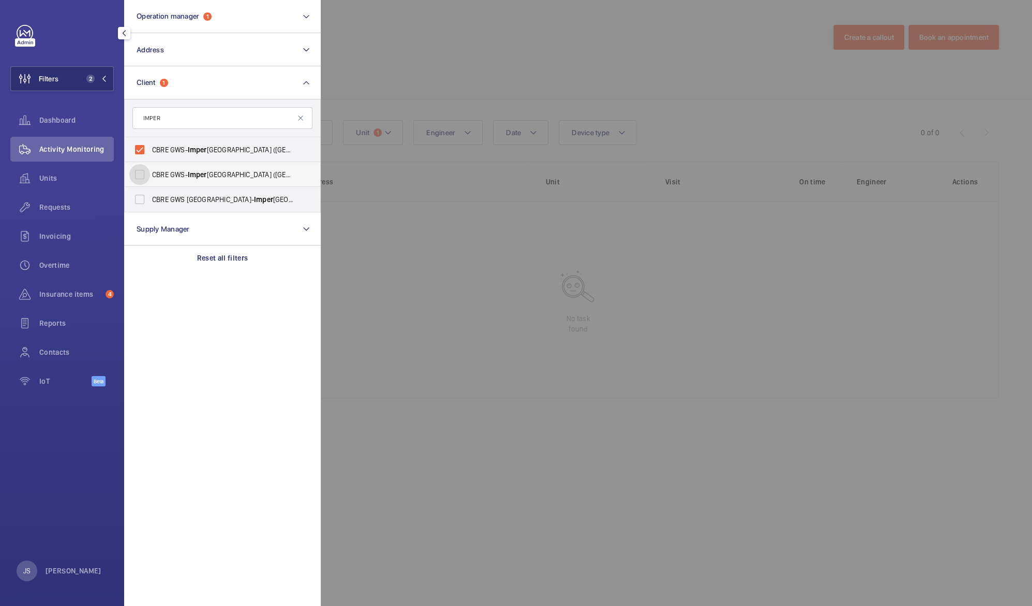
click at [142, 178] on input "CBRE GWS- [GEOGRAPHIC_DATA] ([GEOGRAPHIC_DATA][PERSON_NAME])" at bounding box center [139, 174] width 21 height 21
checkbox input "true"
click at [140, 196] on label "CBRE GWS UK- [GEOGRAPHIC_DATA] ([GEOGRAPHIC_DATA])" at bounding box center [215, 199] width 180 height 25
click at [140, 196] on input "CBRE GWS UK- [GEOGRAPHIC_DATA] ([GEOGRAPHIC_DATA])" at bounding box center [139, 199] width 21 height 21
checkbox input "true"
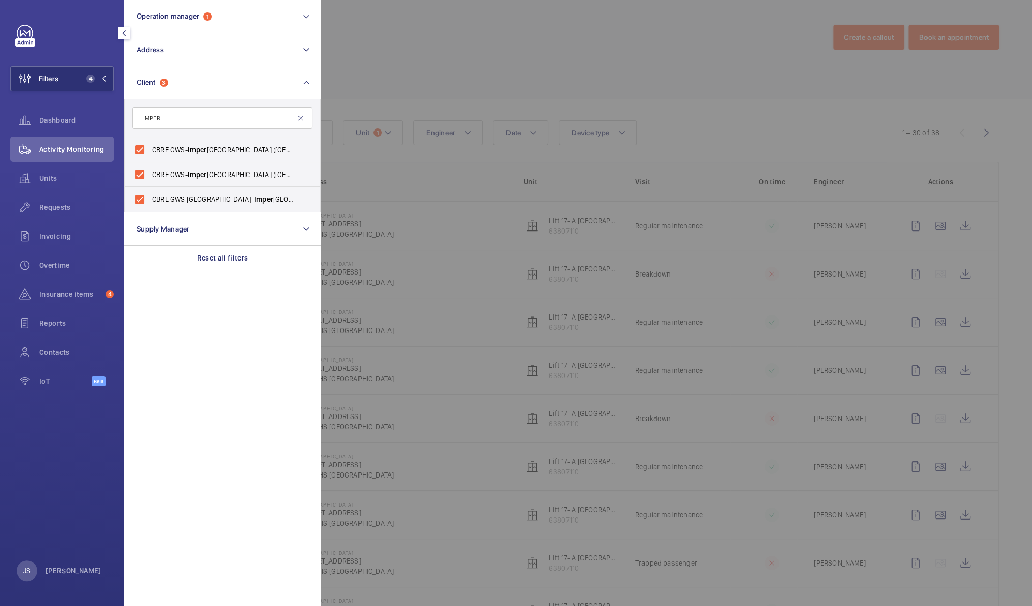
click at [448, 189] on div at bounding box center [837, 303] width 1032 height 606
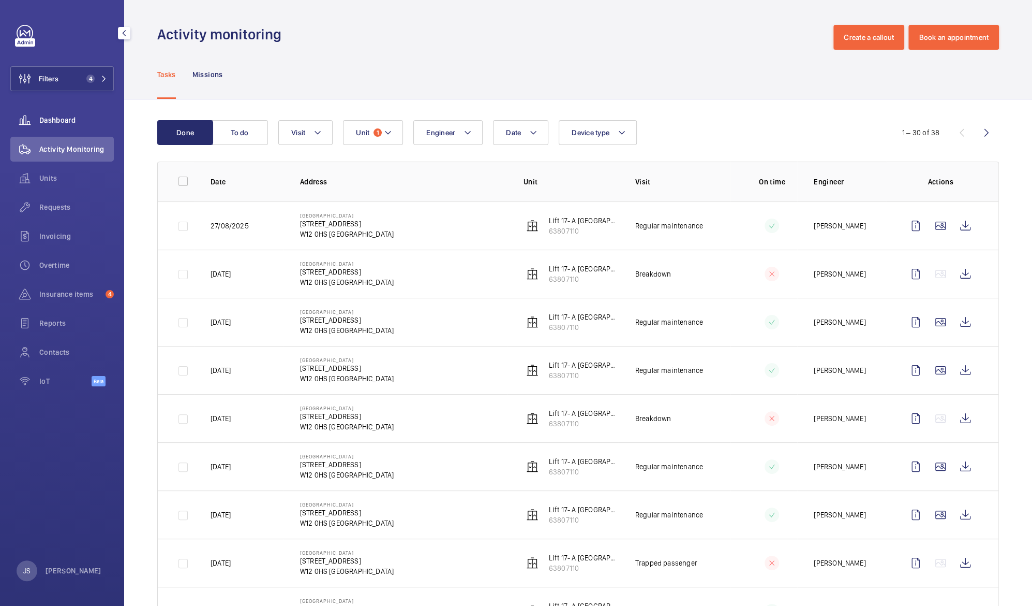
click at [56, 127] on div "Dashboard" at bounding box center [62, 120] width 104 height 25
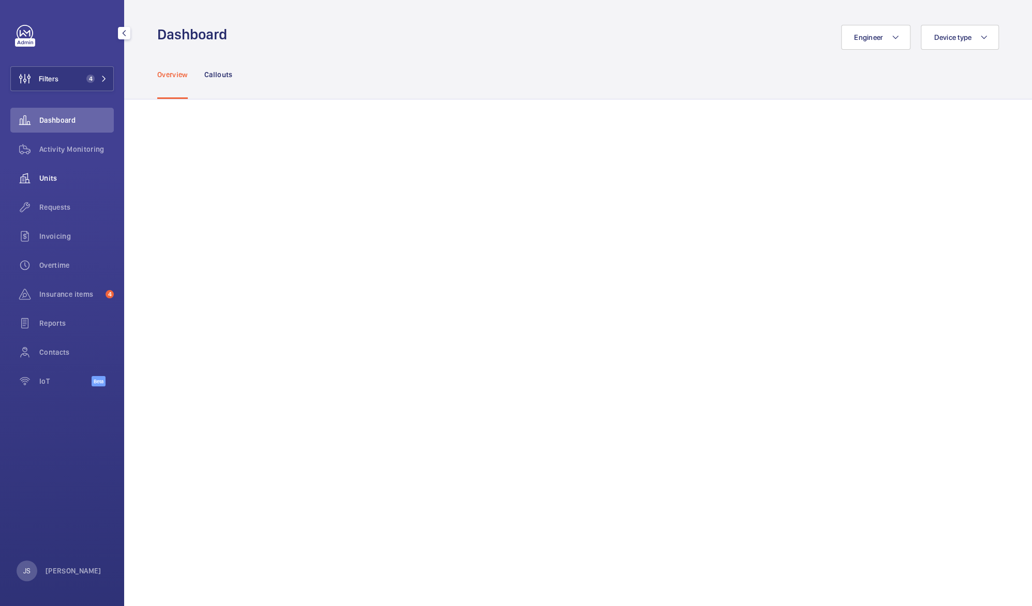
click at [57, 175] on span "Units" at bounding box center [76, 178] width 75 height 10
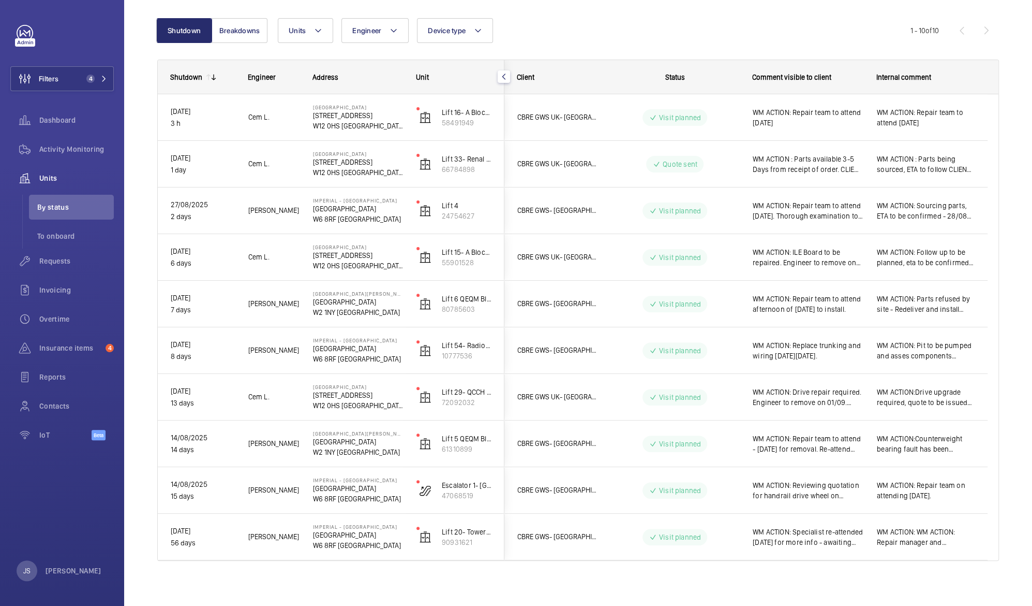
scroll to position [97, 0]
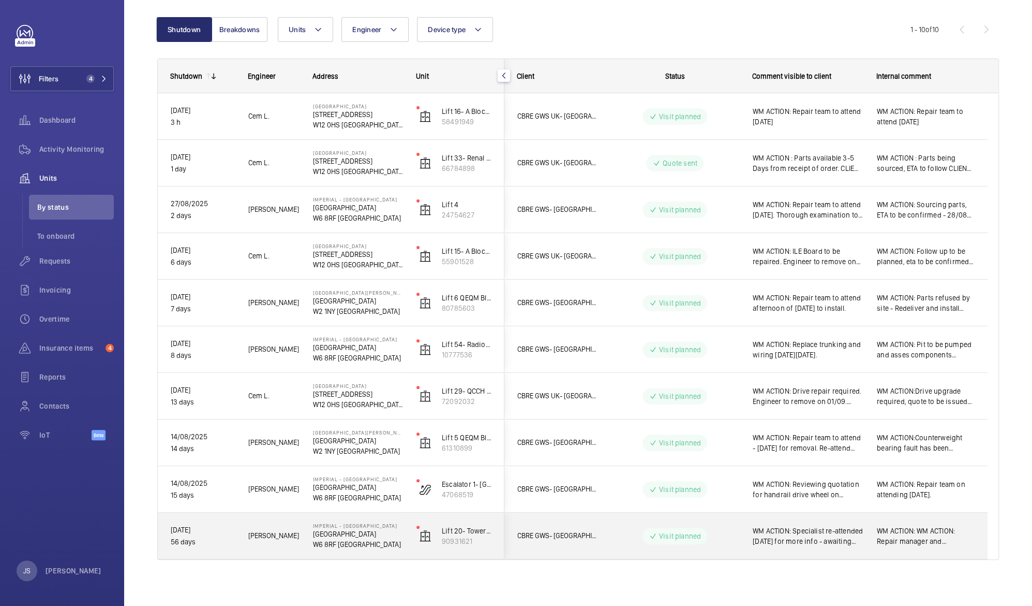
click at [687, 538] on p "Visit planned" at bounding box center [680, 535] width 42 height 10
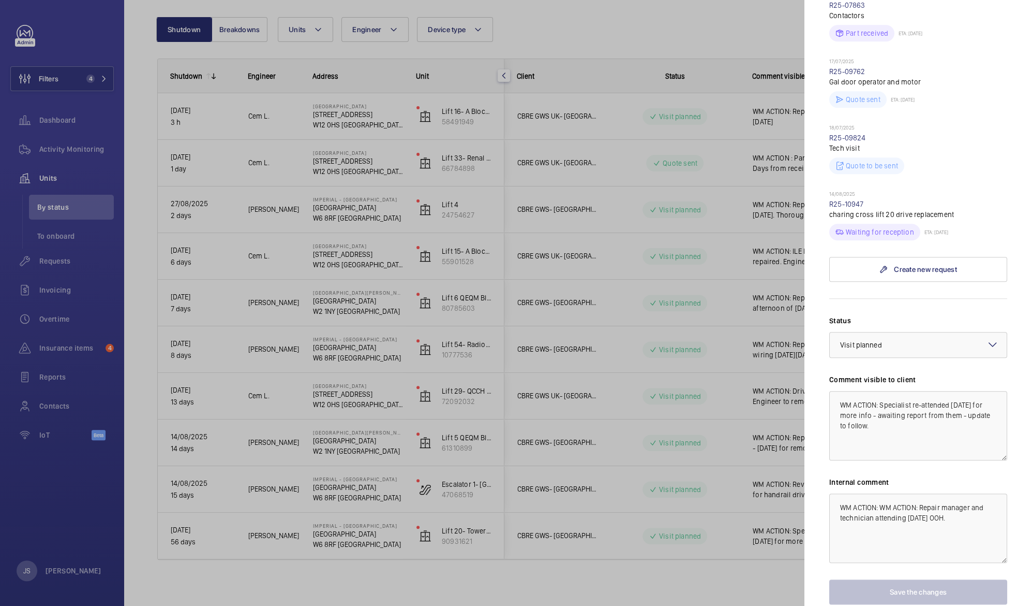
scroll to position [614, 0]
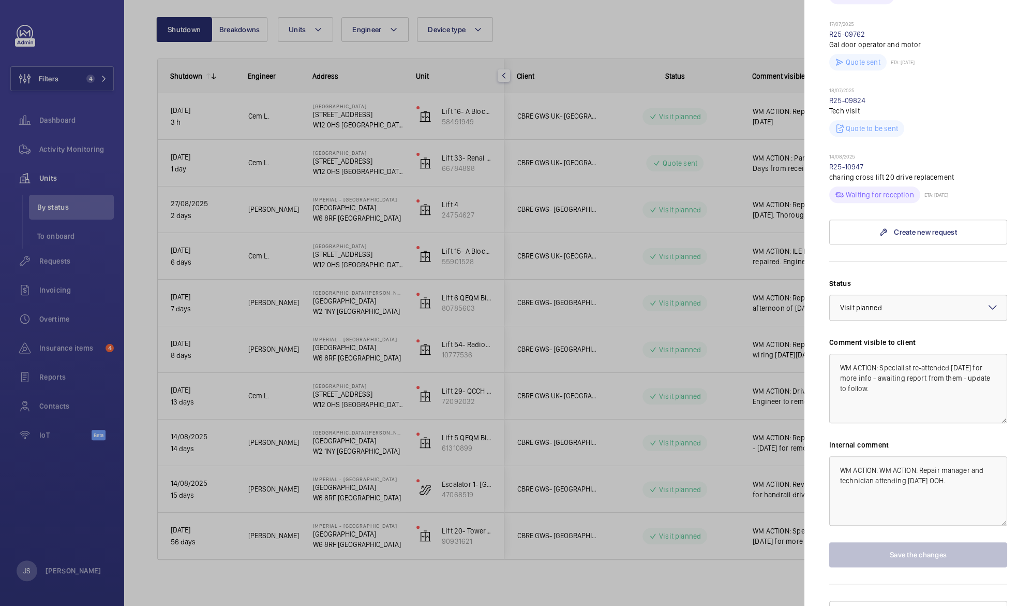
click at [987, 301] on mat-icon at bounding box center [993, 307] width 12 height 12
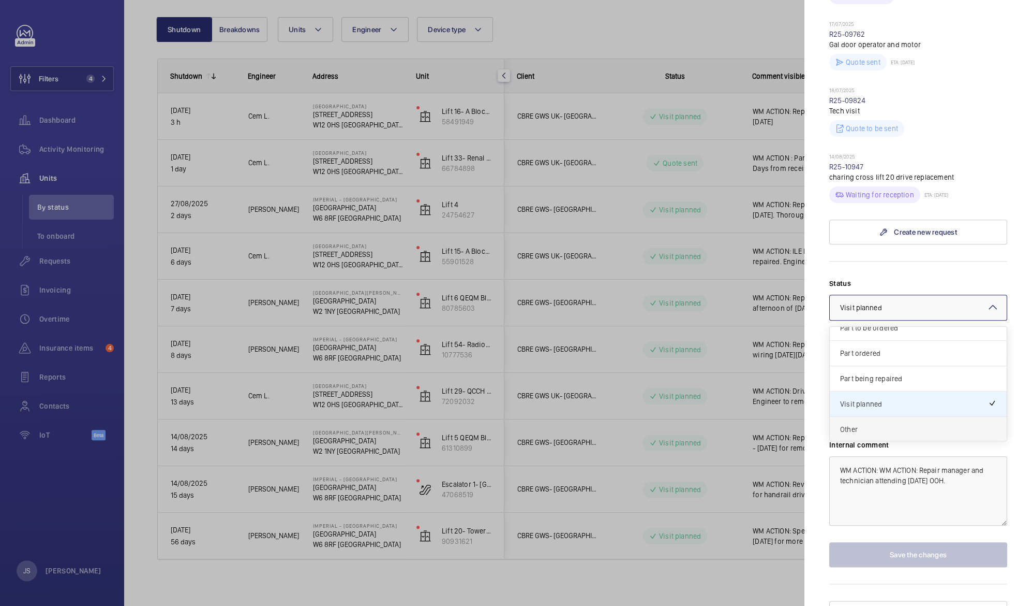
click at [887, 424] on span "Other" at bounding box center [918, 429] width 156 height 10
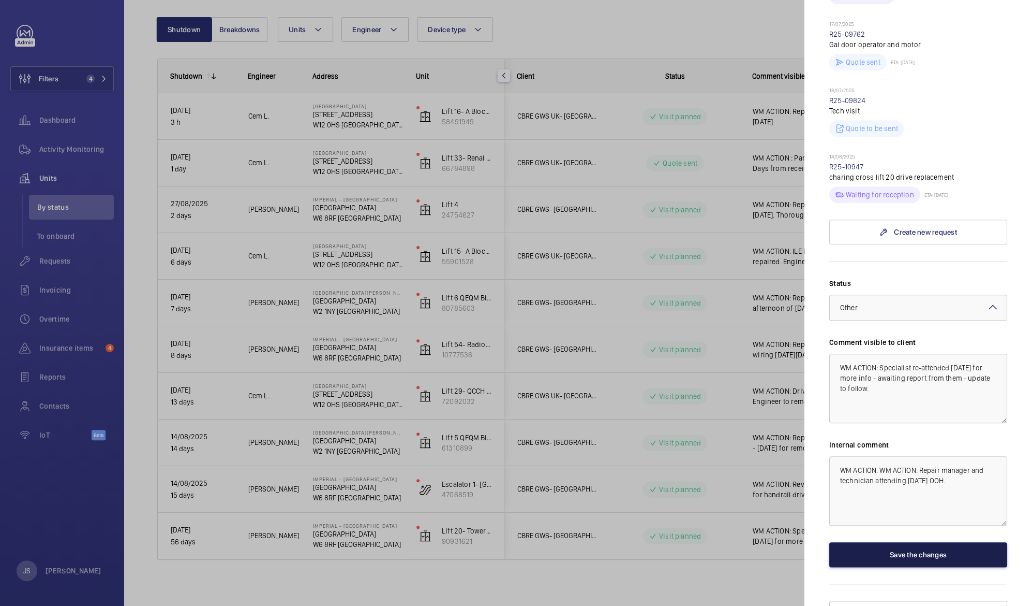
click at [906, 542] on button "Save the changes" at bounding box center [919, 554] width 178 height 25
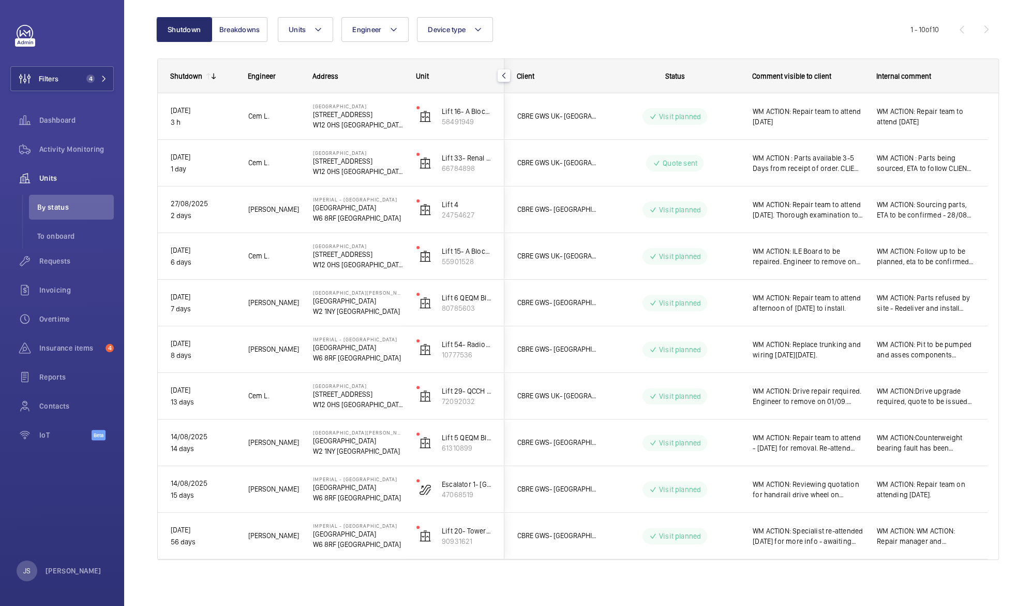
scroll to position [0, 0]
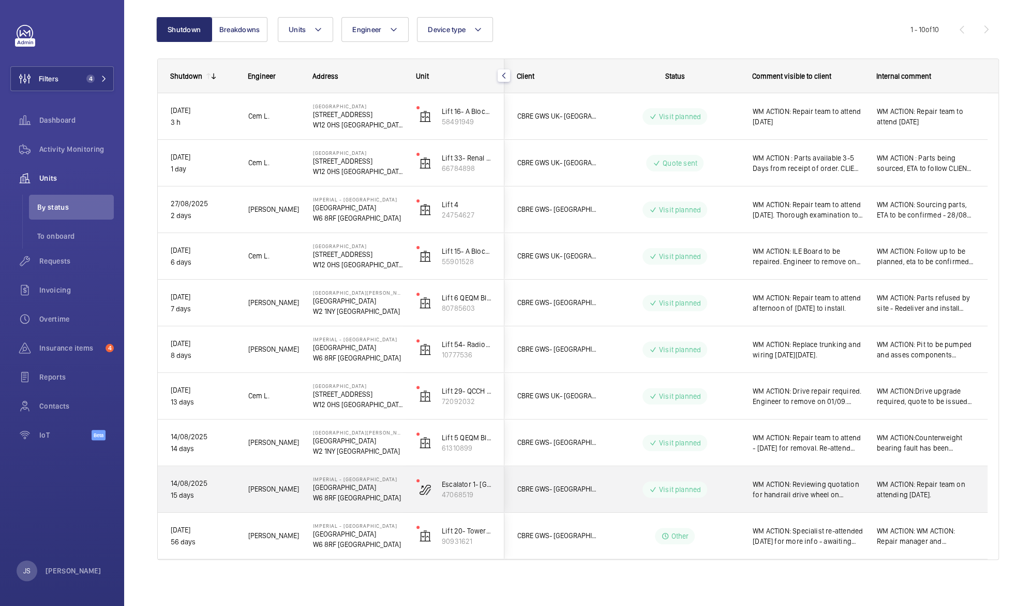
click at [695, 490] on p "Visit planned" at bounding box center [680, 489] width 42 height 10
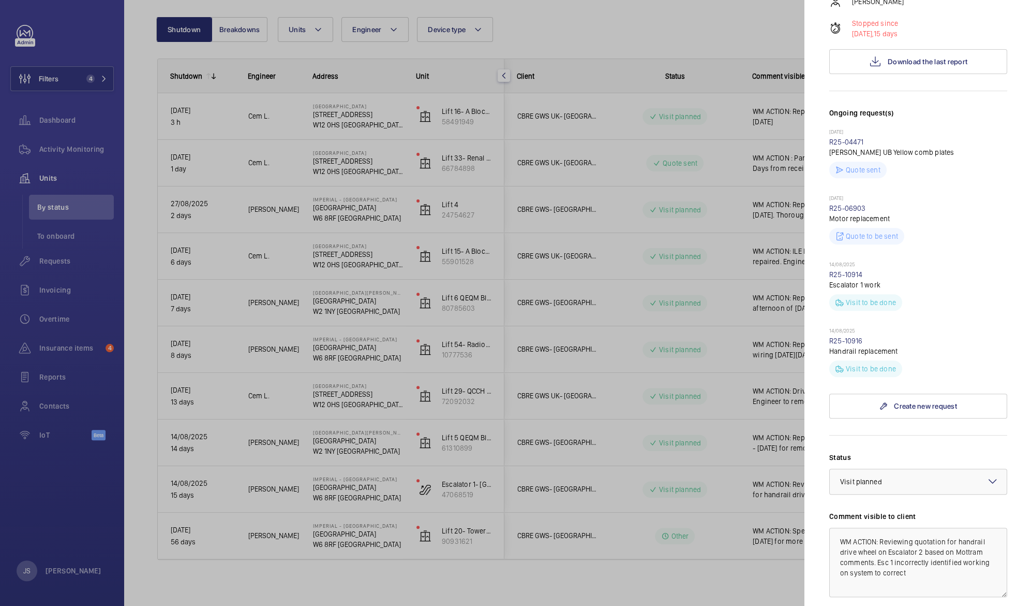
scroll to position [245, 0]
click at [987, 471] on mat-icon at bounding box center [993, 477] width 12 height 12
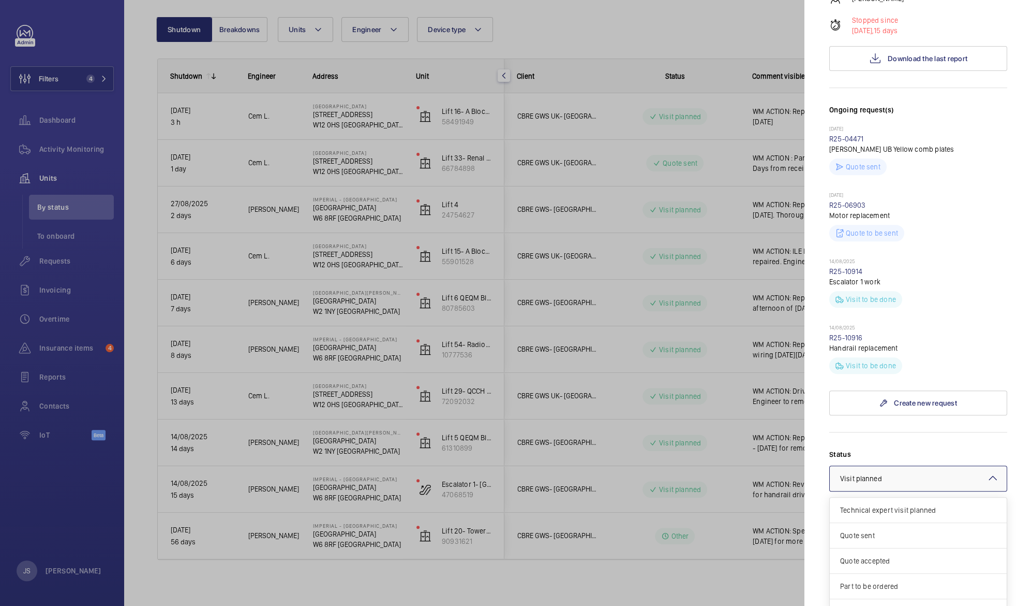
scroll to position [87, 0]
click at [957, 595] on span "Other" at bounding box center [918, 600] width 156 height 10
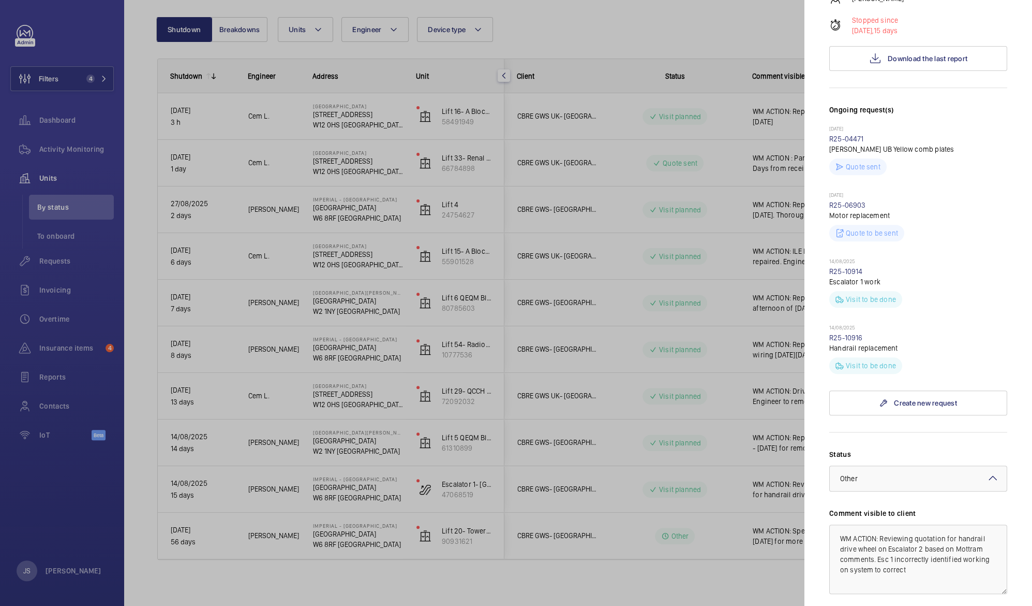
click at [742, 506] on div at bounding box center [516, 303] width 1032 height 606
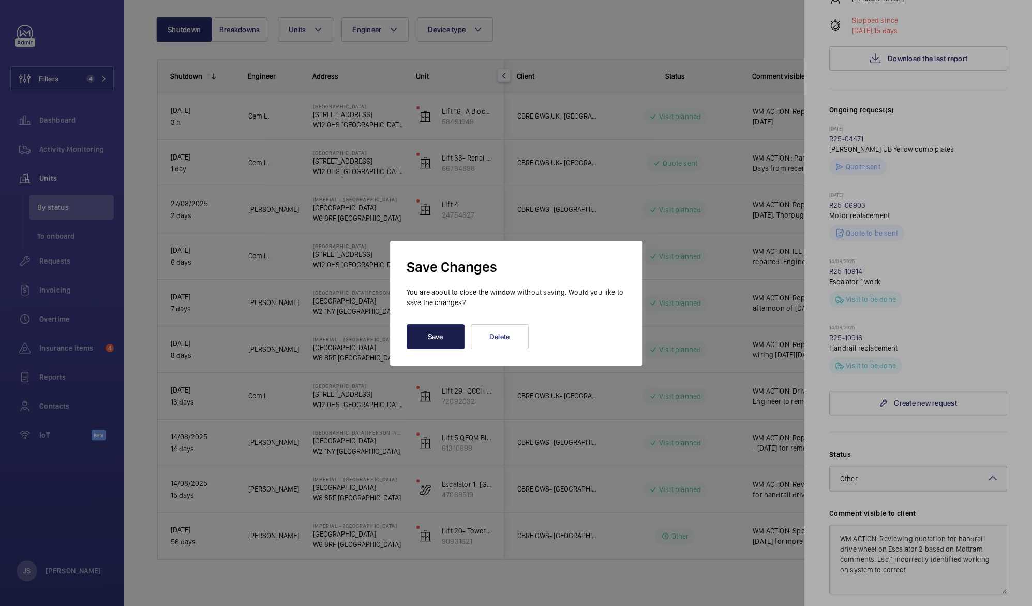
click at [415, 331] on button "Save" at bounding box center [436, 336] width 58 height 25
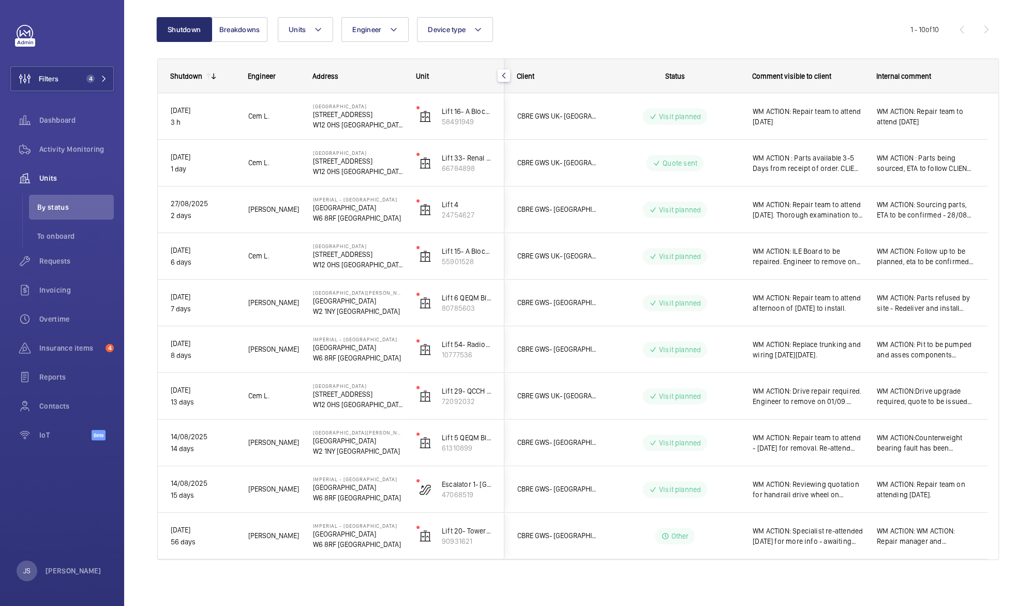
scroll to position [0, 0]
